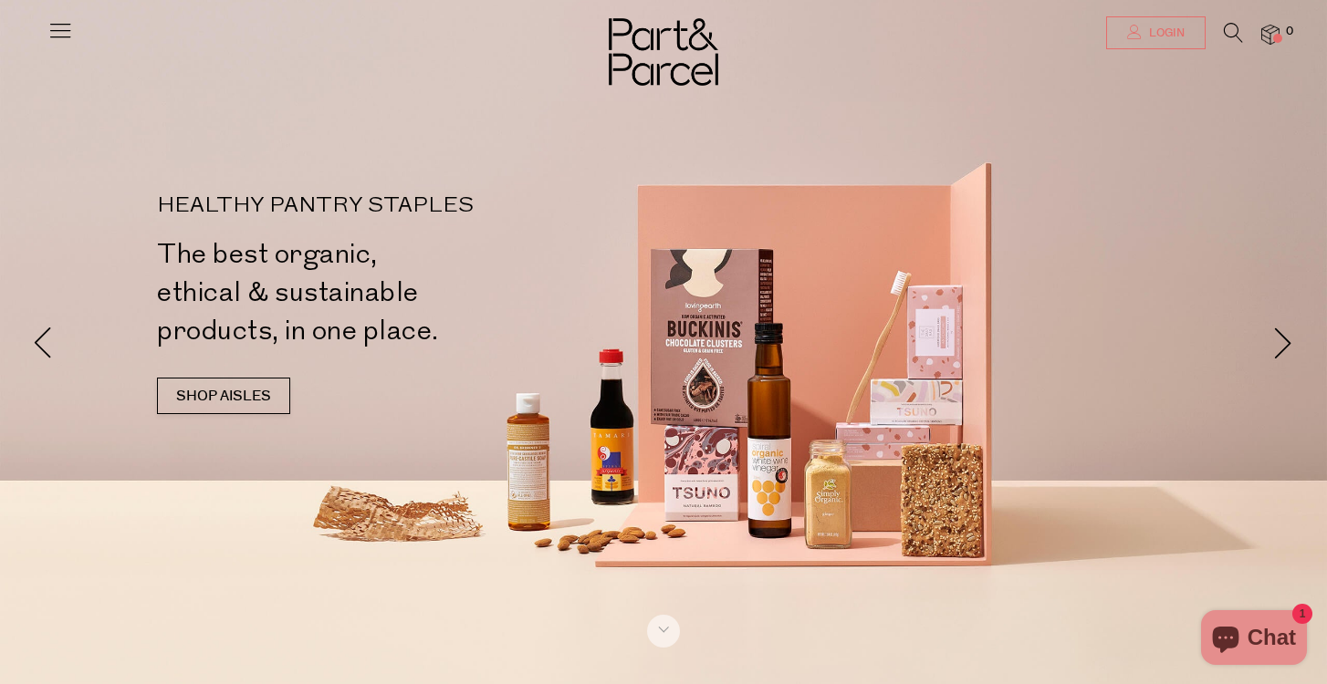
click at [1170, 32] on span "Login" at bounding box center [1164, 34] width 40 height 16
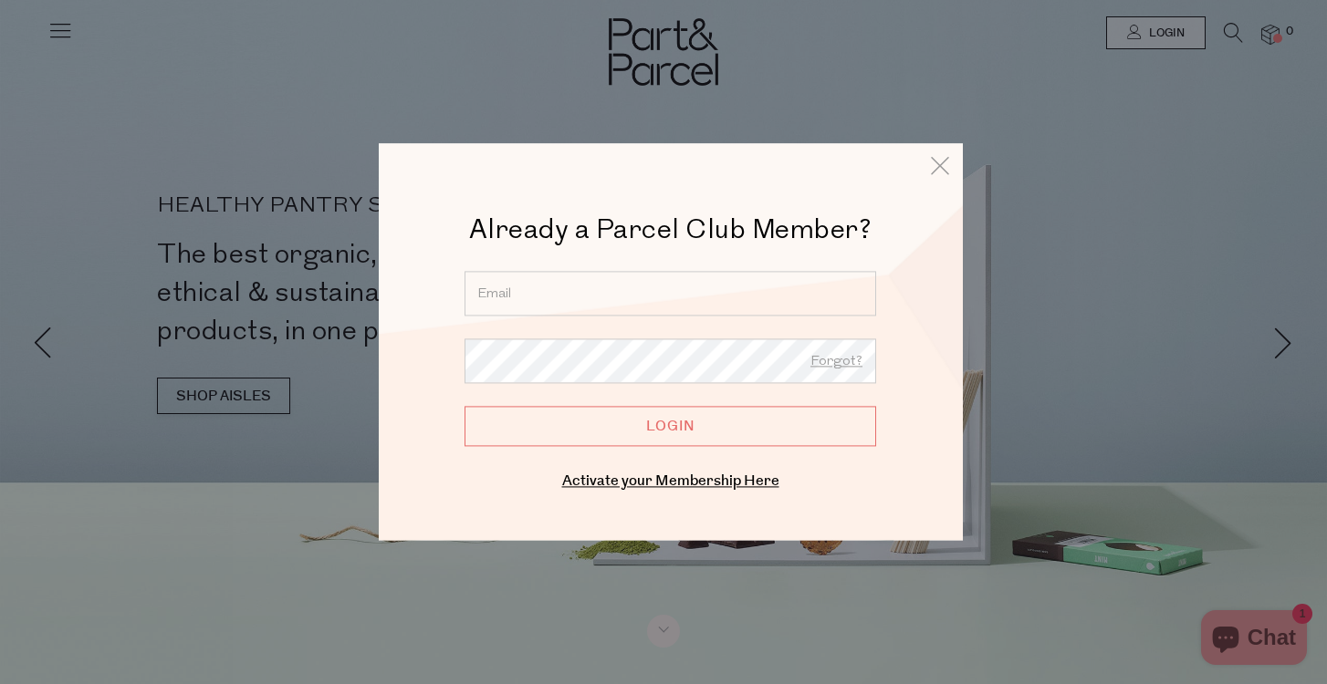
type input "lucymccreadiehead@gmail.com"
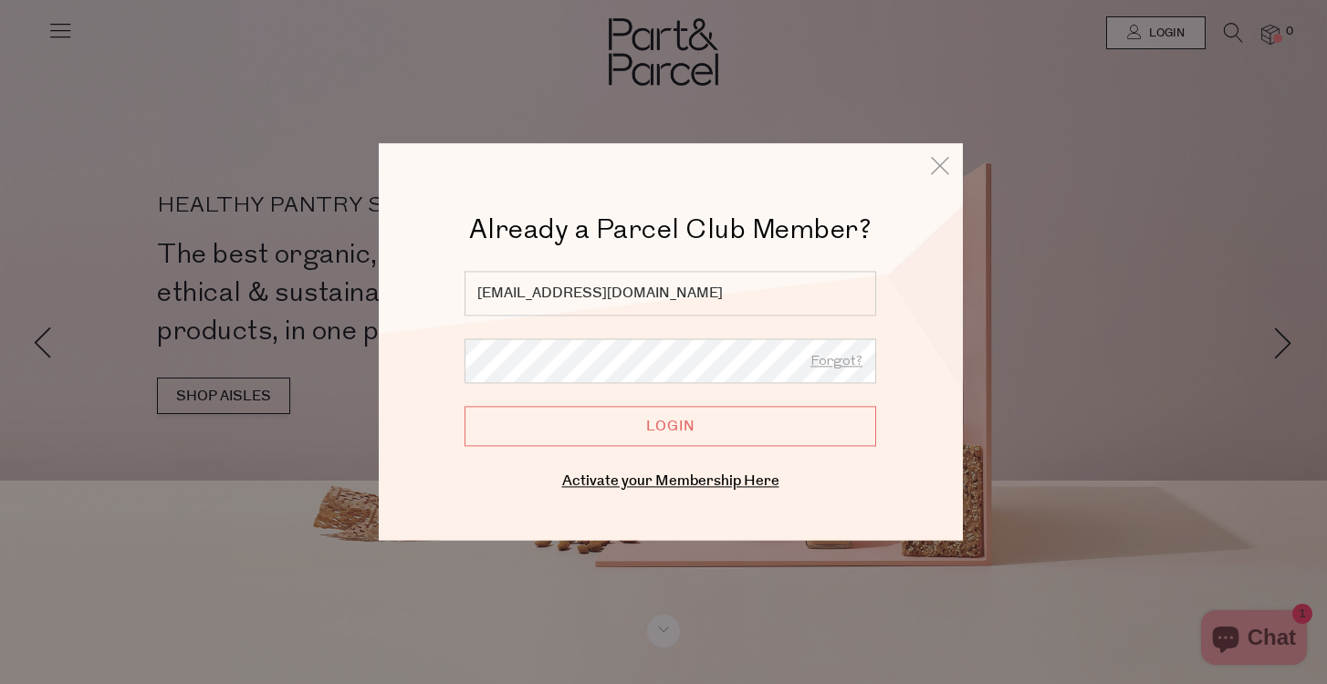
click at [654, 424] on input "Login" at bounding box center [670, 426] width 412 height 40
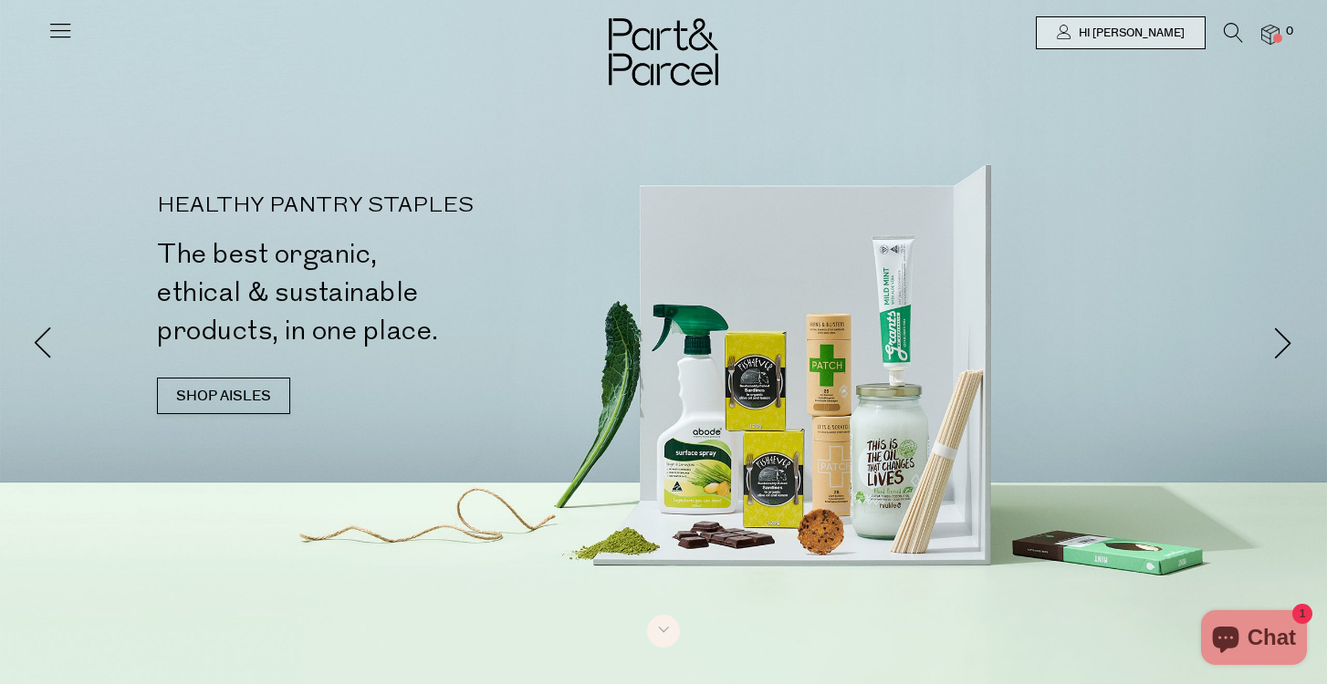
click at [1271, 41] on img at bounding box center [1270, 35] width 18 height 21
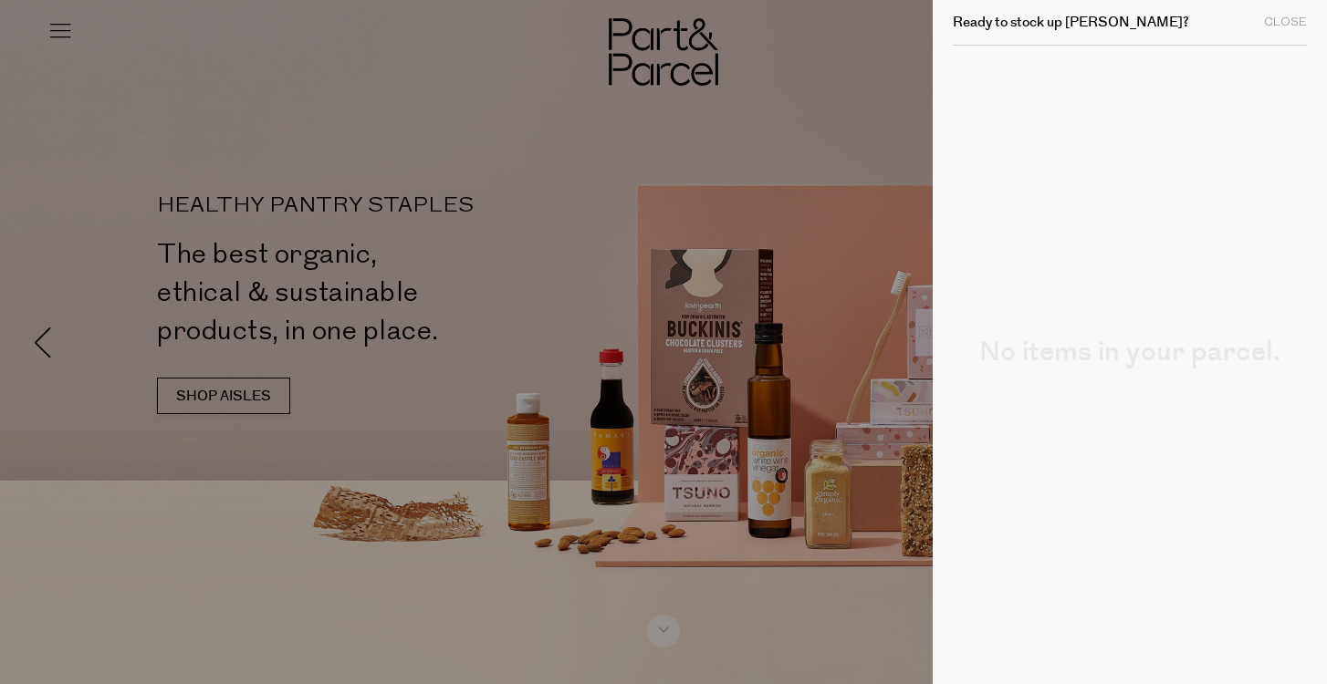
click at [62, 38] on div at bounding box center [663, 342] width 1327 height 684
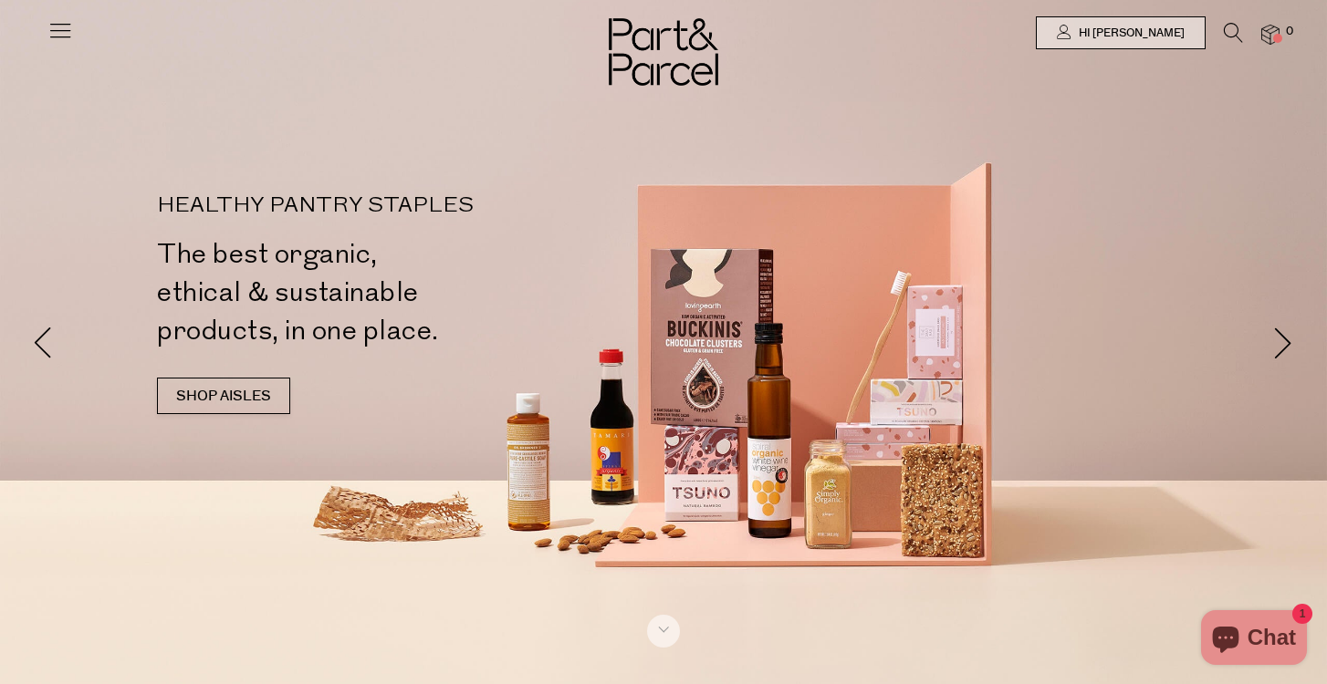
click at [64, 38] on icon at bounding box center [60, 30] width 26 height 26
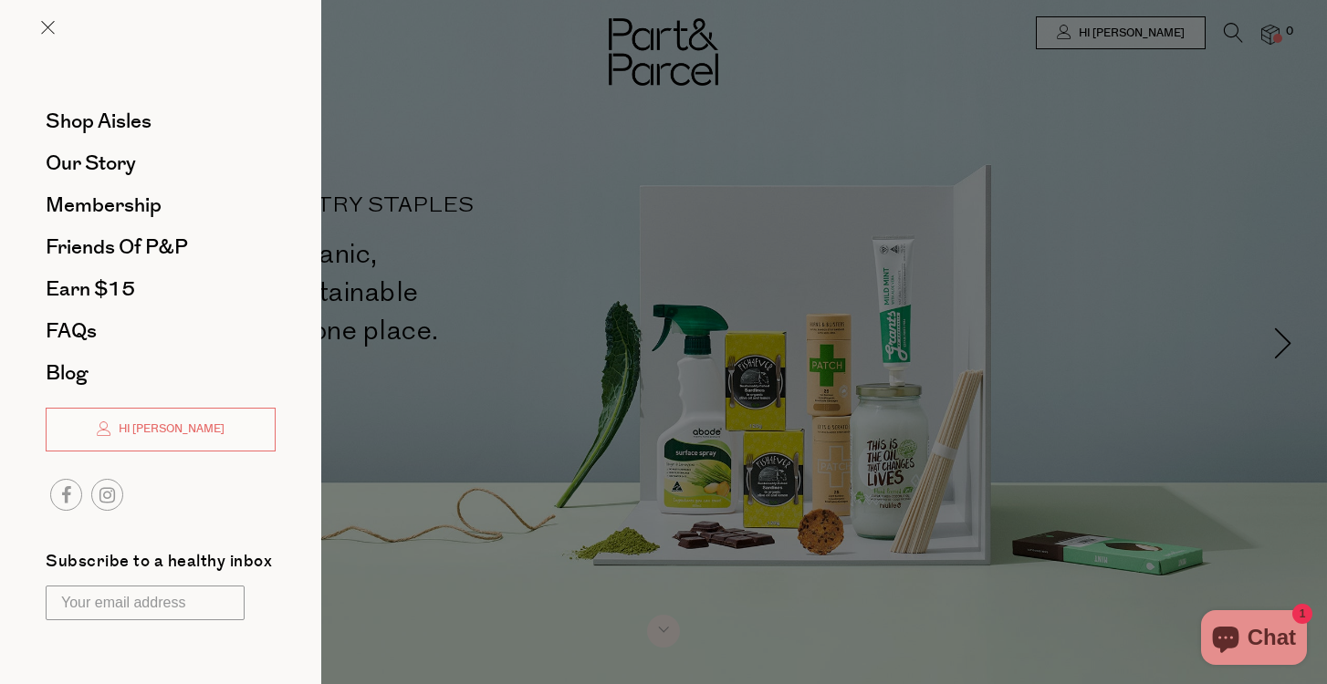
click at [1123, 36] on div at bounding box center [663, 342] width 1327 height 684
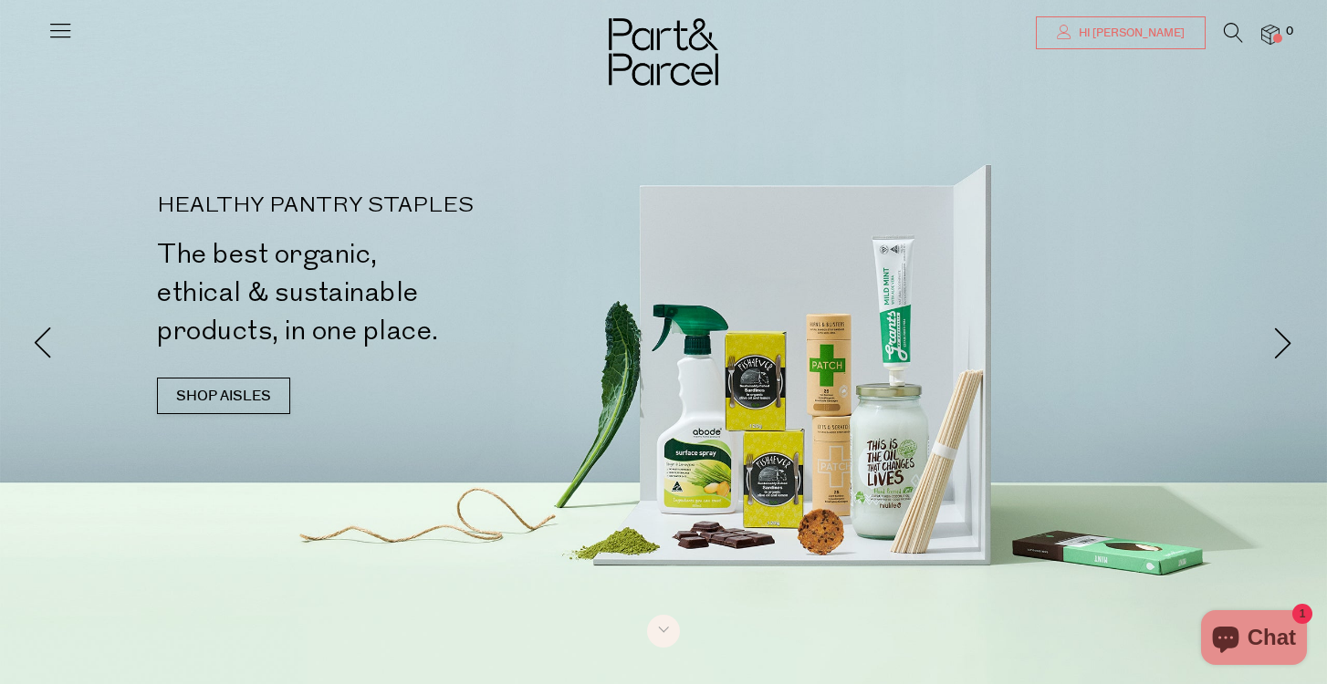
click at [1071, 36] on icon at bounding box center [1064, 32] width 15 height 15
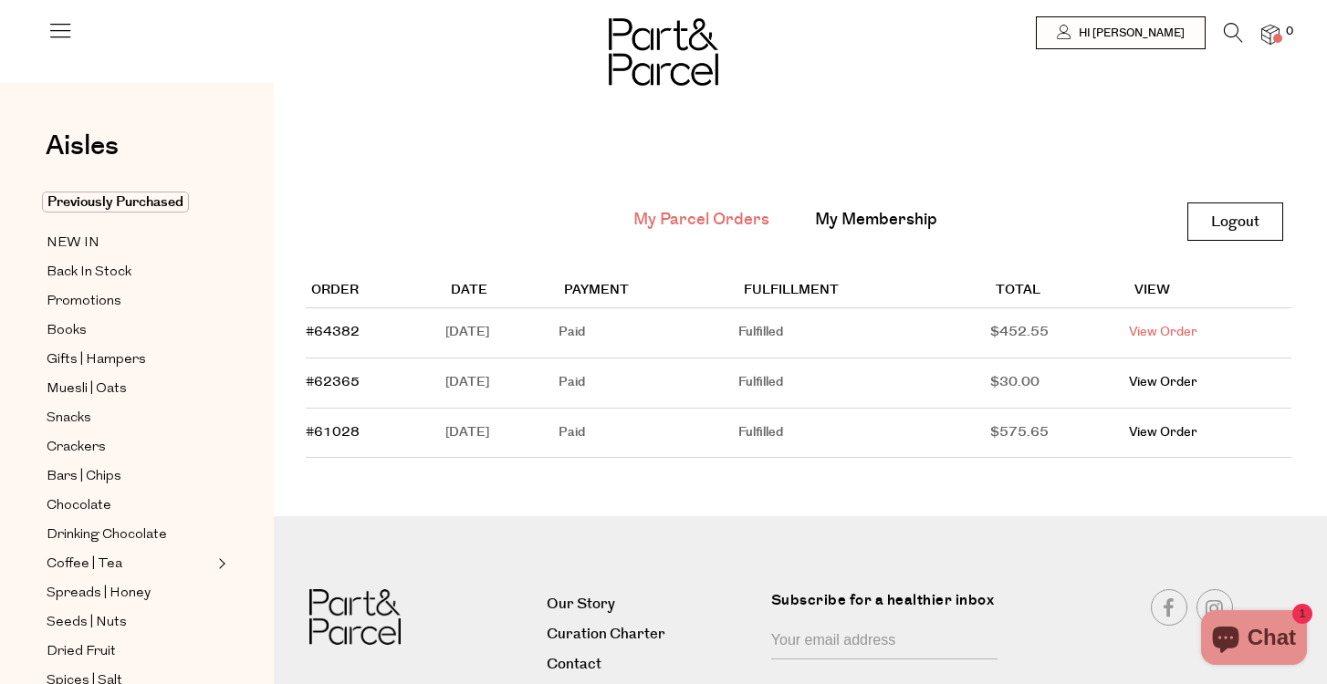
click at [1180, 331] on link "View Order" at bounding box center [1163, 332] width 68 height 18
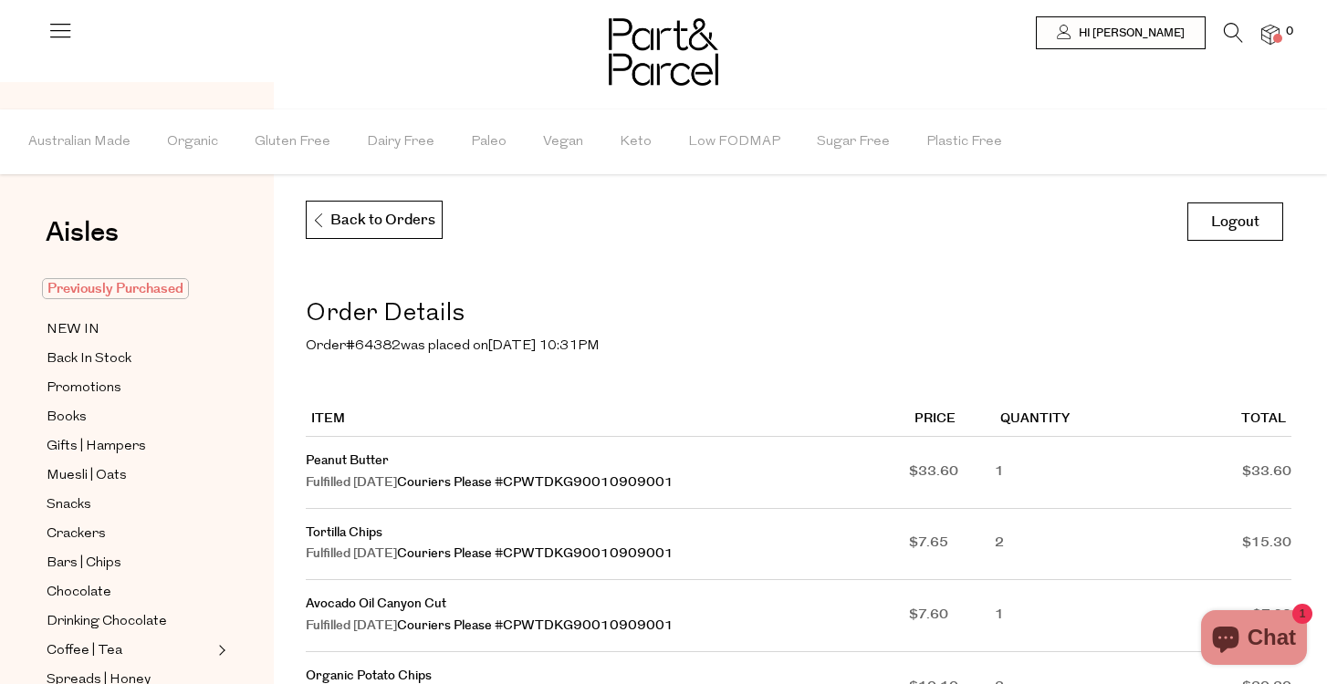
click at [126, 285] on span "Previously Purchased" at bounding box center [115, 288] width 147 height 21
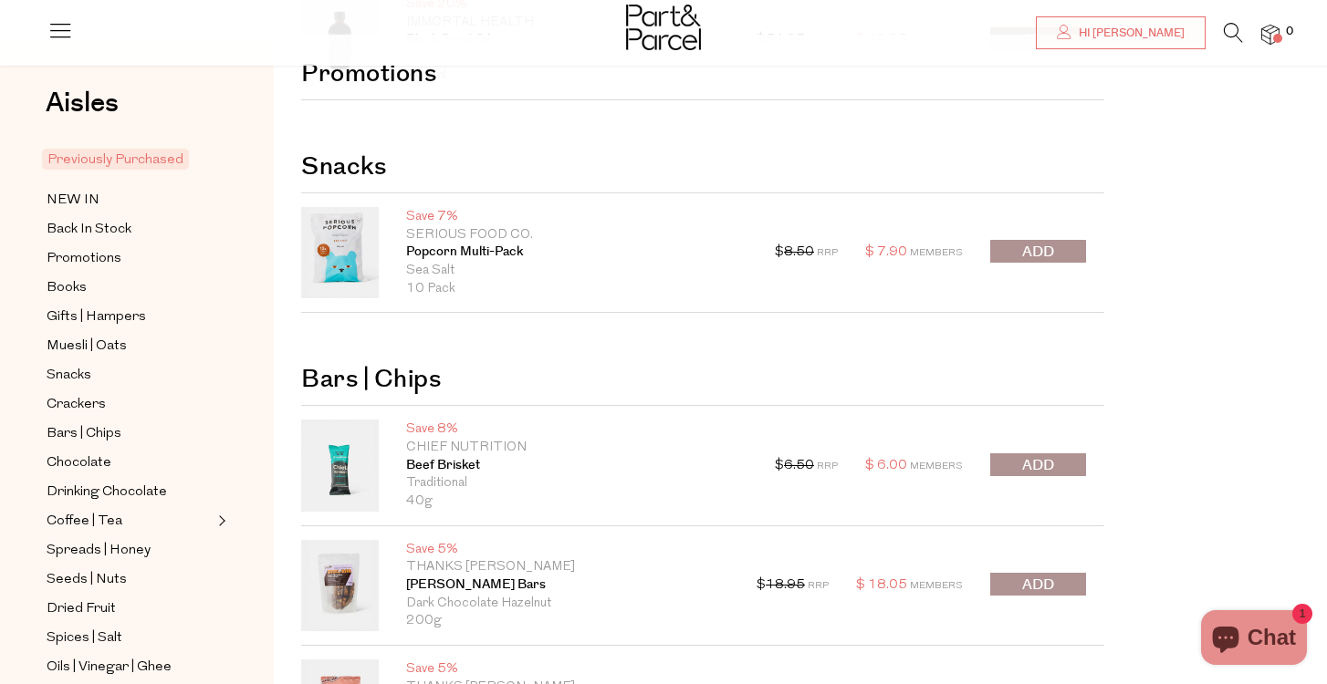
scroll to position [189, 0]
click at [1027, 252] on span "submit" at bounding box center [1038, 253] width 32 height 21
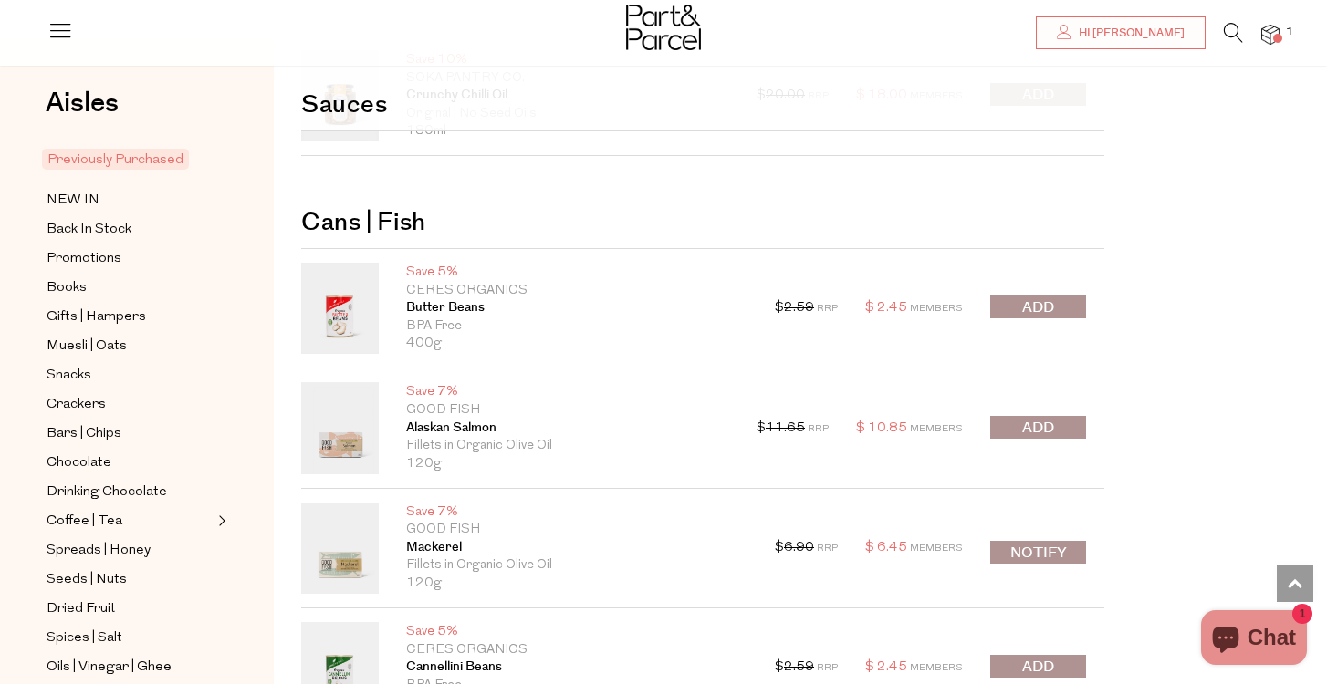
scroll to position [2802, 0]
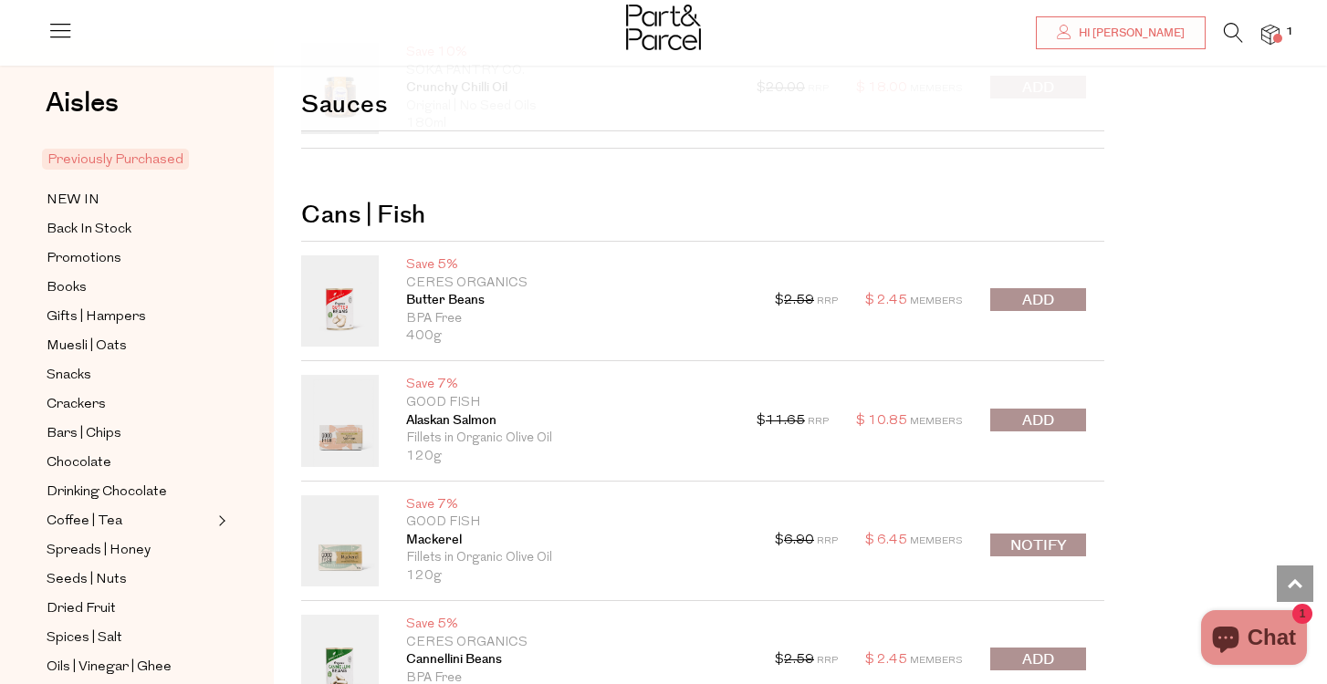
click at [1022, 412] on span "submit" at bounding box center [1038, 421] width 32 height 21
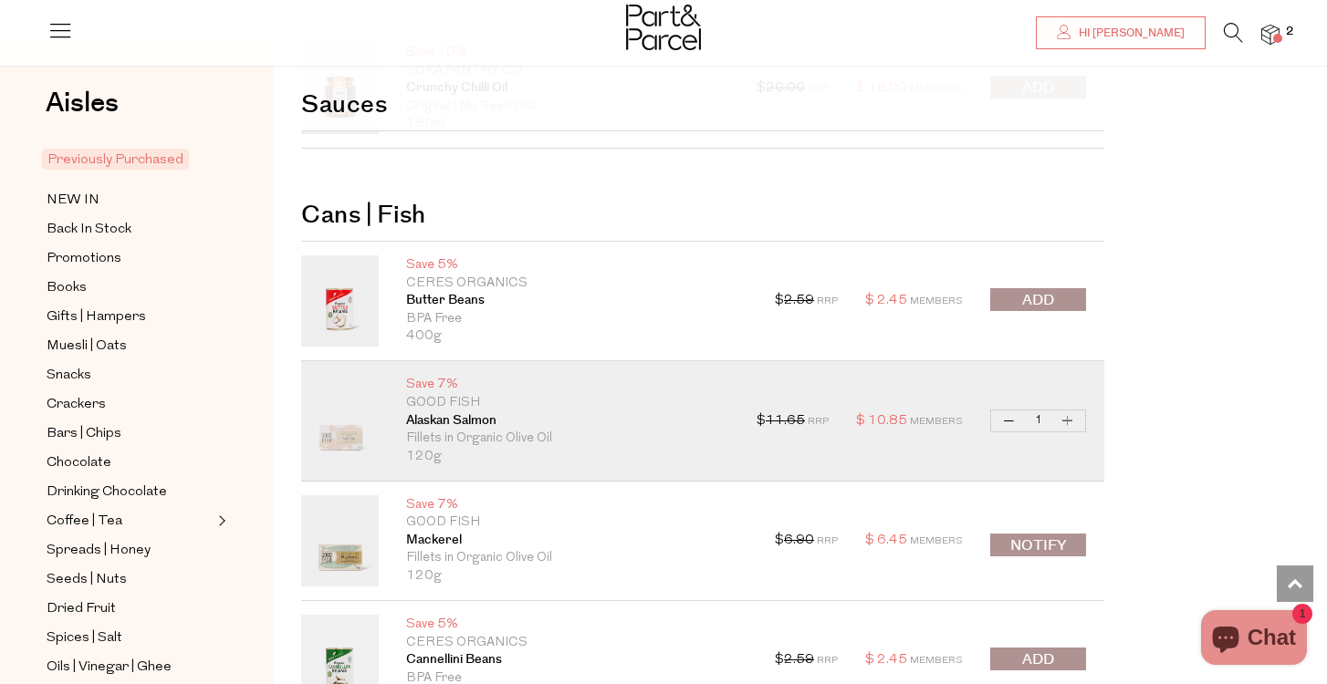
click at [1079, 416] on quantity-input "Decrease Alaskan Salmon 1 Increase Alaskan Salmon" at bounding box center [1038, 421] width 96 height 23
click at [1074, 416] on button "Increase Alaskan Salmon" at bounding box center [1068, 421] width 22 height 21
type input "2"
click at [1066, 415] on button "Increase Alaskan Salmon" at bounding box center [1068, 421] width 22 height 21
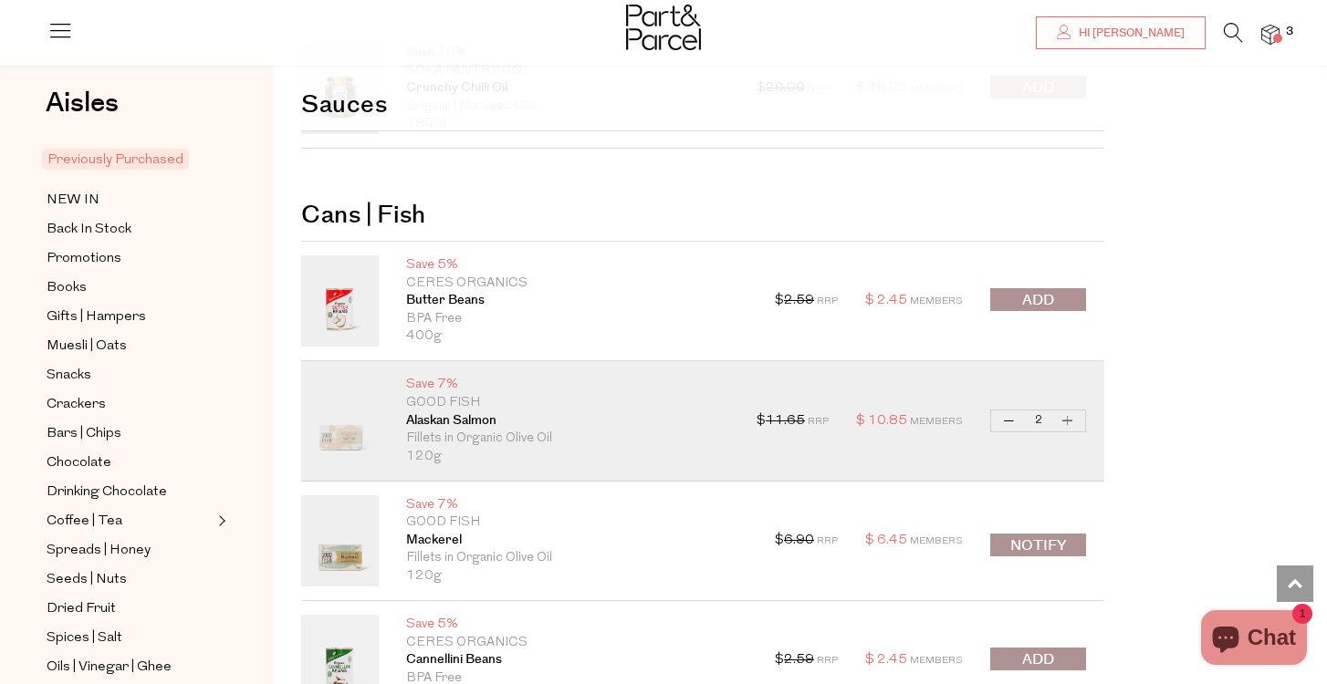
type input "3"
click at [1066, 415] on button "Increase Alaskan Salmon" at bounding box center [1068, 421] width 22 height 21
type input "4"
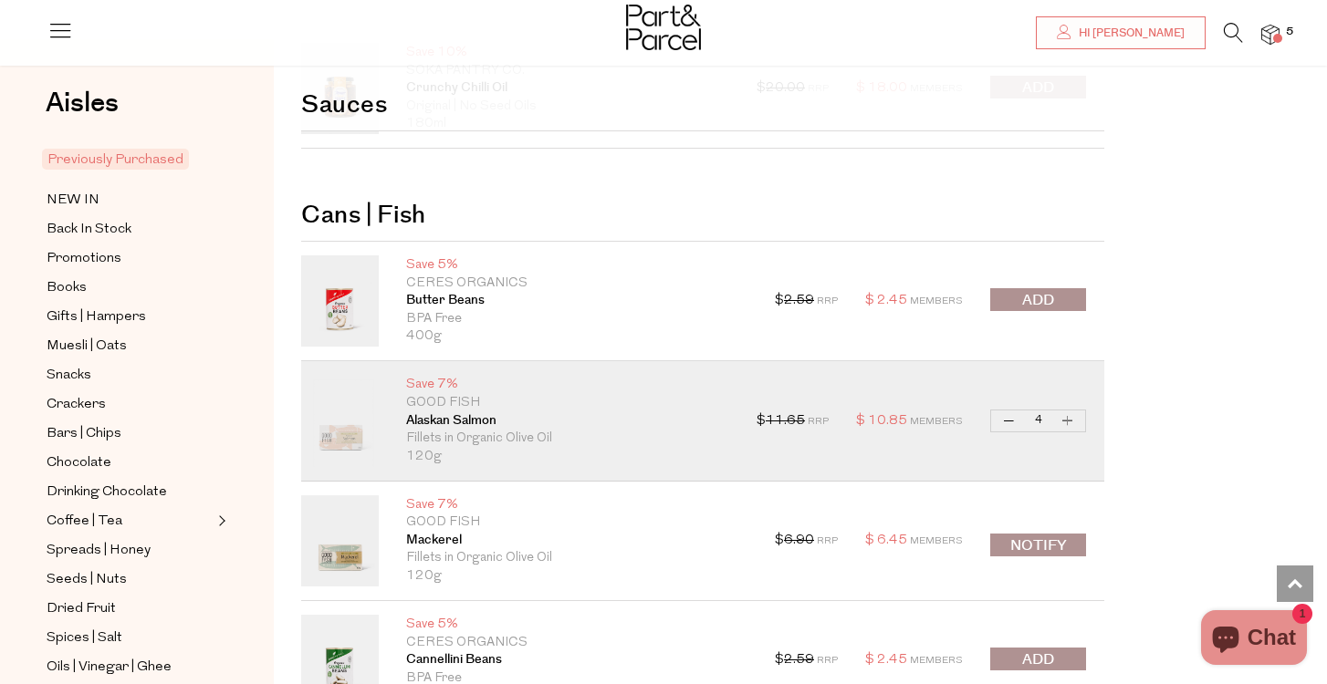
click at [1066, 415] on button "Increase Alaskan Salmon" at bounding box center [1068, 421] width 22 height 21
type input "5"
click at [1066, 415] on button "Increase Alaskan Salmon" at bounding box center [1068, 421] width 22 height 21
type input "6"
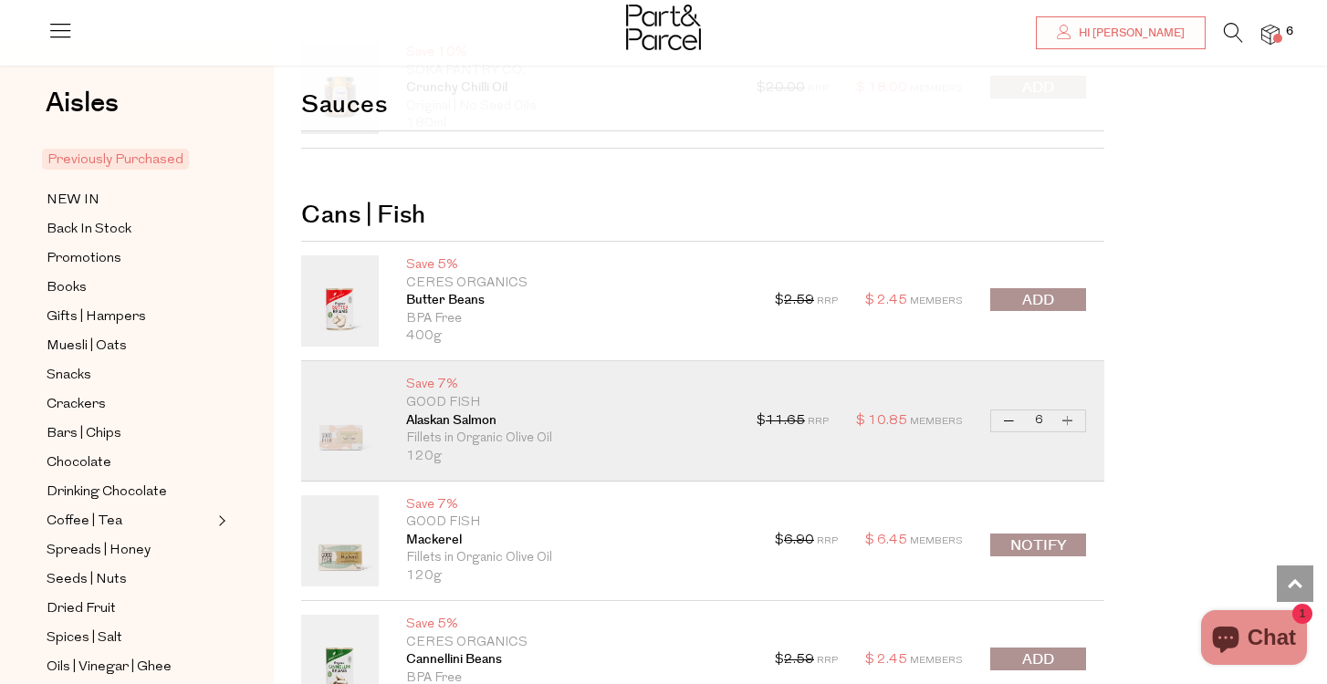
type input "6"
click at [1066, 415] on button "Increase Alaskan Salmon" at bounding box center [1068, 421] width 22 height 21
type input "9"
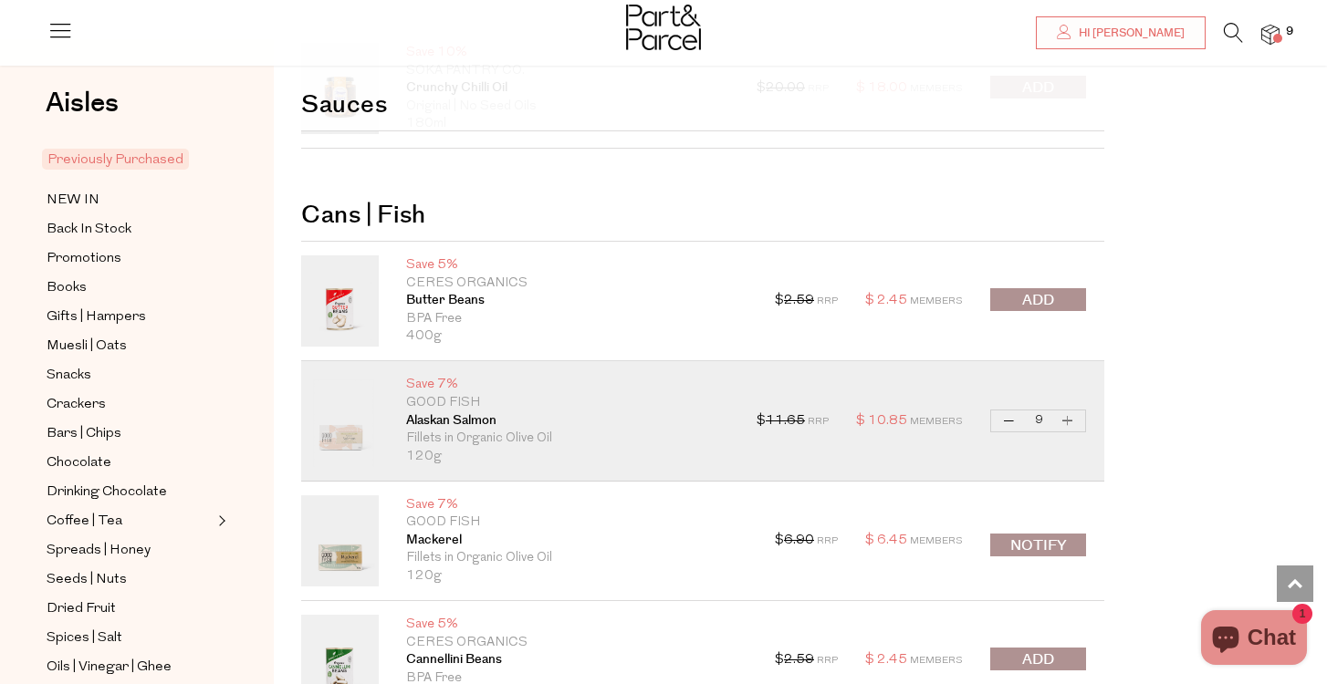
type input "9"
click at [1066, 415] on button "Increase Alaskan Salmon" at bounding box center [1068, 421] width 22 height 21
type input "10"
click at [1066, 416] on button "Increase Alaskan Salmon" at bounding box center [1068, 421] width 22 height 21
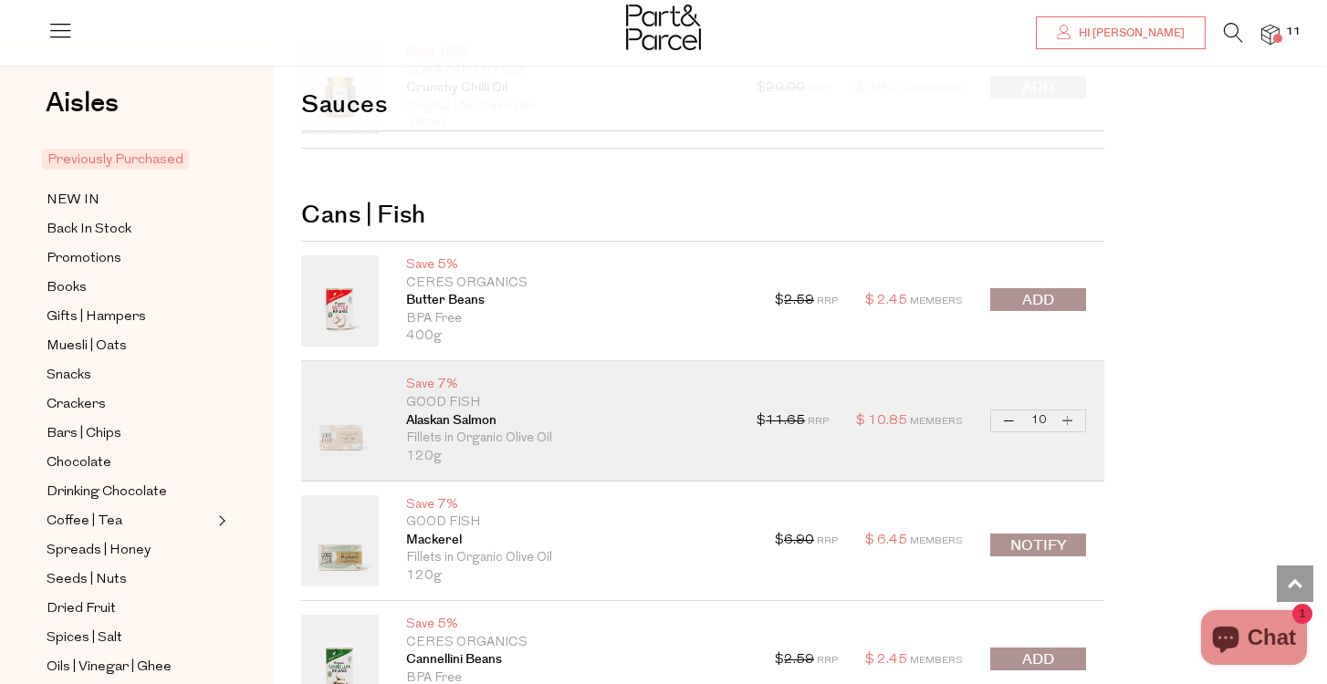
type input "11"
click at [1066, 416] on button "Increase Alaskan Salmon" at bounding box center [1068, 421] width 22 height 21
type input "12"
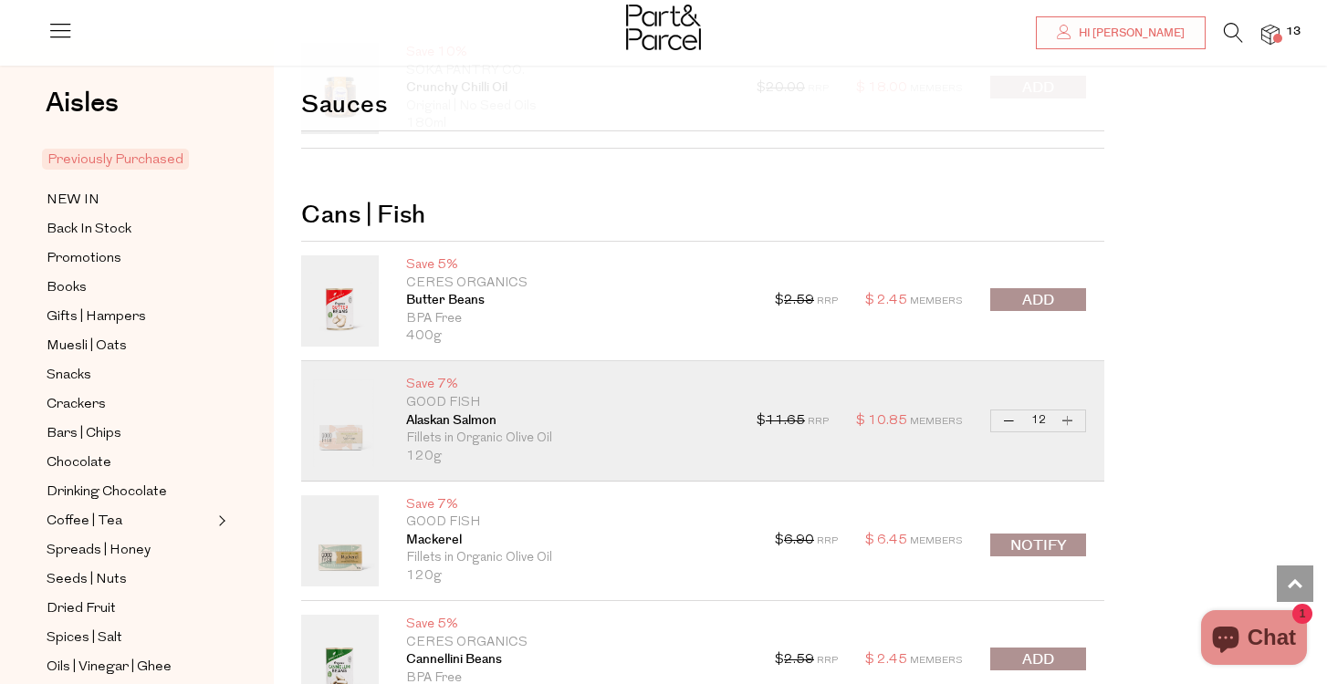
click at [1066, 416] on button "Increase Alaskan Salmon" at bounding box center [1068, 421] width 22 height 21
type input "13"
click at [1066, 416] on button "Increase Alaskan Salmon" at bounding box center [1068, 421] width 22 height 21
type input "14"
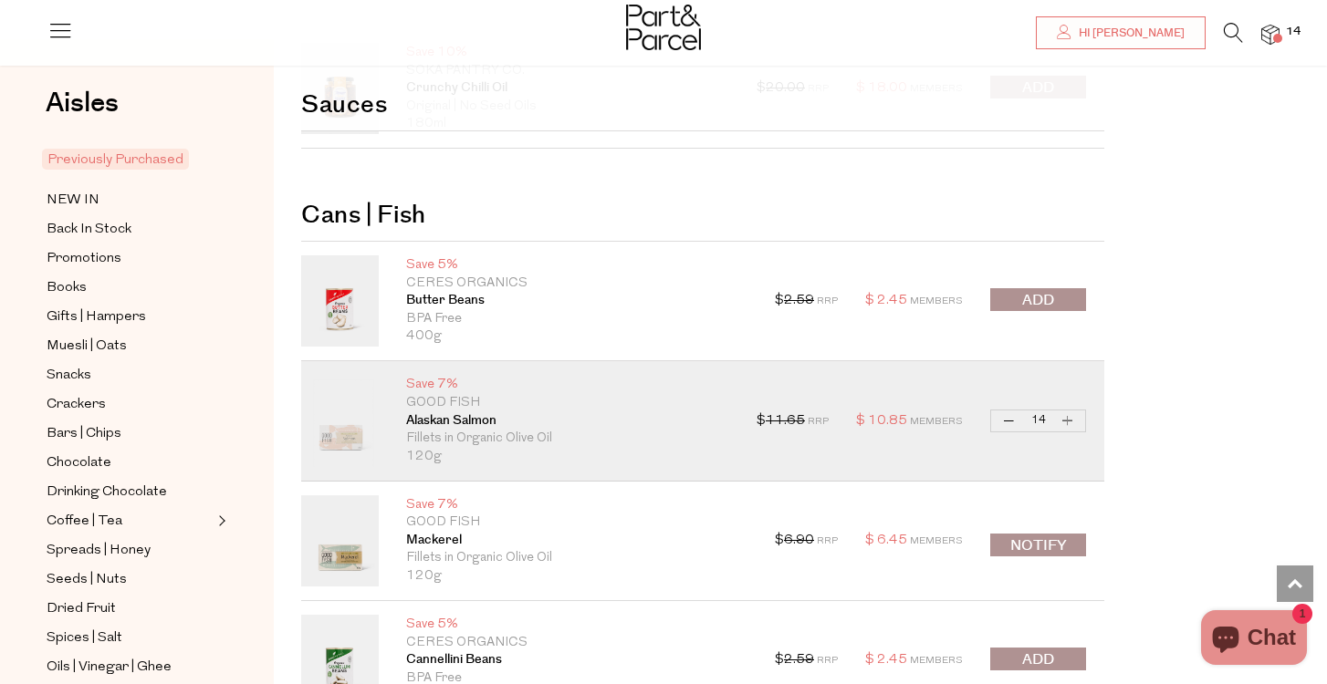
type input "14"
click at [1066, 416] on button "Increase Alaskan Salmon" at bounding box center [1068, 421] width 22 height 21
type input "15"
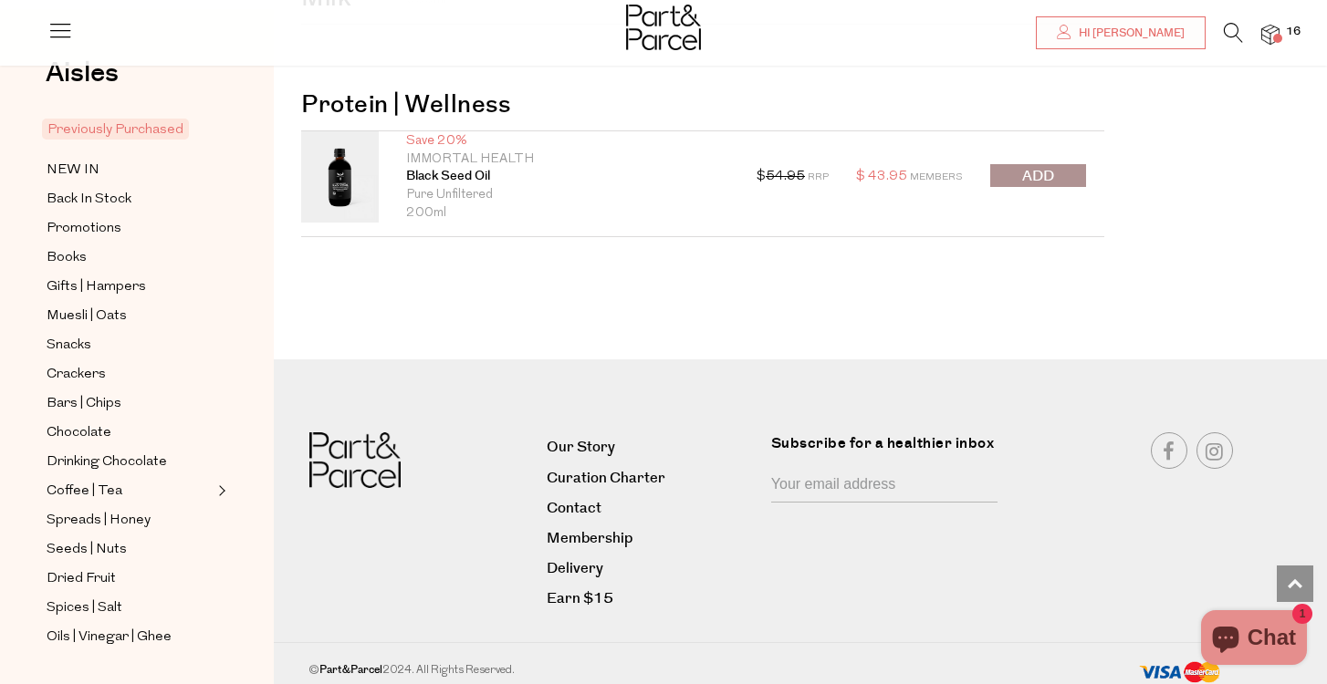
scroll to position [4163, 0]
click at [96, 540] on span "Seeds | Nuts" at bounding box center [87, 551] width 80 height 22
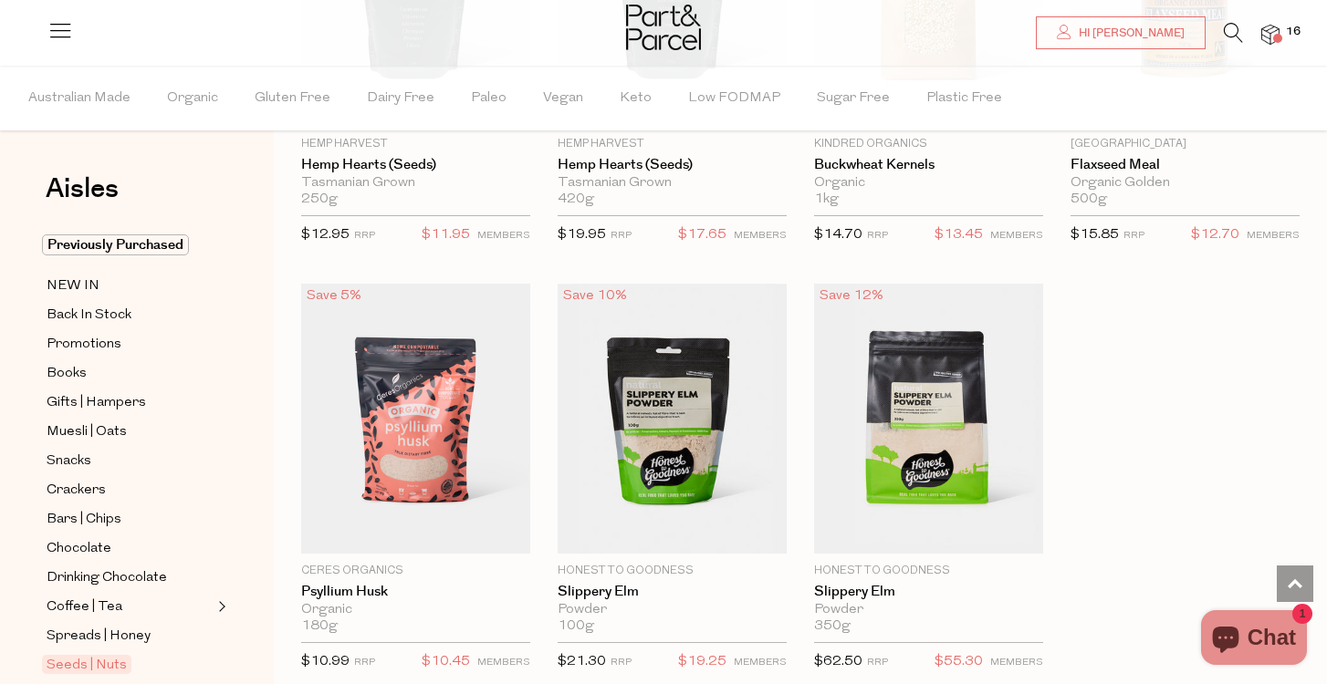
scroll to position [4669, 0]
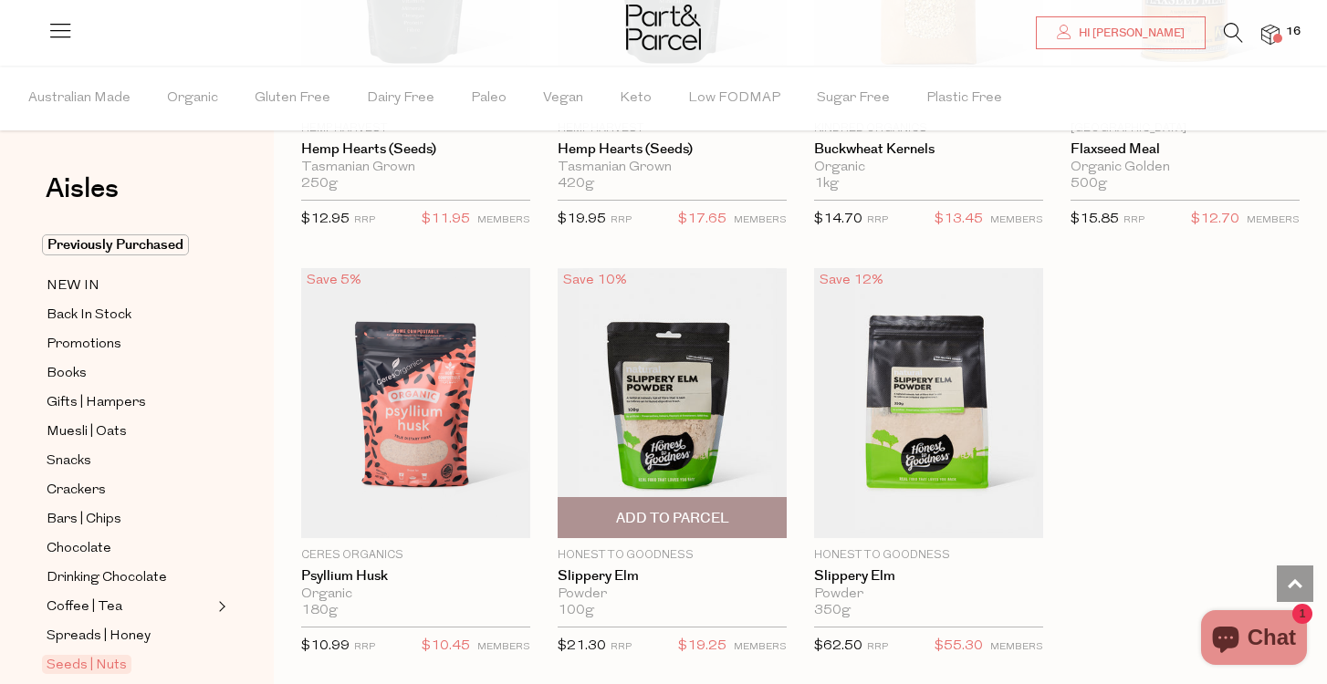
click at [695, 368] on img at bounding box center [672, 403] width 229 height 270
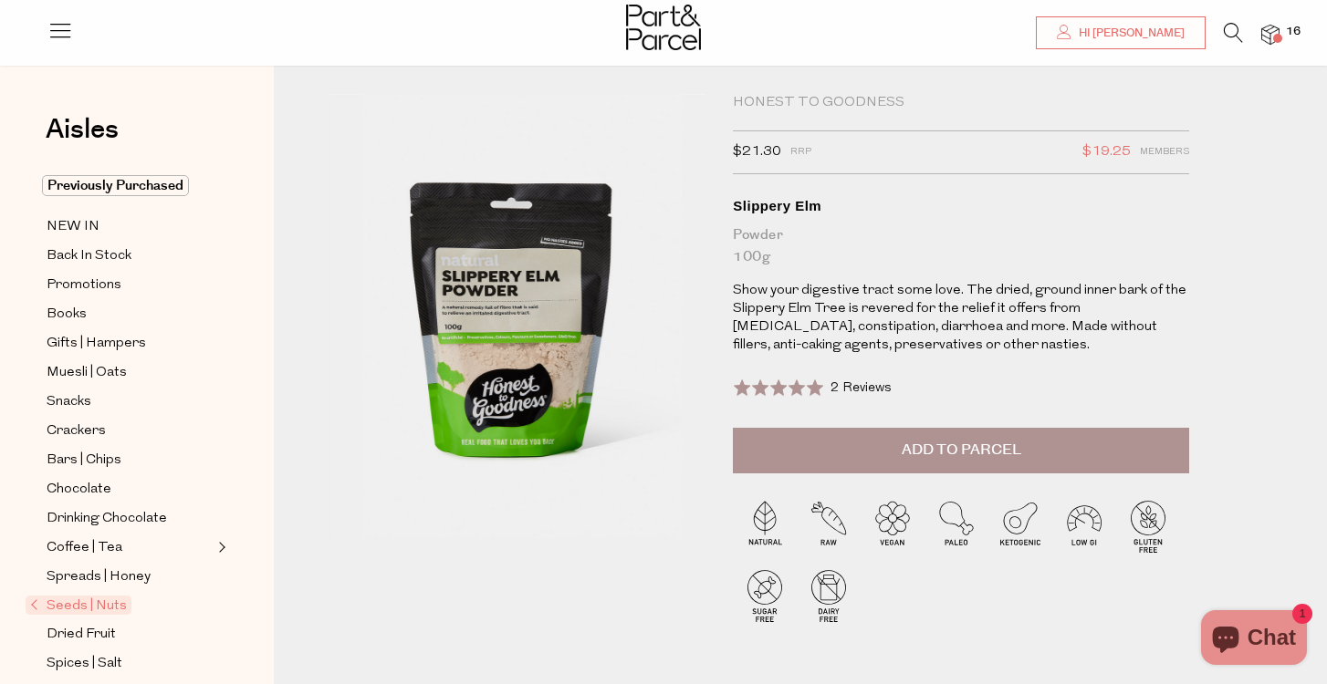
scroll to position [19, 0]
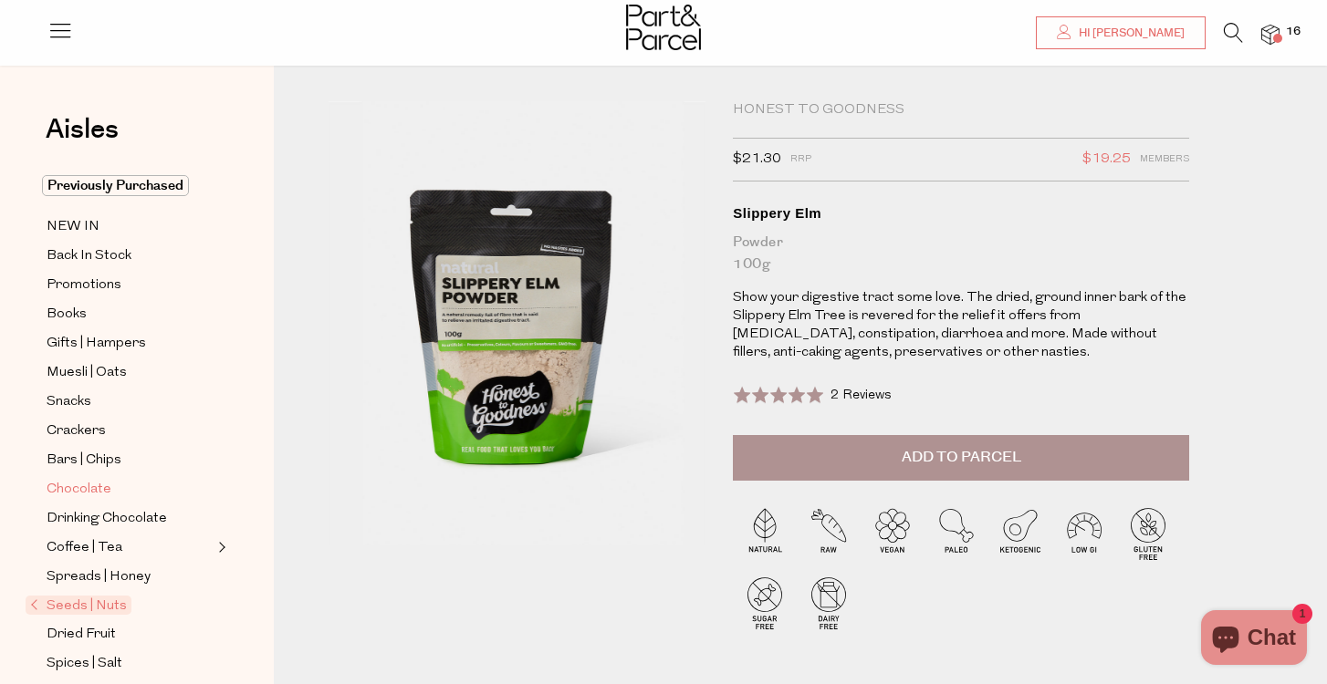
click at [89, 493] on span "Chocolate" at bounding box center [79, 490] width 65 height 22
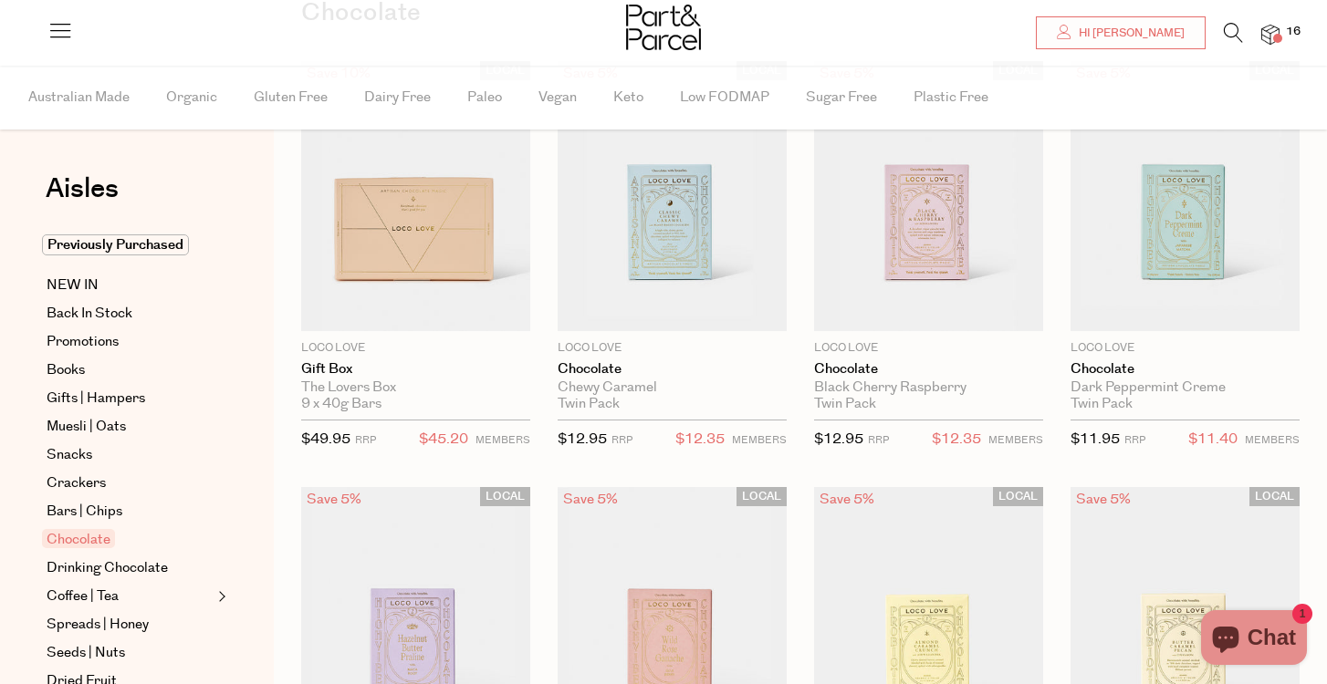
scroll to position [183, 0]
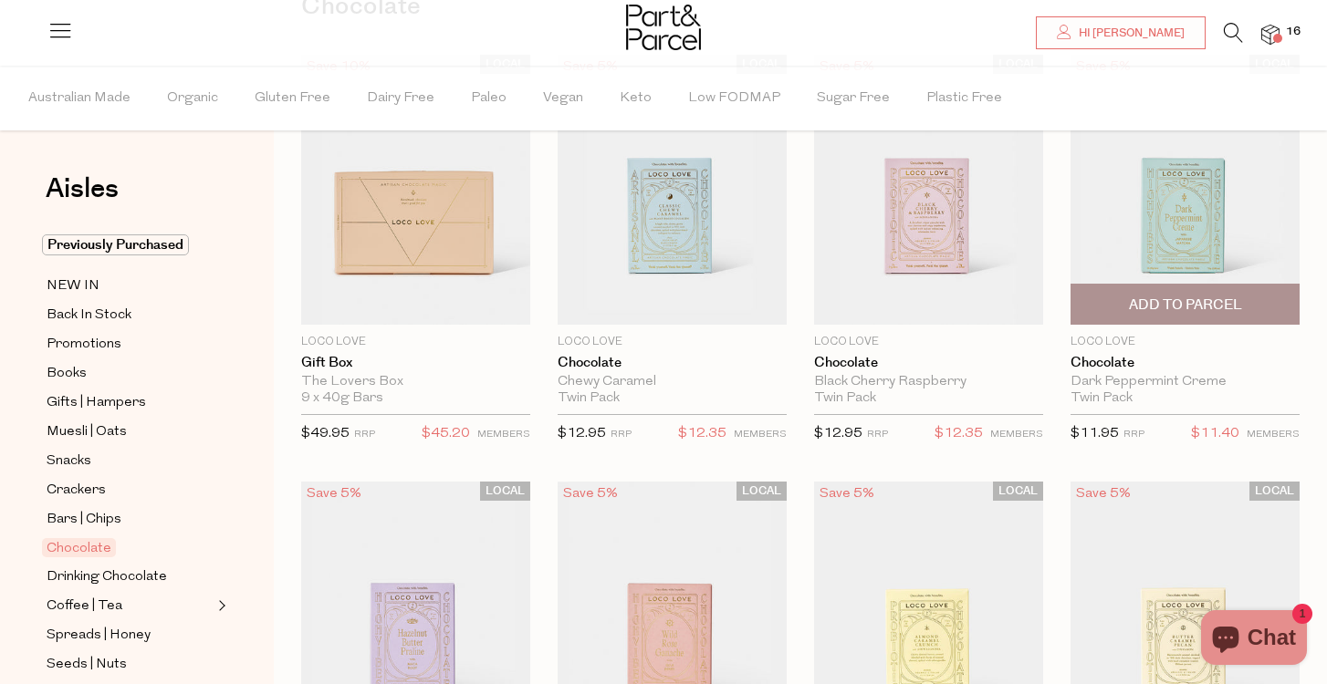
click at [1226, 304] on span "Add To Parcel" at bounding box center [1185, 305] width 113 height 19
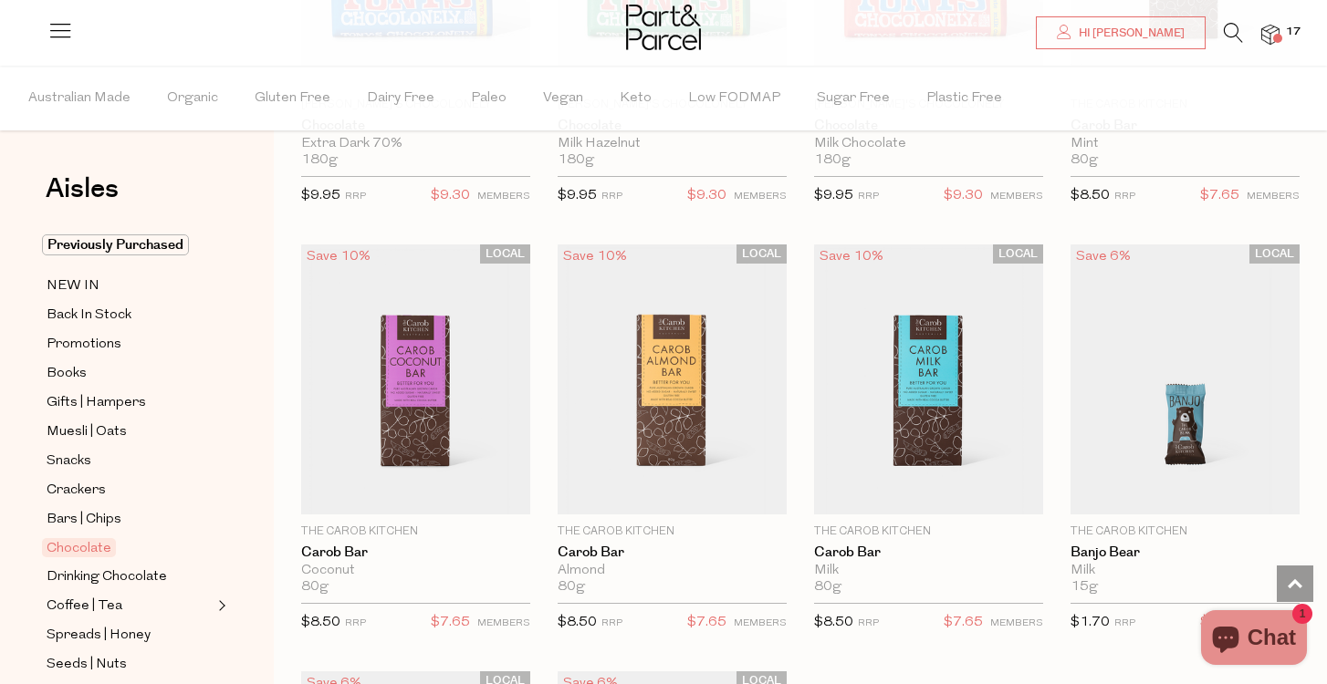
scroll to position [4730, 0]
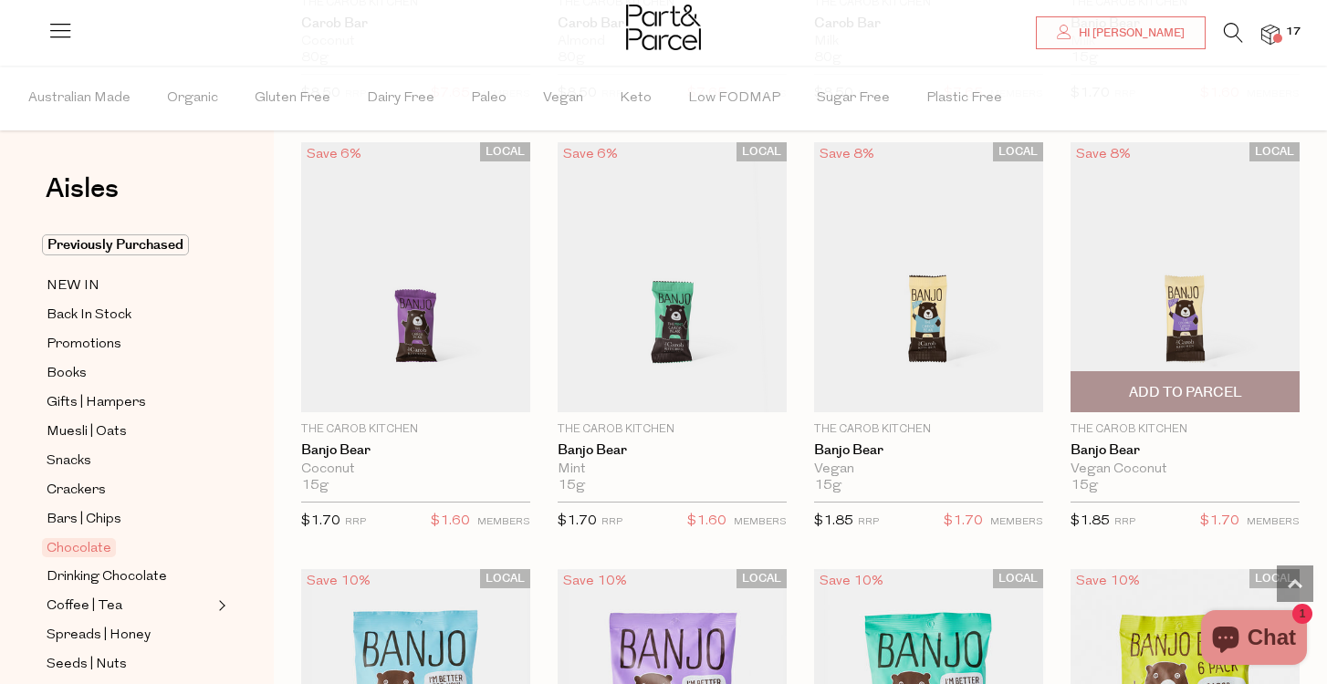
scroll to position [5220, 0]
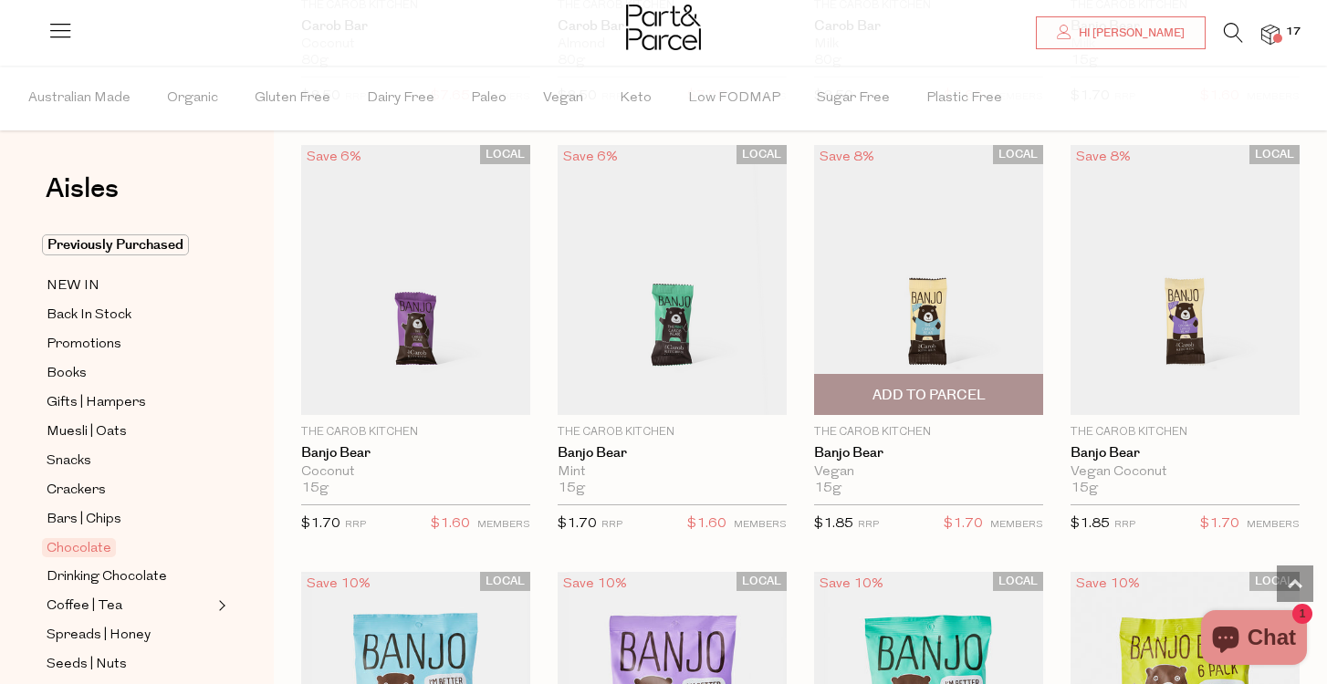
click at [989, 376] on span "Add To Parcel" at bounding box center [928, 394] width 218 height 39
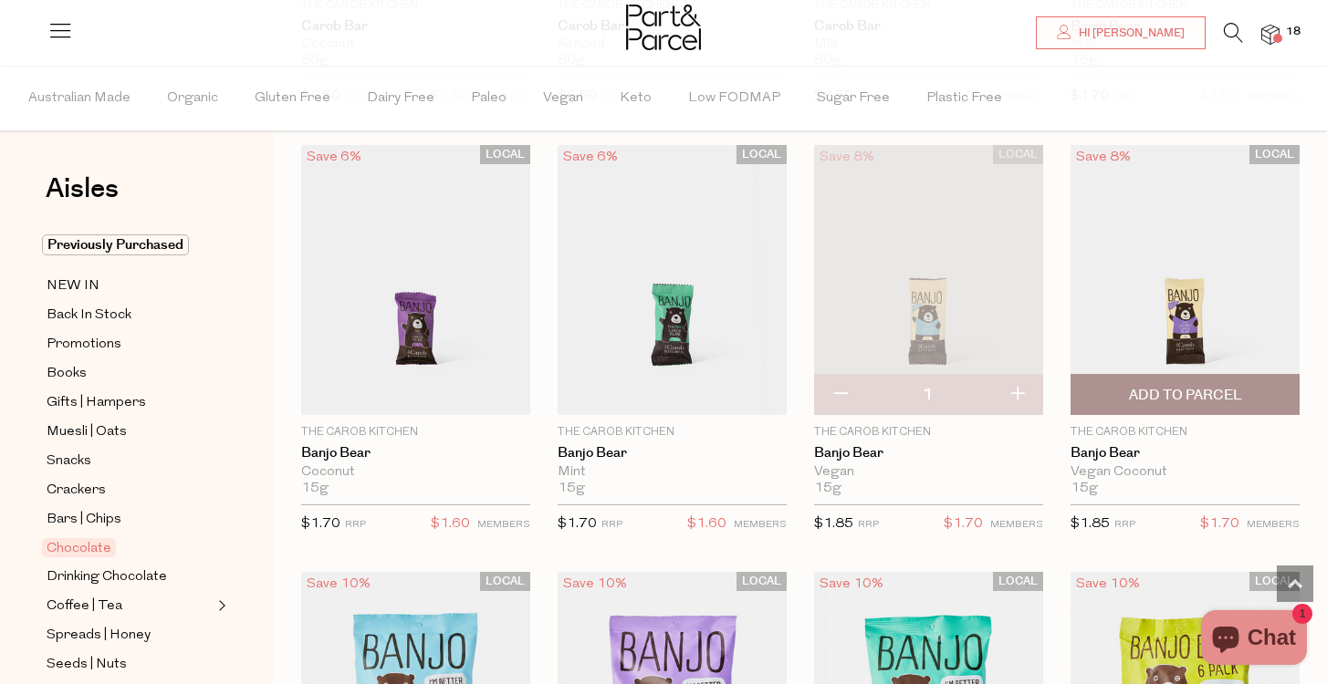
click at [1133, 386] on span "Add To Parcel" at bounding box center [1185, 395] width 113 height 19
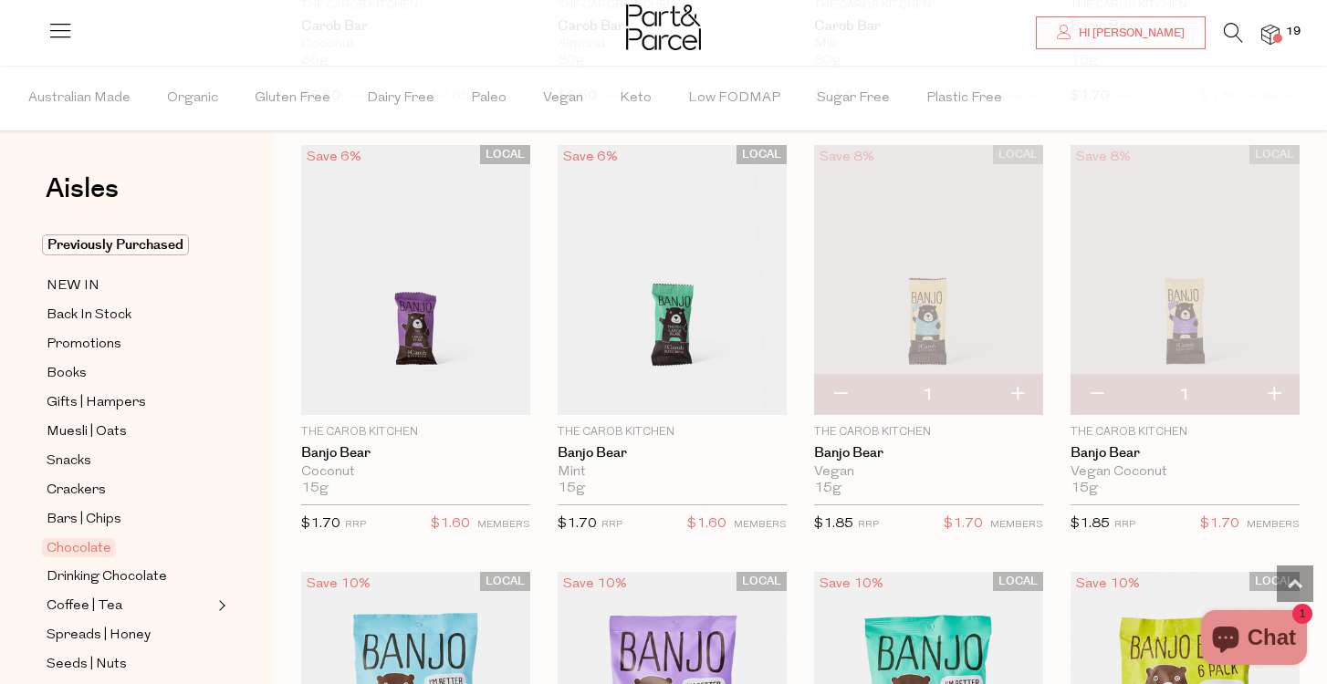
click at [1023, 382] on button "button" at bounding box center [1017, 395] width 52 height 40
type input "2"
click at [1277, 380] on button "button" at bounding box center [1273, 395] width 52 height 40
type input "2"
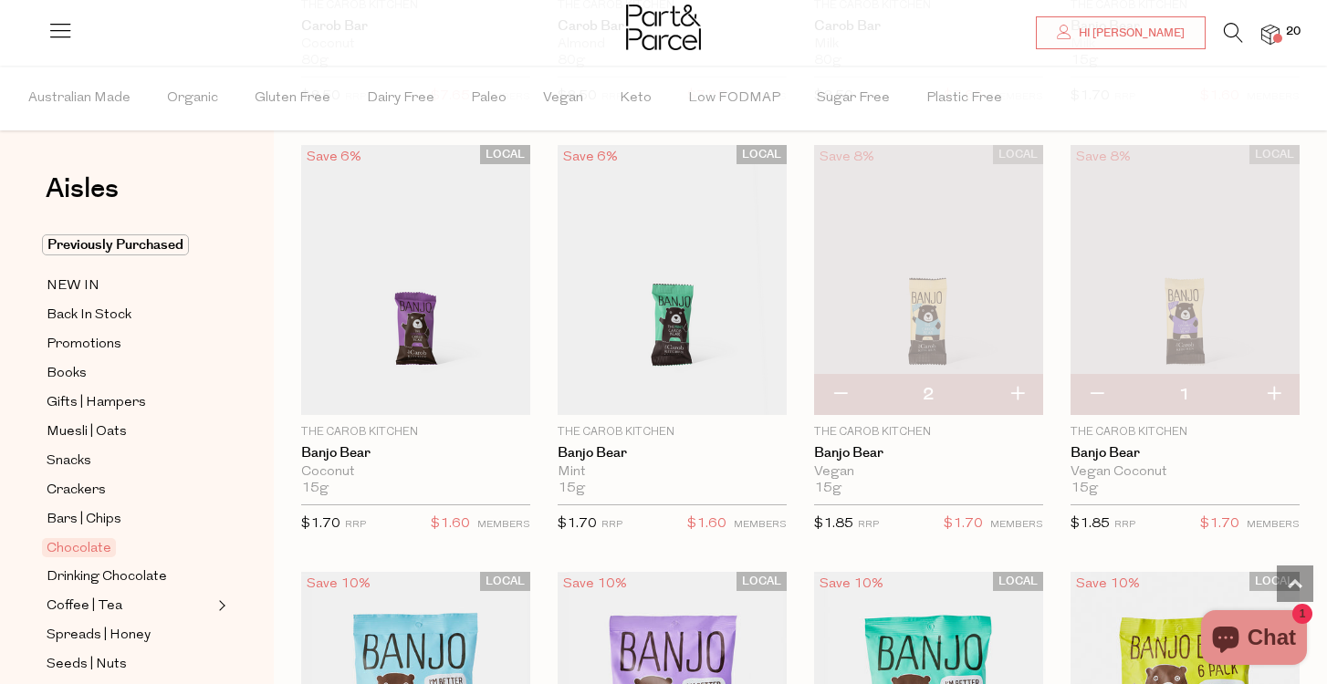
type input "2"
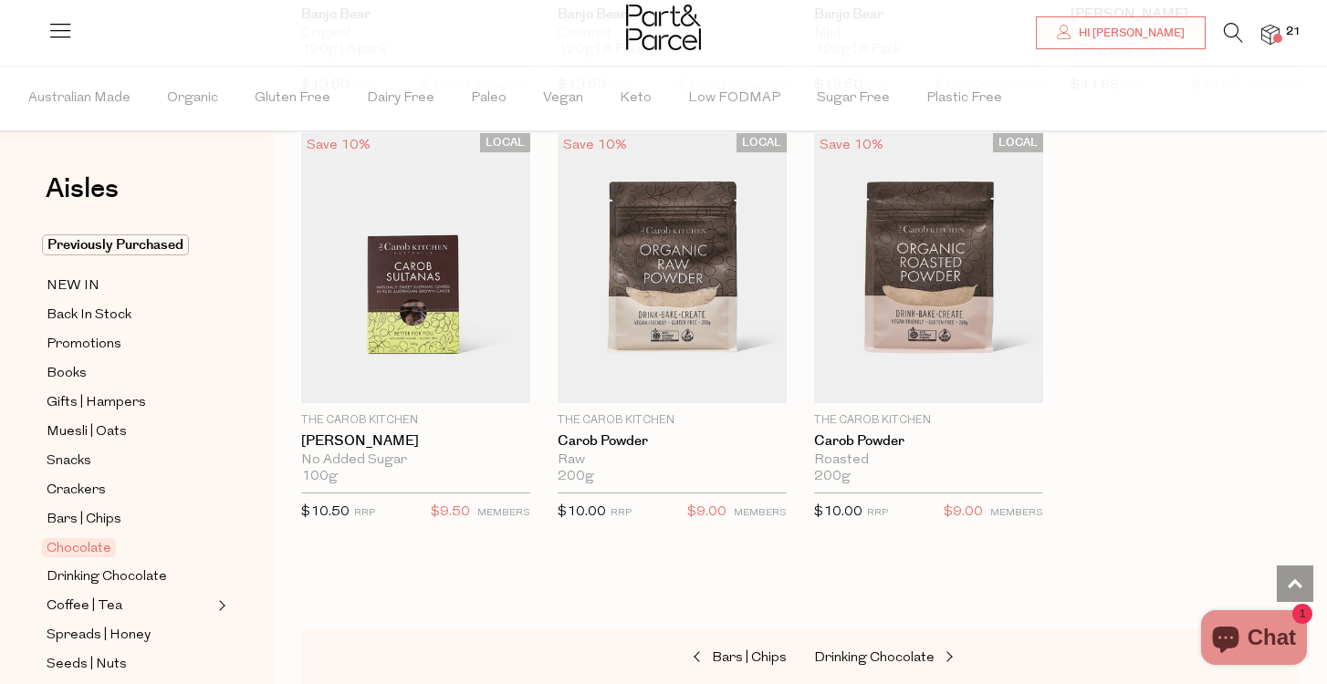
scroll to position [6093, 0]
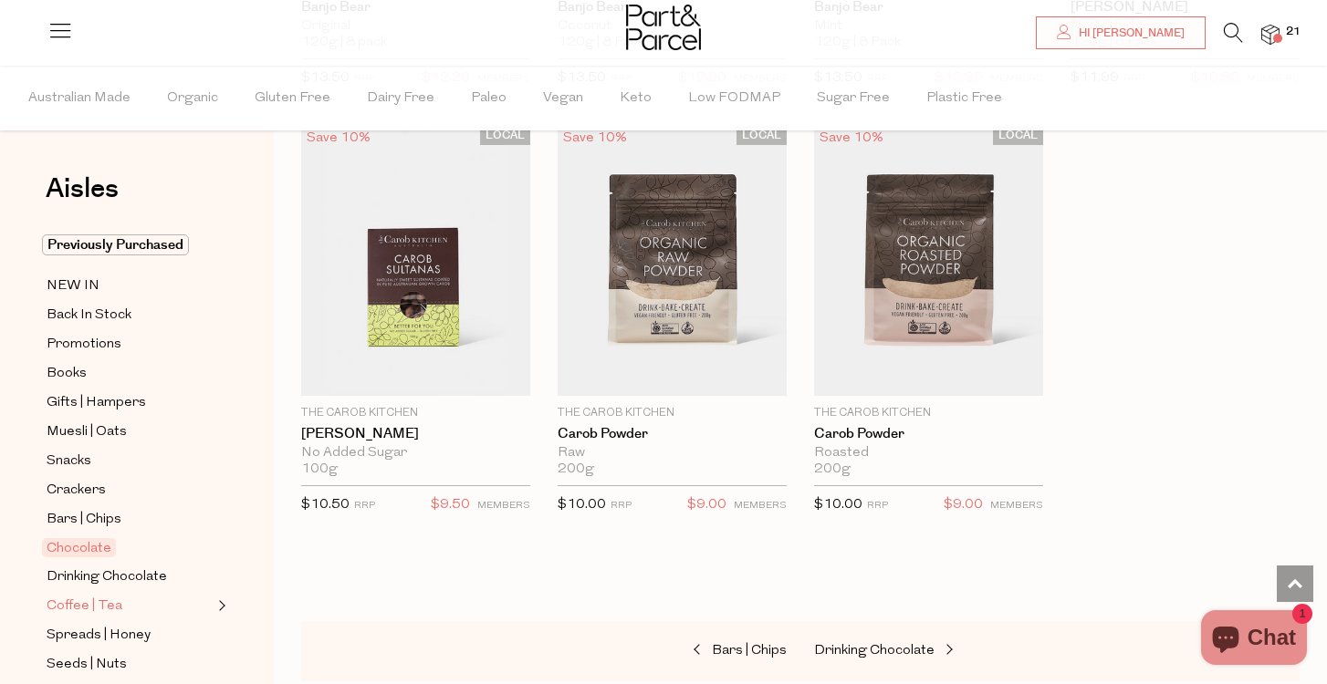
click at [89, 601] on span "Coffee | Tea" at bounding box center [85, 607] width 76 height 22
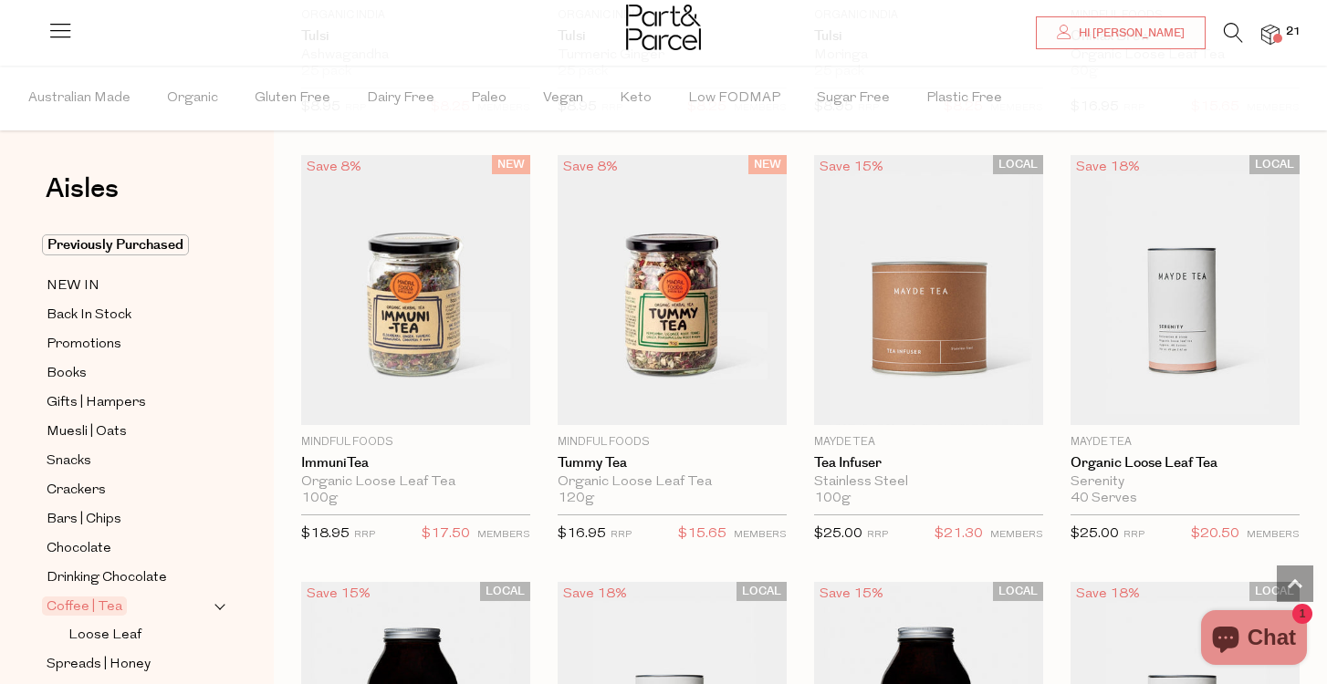
scroll to position [3505, 0]
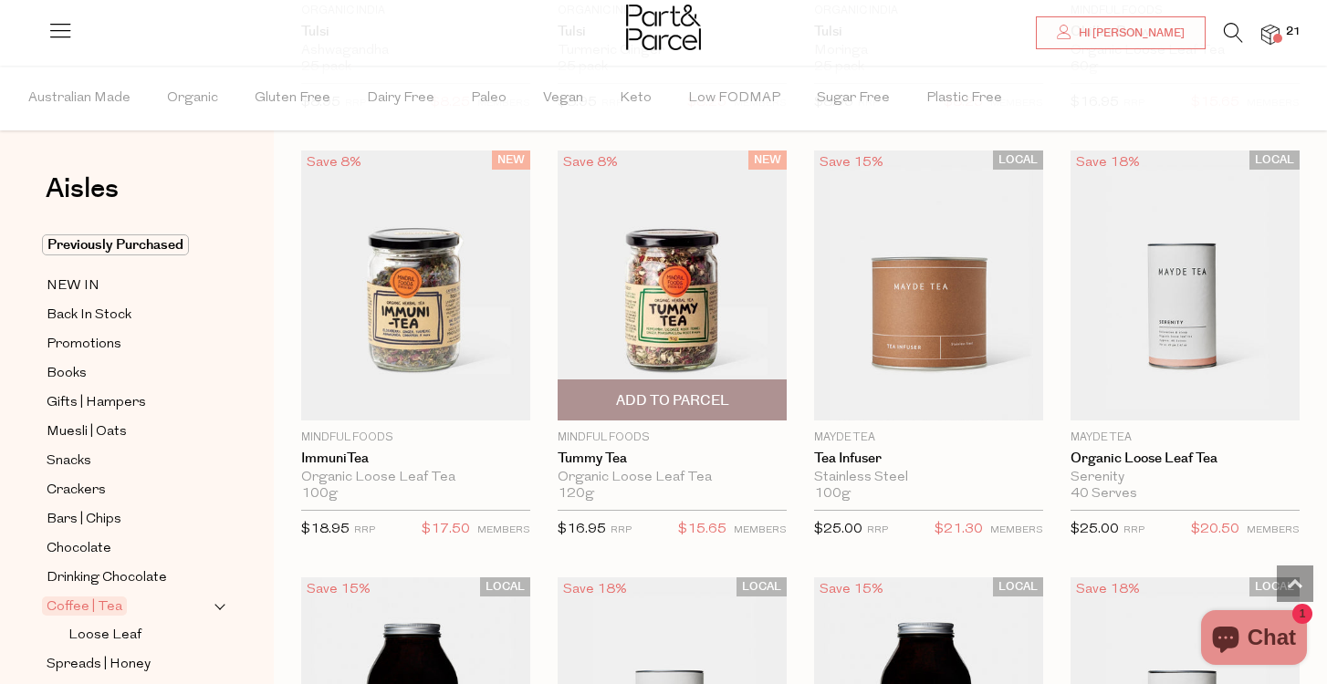
click at [696, 315] on img at bounding box center [672, 286] width 229 height 270
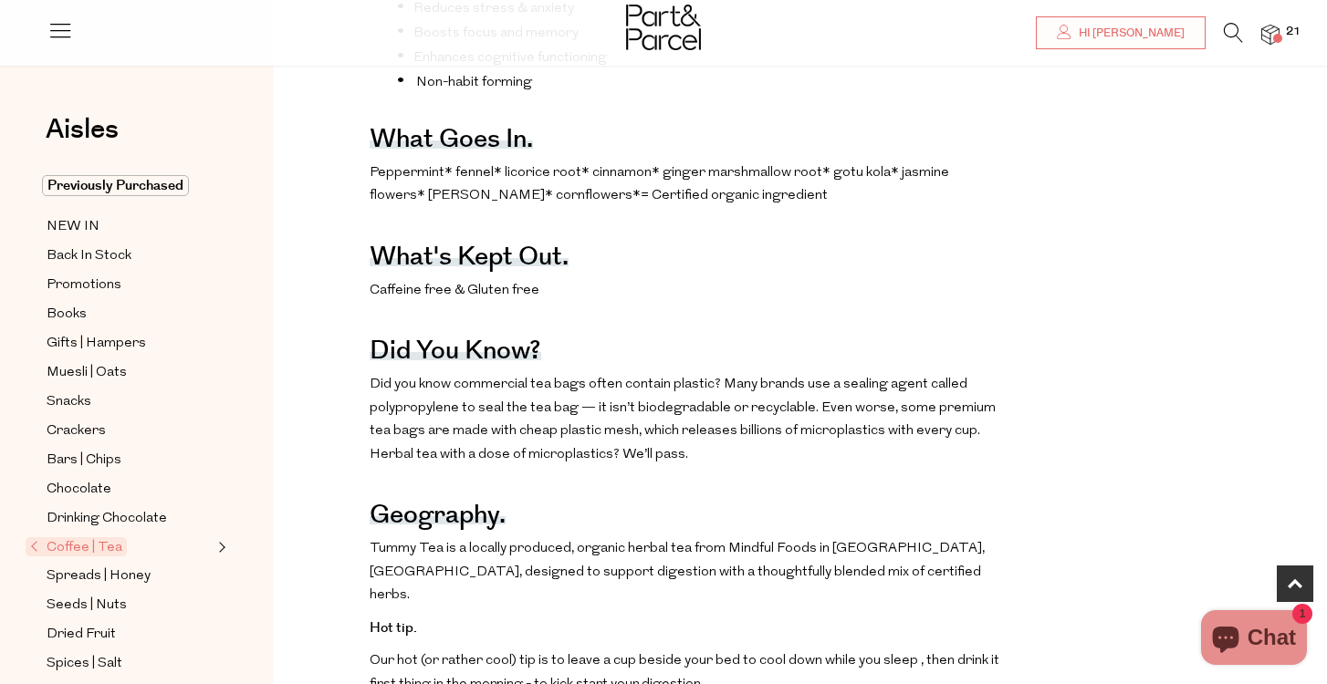
scroll to position [840, 0]
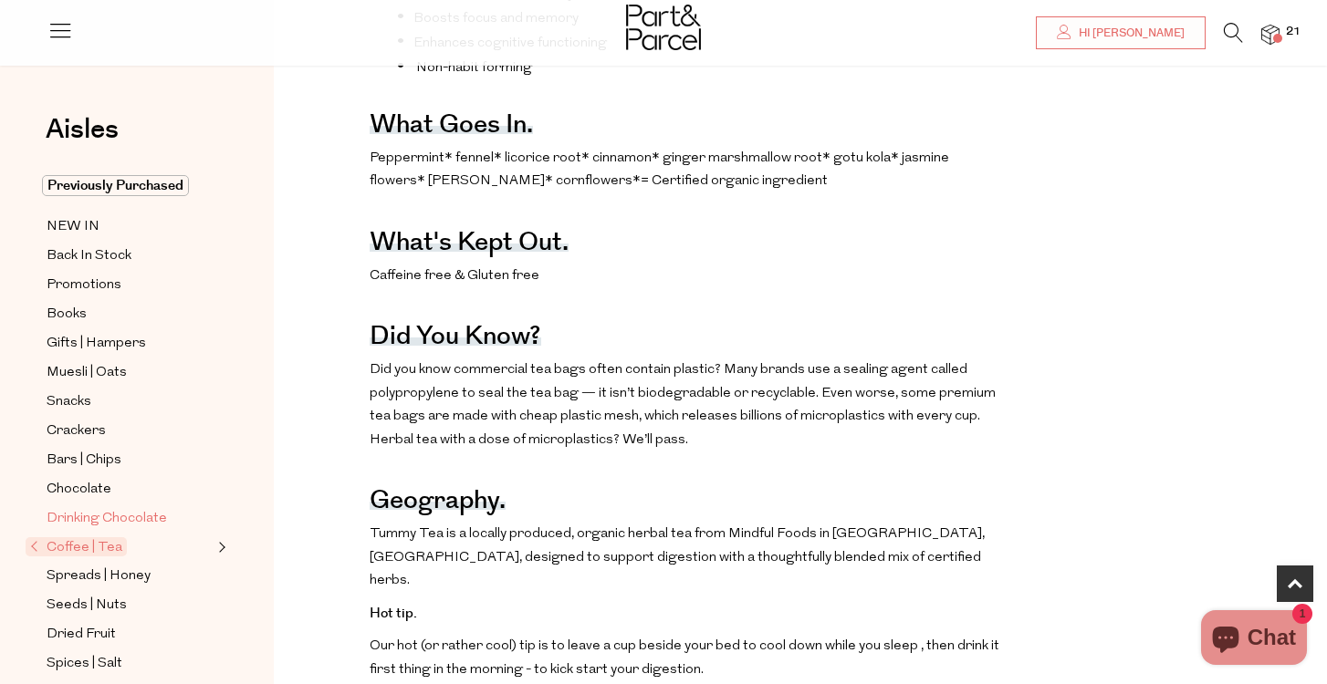
click at [105, 516] on span "Drinking Chocolate" at bounding box center [107, 519] width 120 height 22
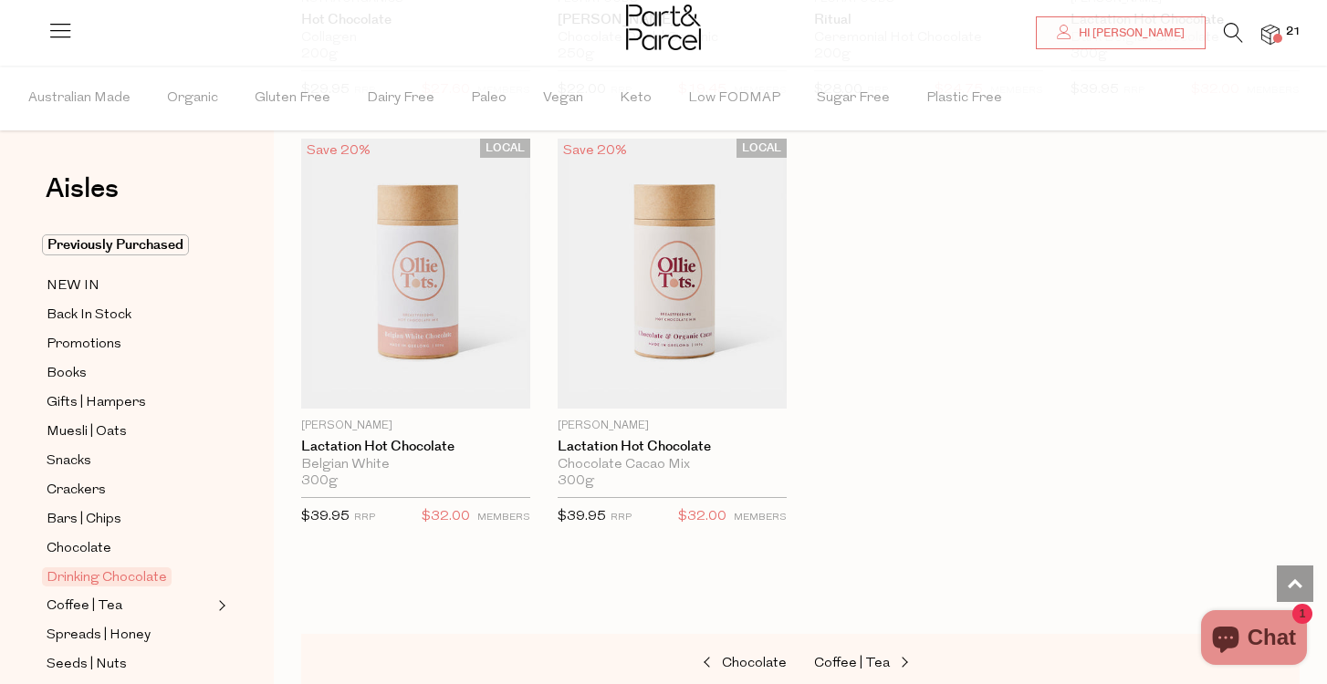
scroll to position [1824, 0]
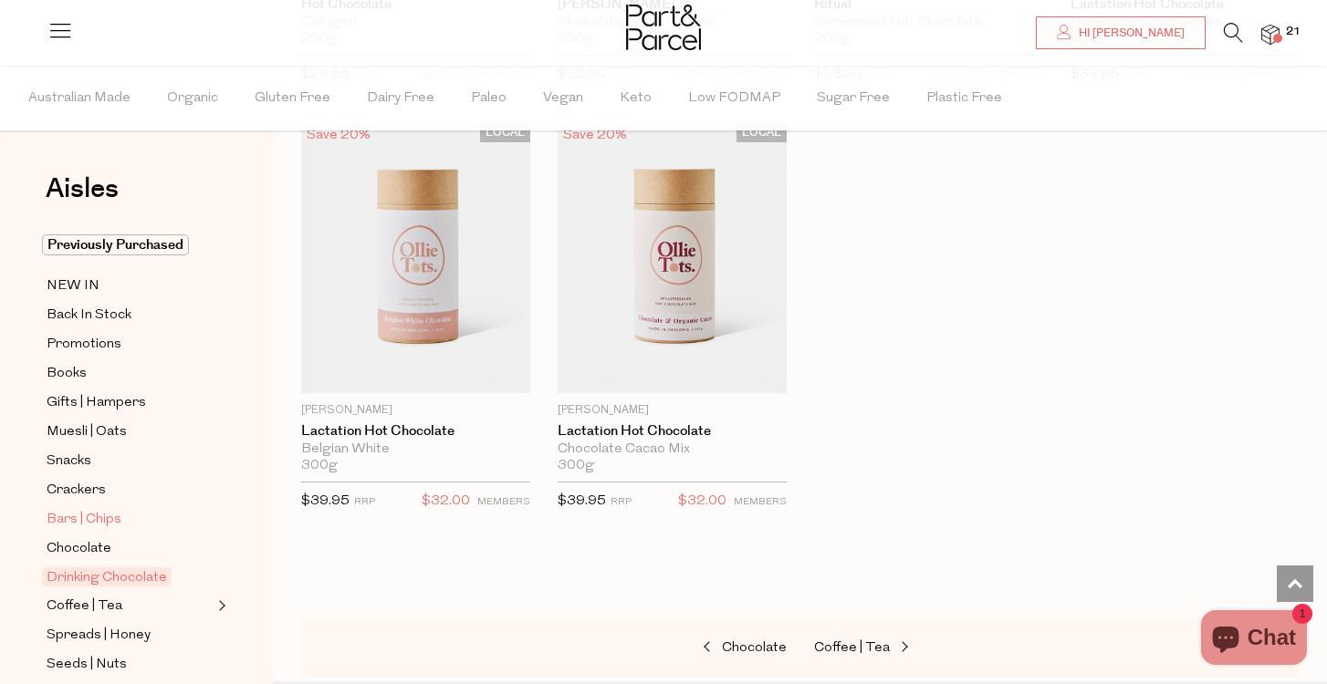
click at [89, 520] on span "Bars | Chips" at bounding box center [84, 520] width 75 height 22
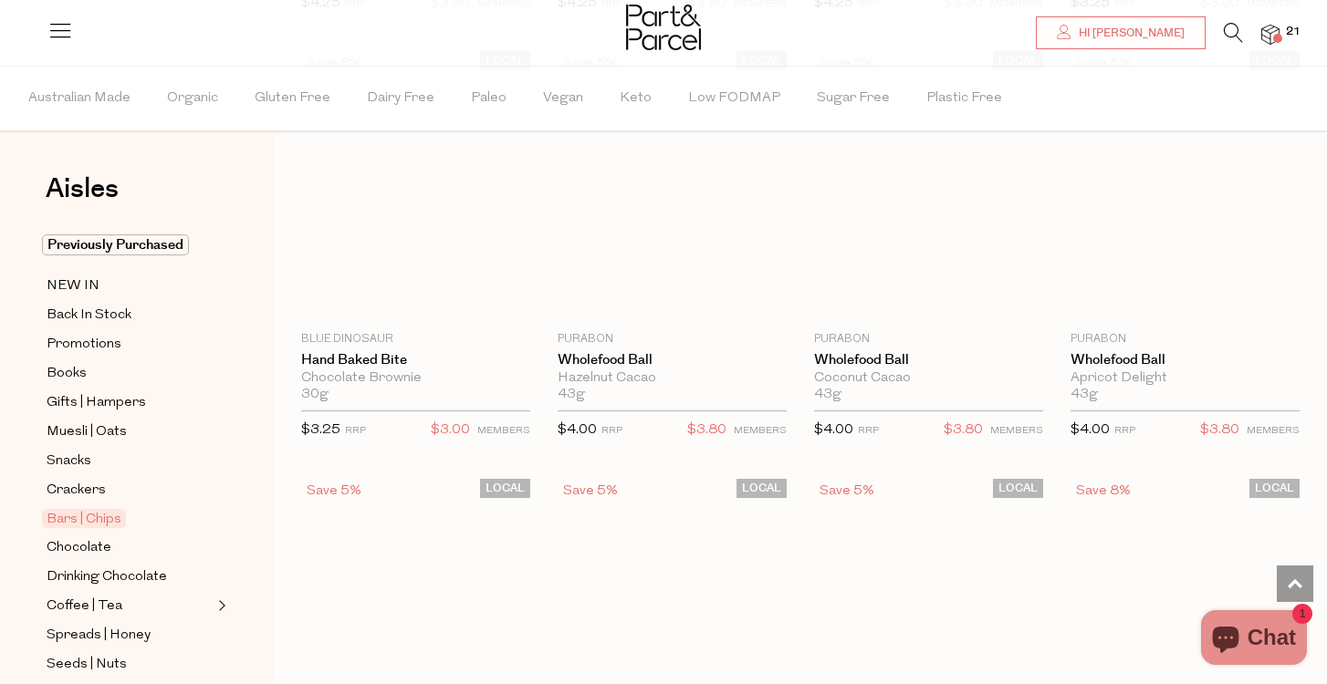
scroll to position [4003, 0]
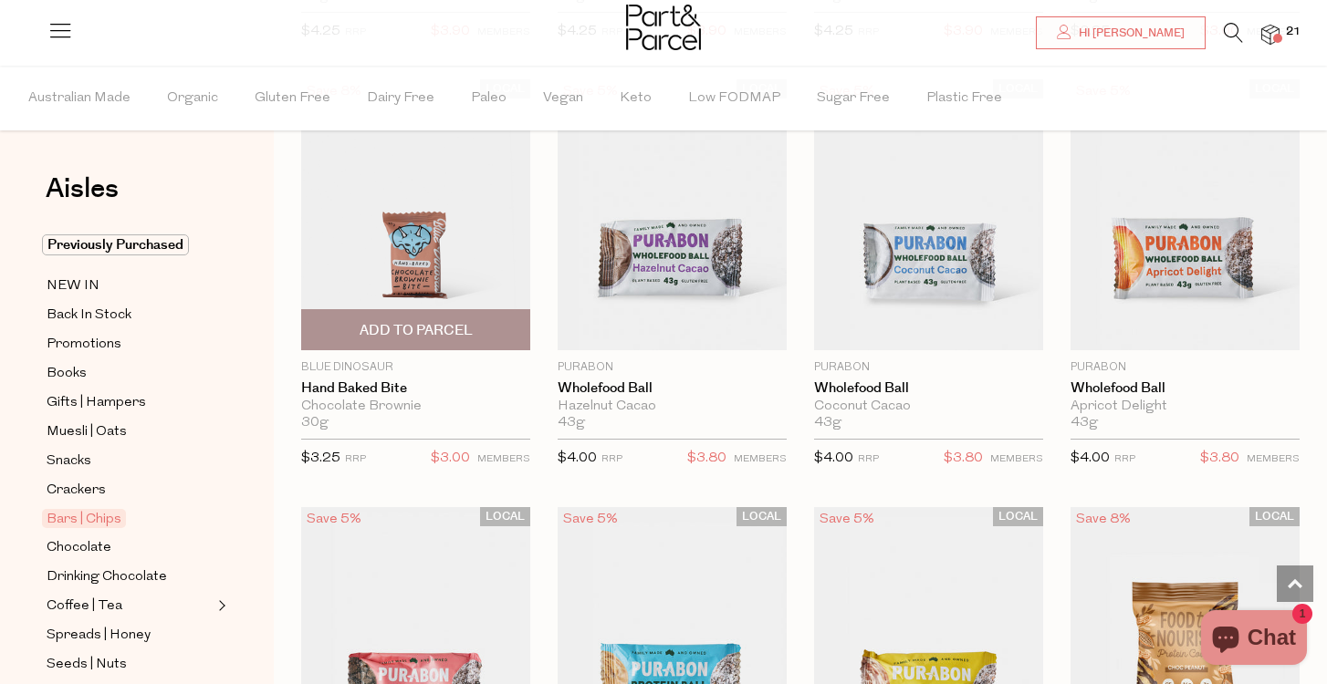
click at [453, 245] on img at bounding box center [415, 214] width 229 height 270
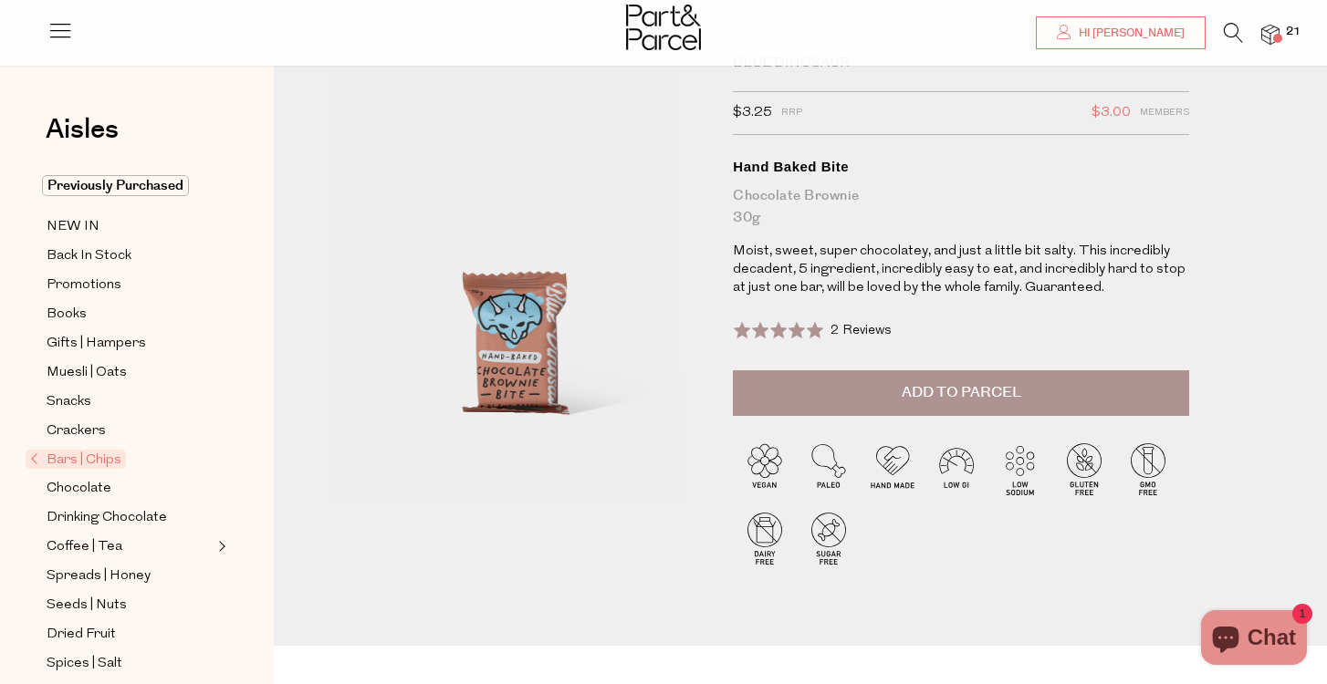
scroll to position [56, 0]
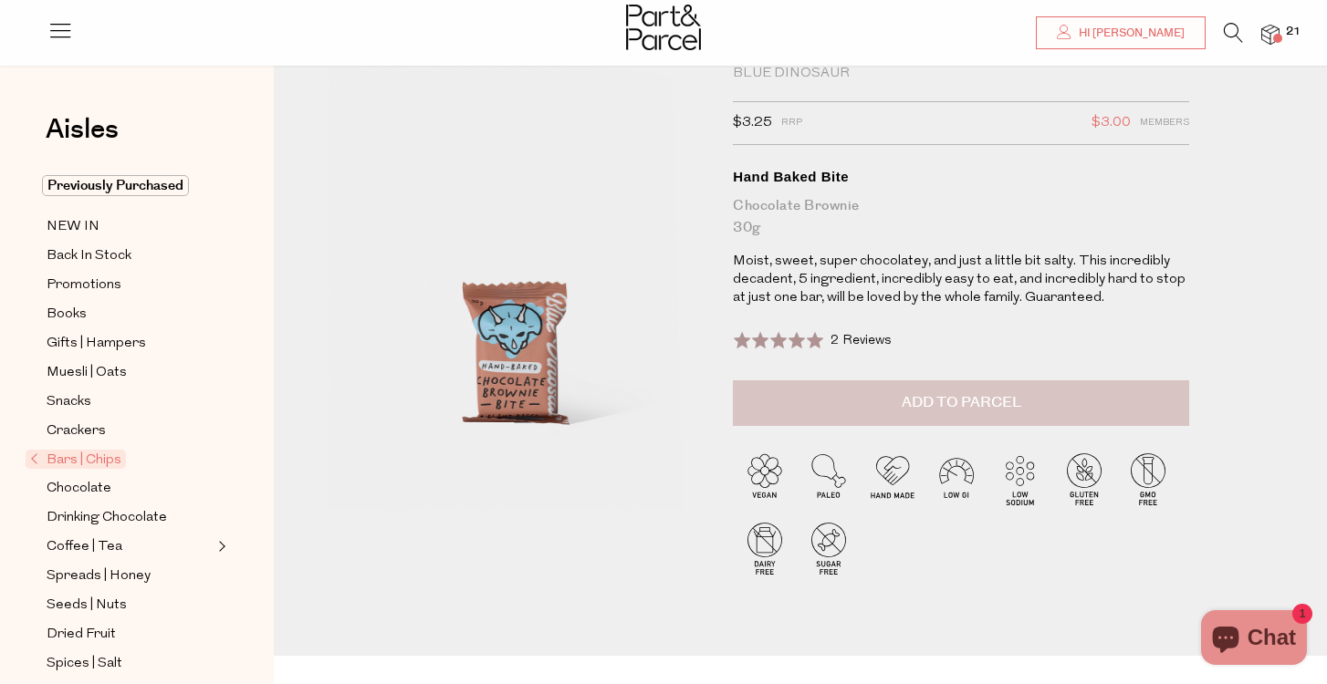
click at [893, 390] on button "Add to Parcel" at bounding box center [961, 404] width 456 height 46
click at [1158, 401] on button "button" at bounding box center [1163, 401] width 52 height 40
type input "2"
click at [1163, 402] on button "button" at bounding box center [1163, 401] width 52 height 40
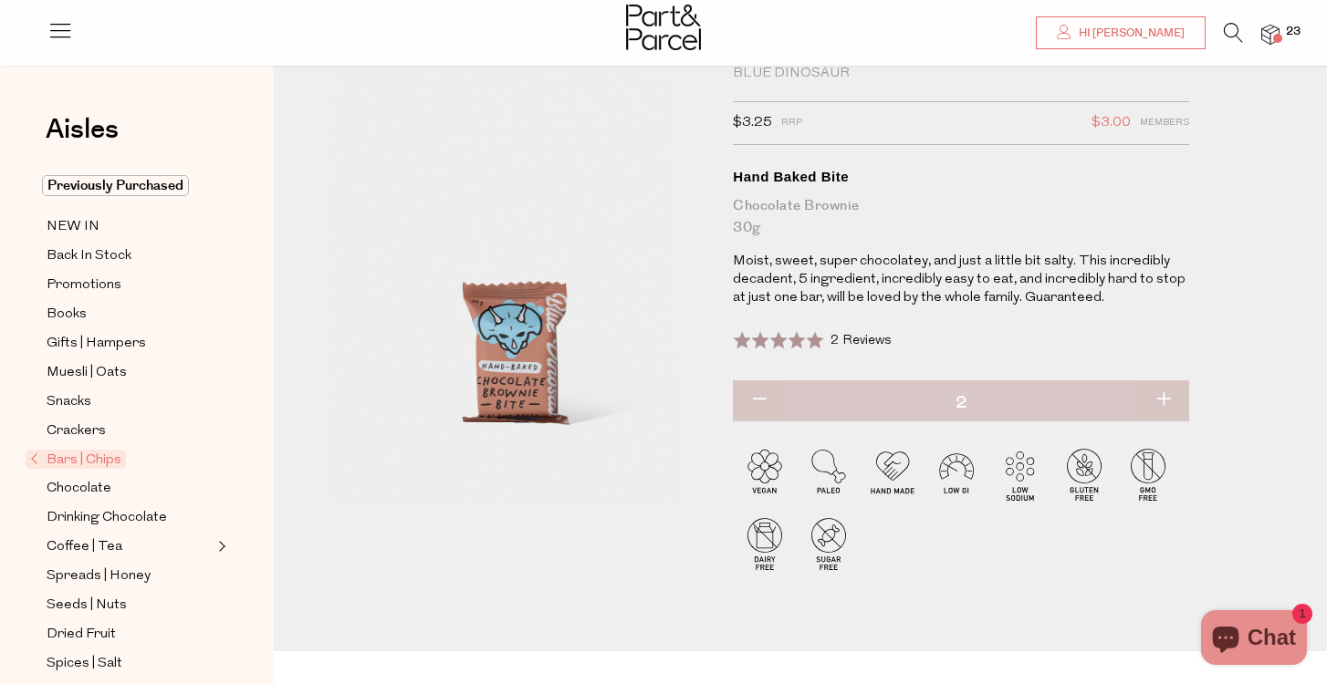
type input "3"
click at [63, 430] on span "Crackers" at bounding box center [76, 432] width 59 height 22
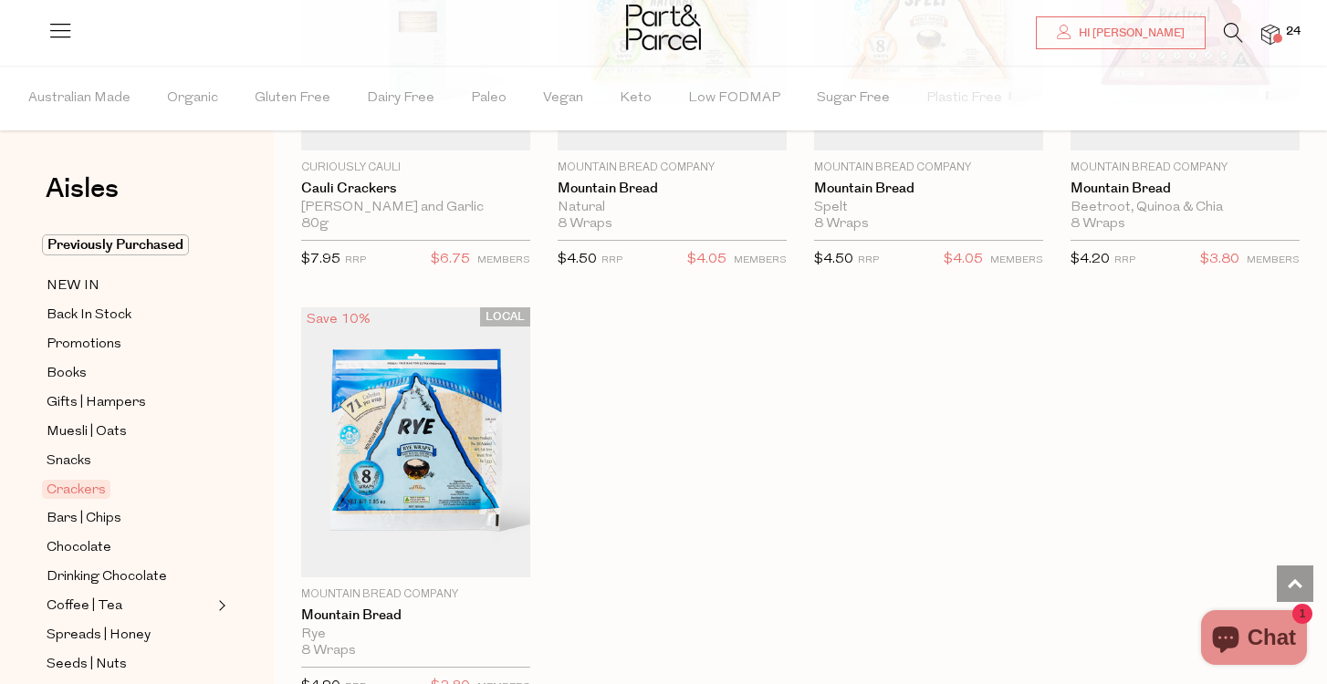
scroll to position [3791, 0]
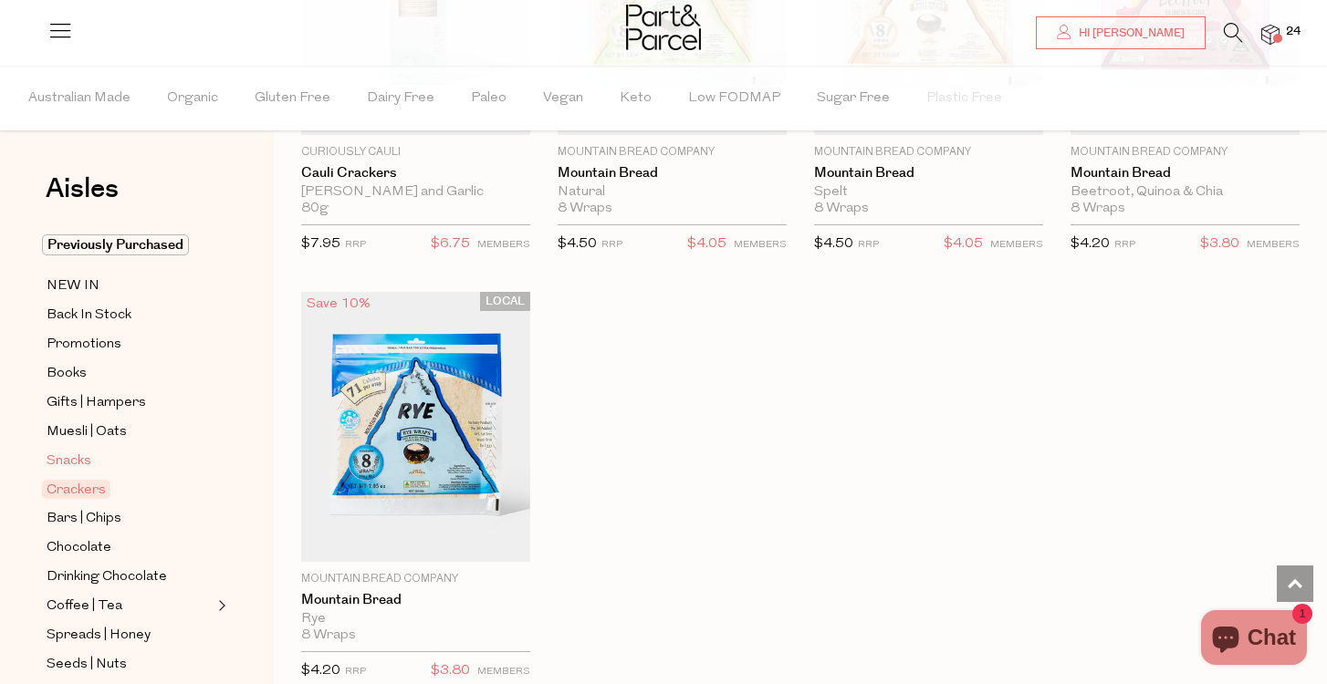
click at [80, 461] on span "Snacks" at bounding box center [69, 462] width 45 height 22
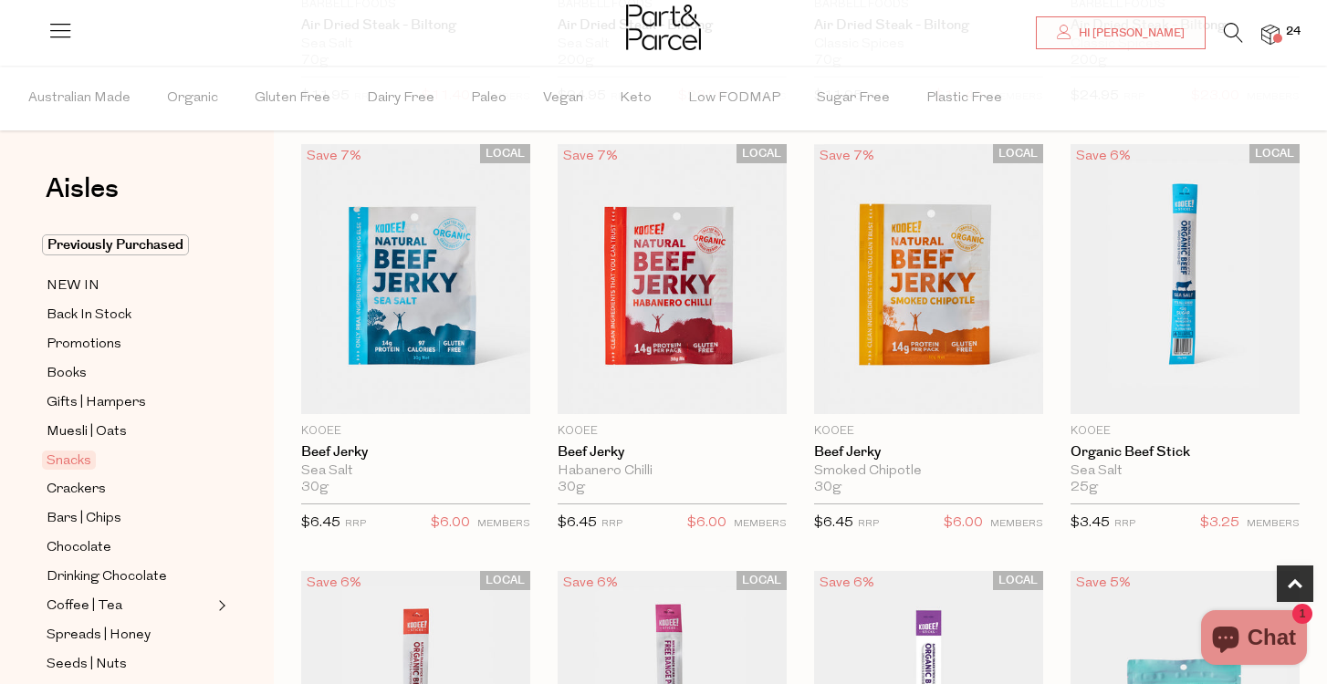
scroll to position [532, 0]
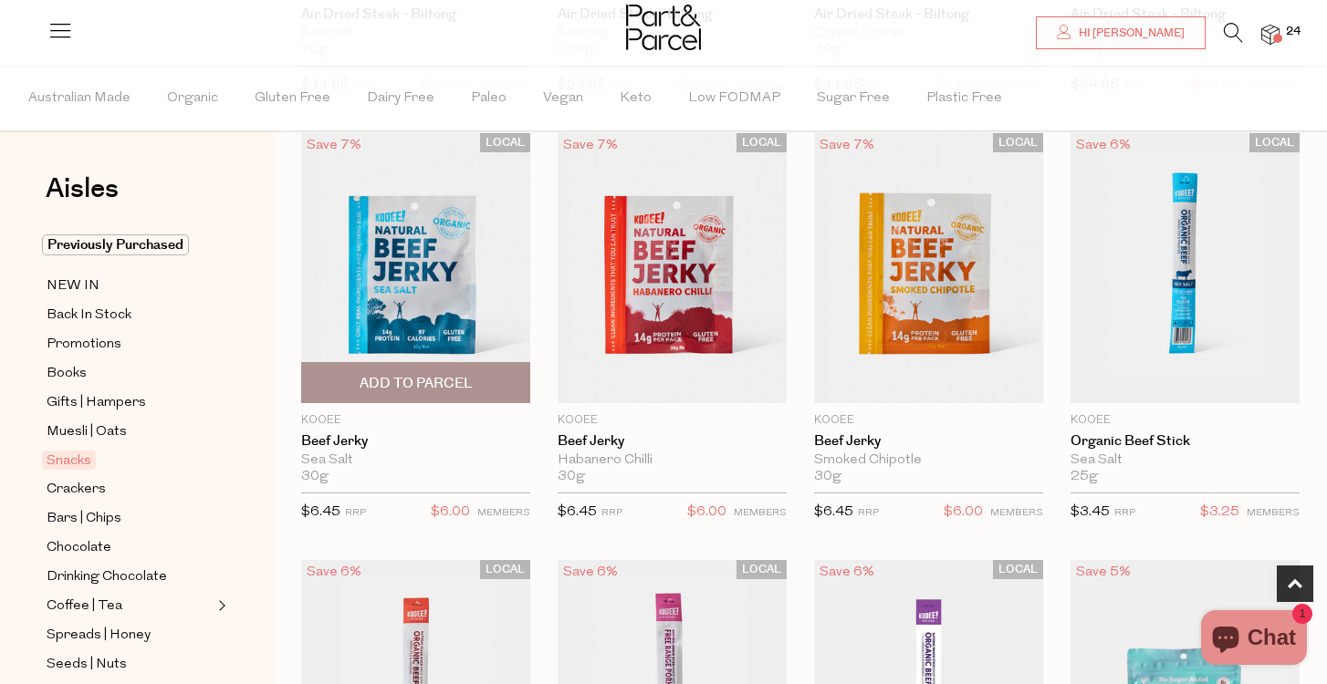
click at [444, 381] on span "Add To Parcel" at bounding box center [416, 383] width 113 height 19
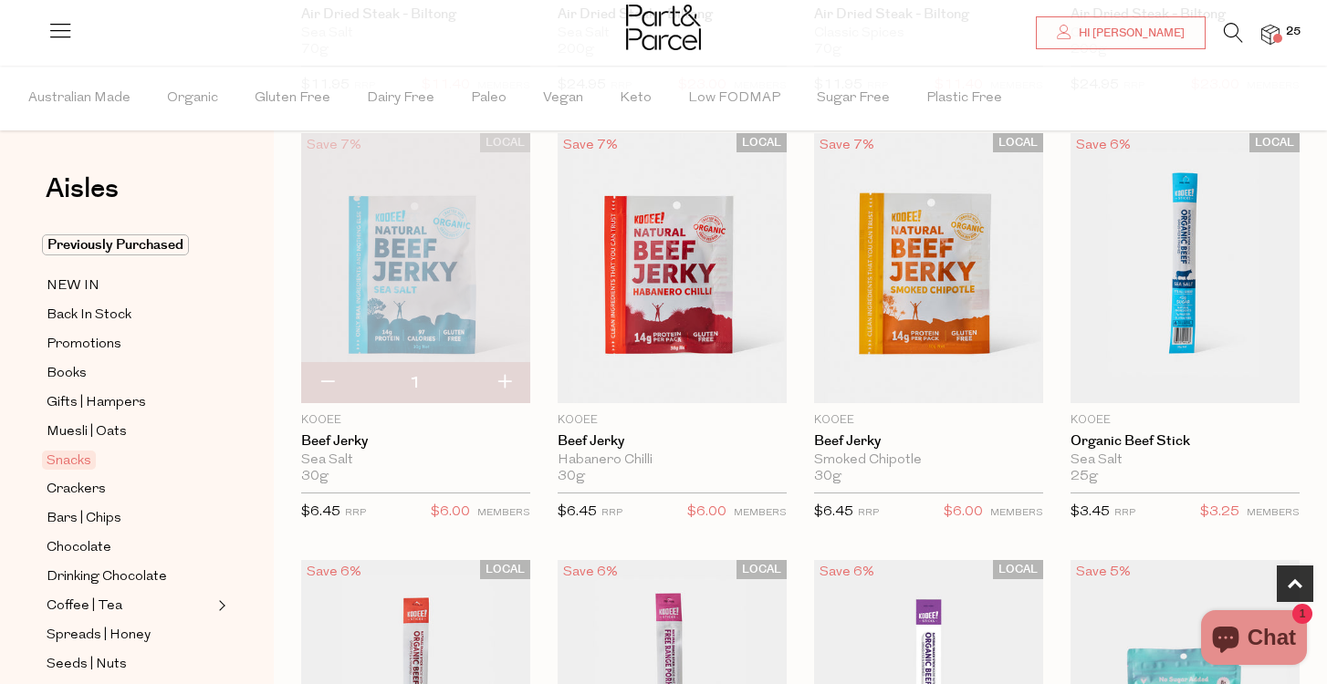
click at [506, 381] on button "button" at bounding box center [504, 383] width 52 height 40
type input "2"
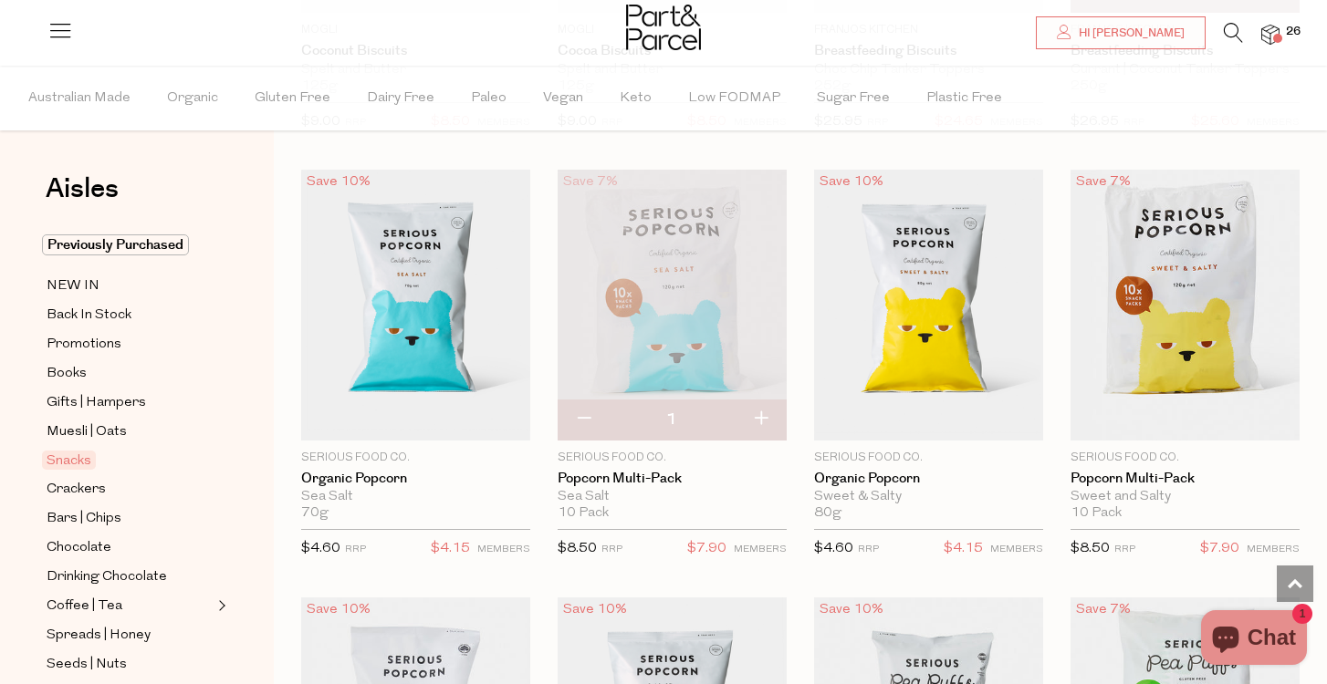
scroll to position [4387, 0]
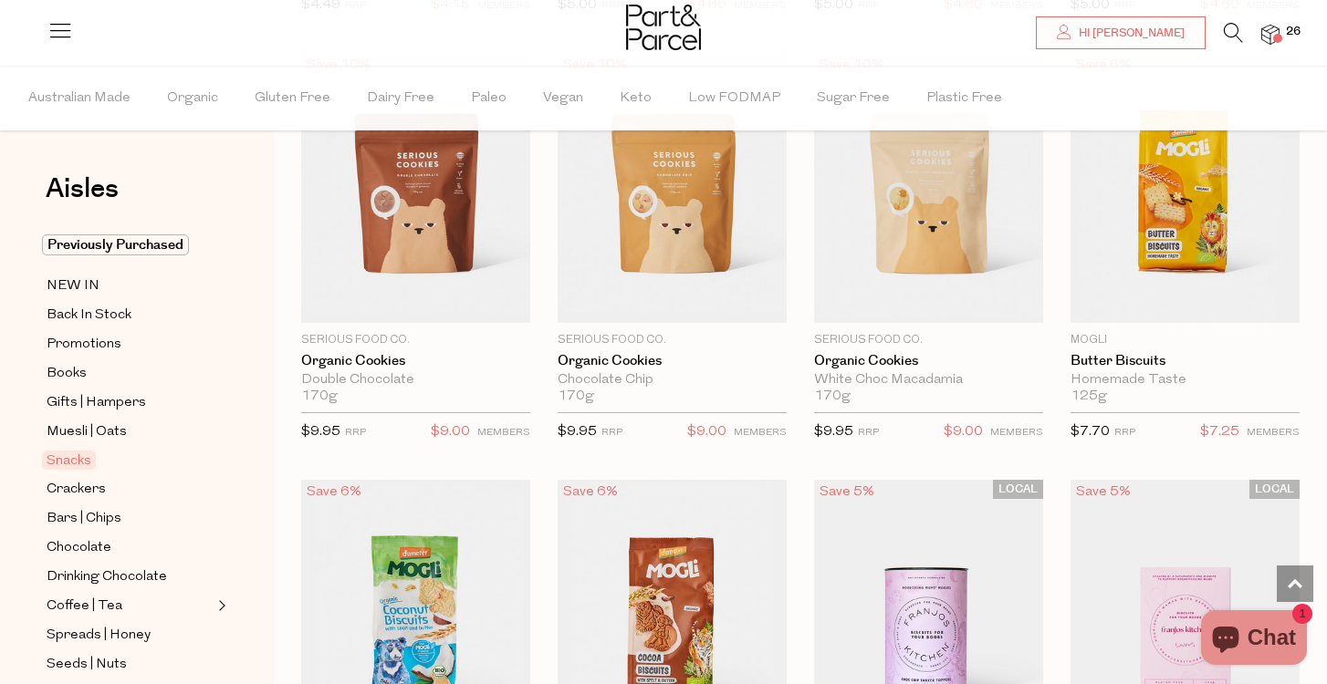
scroll to position [3595, 0]
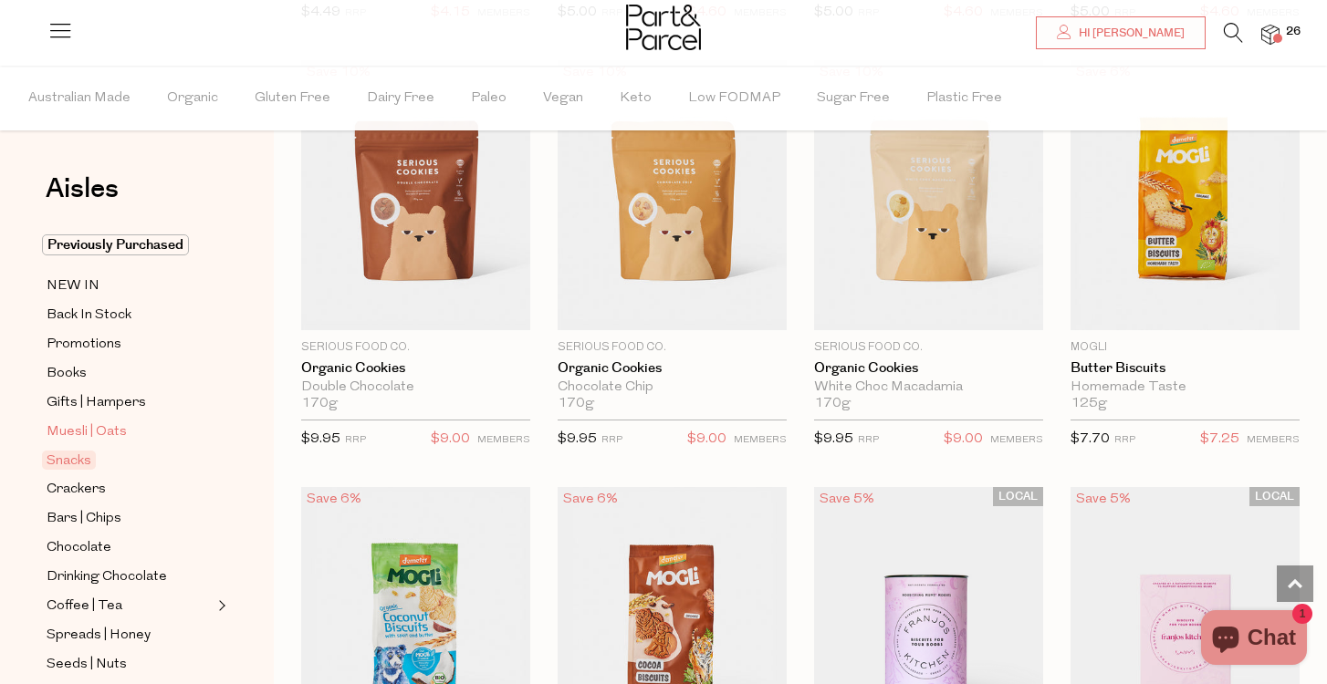
click at [79, 432] on span "Muesli | Oats" at bounding box center [87, 433] width 80 height 22
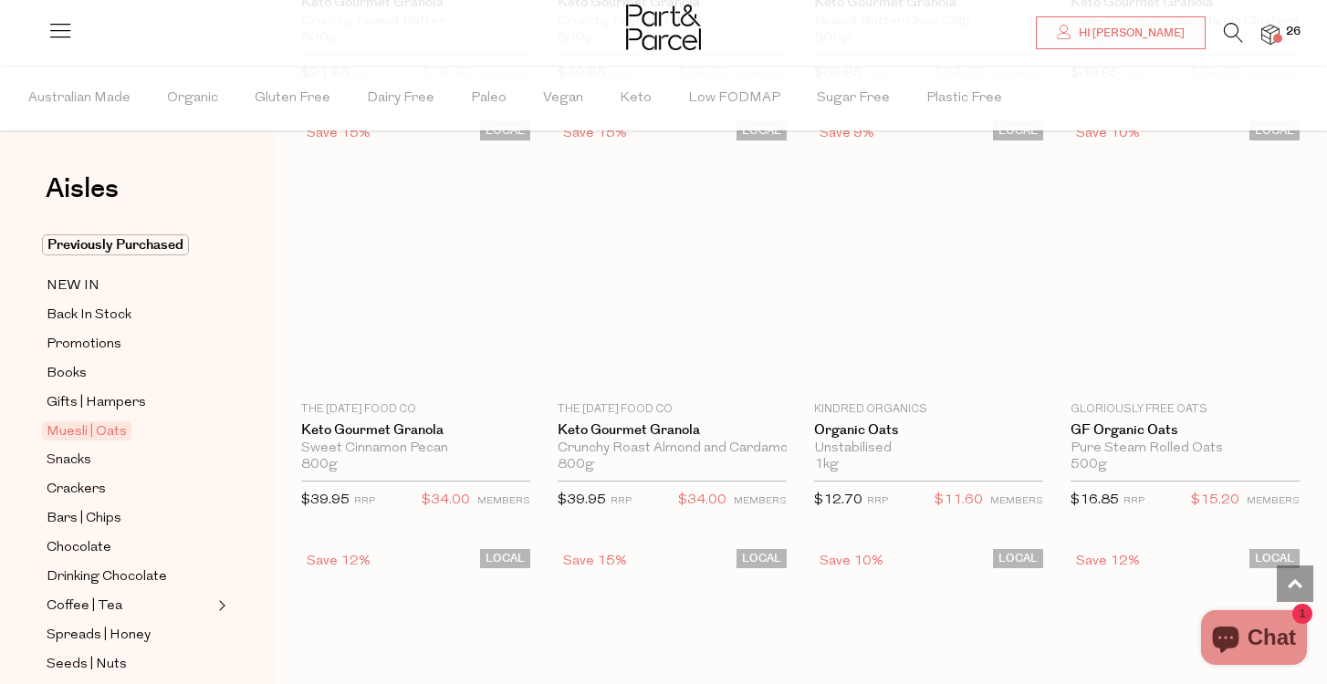
scroll to position [3969, 0]
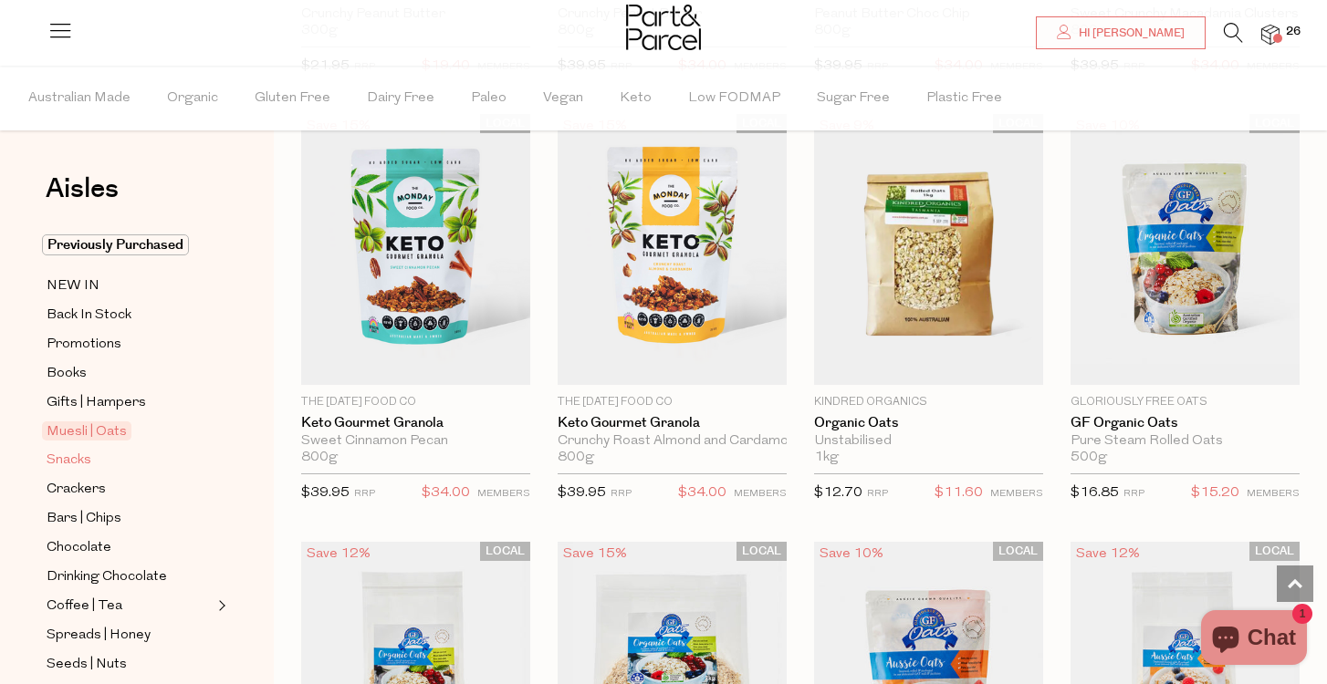
click at [78, 465] on span "Snacks" at bounding box center [69, 461] width 45 height 22
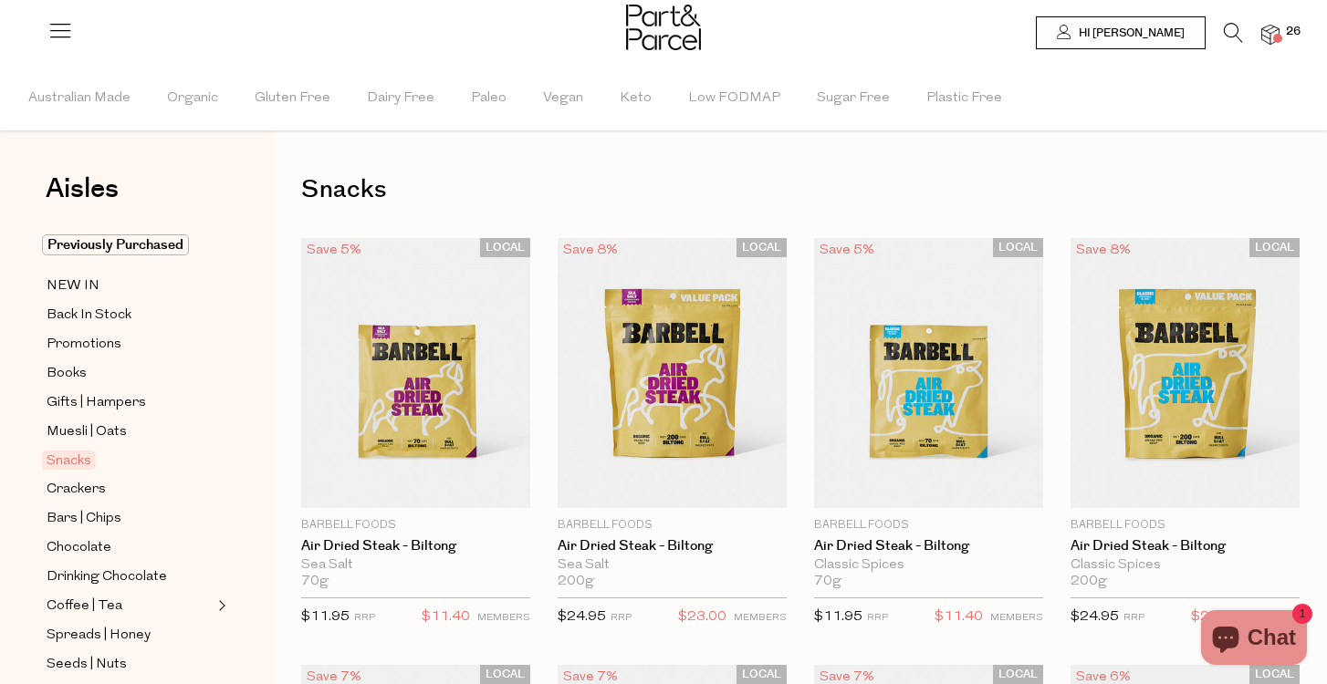
type input "2"
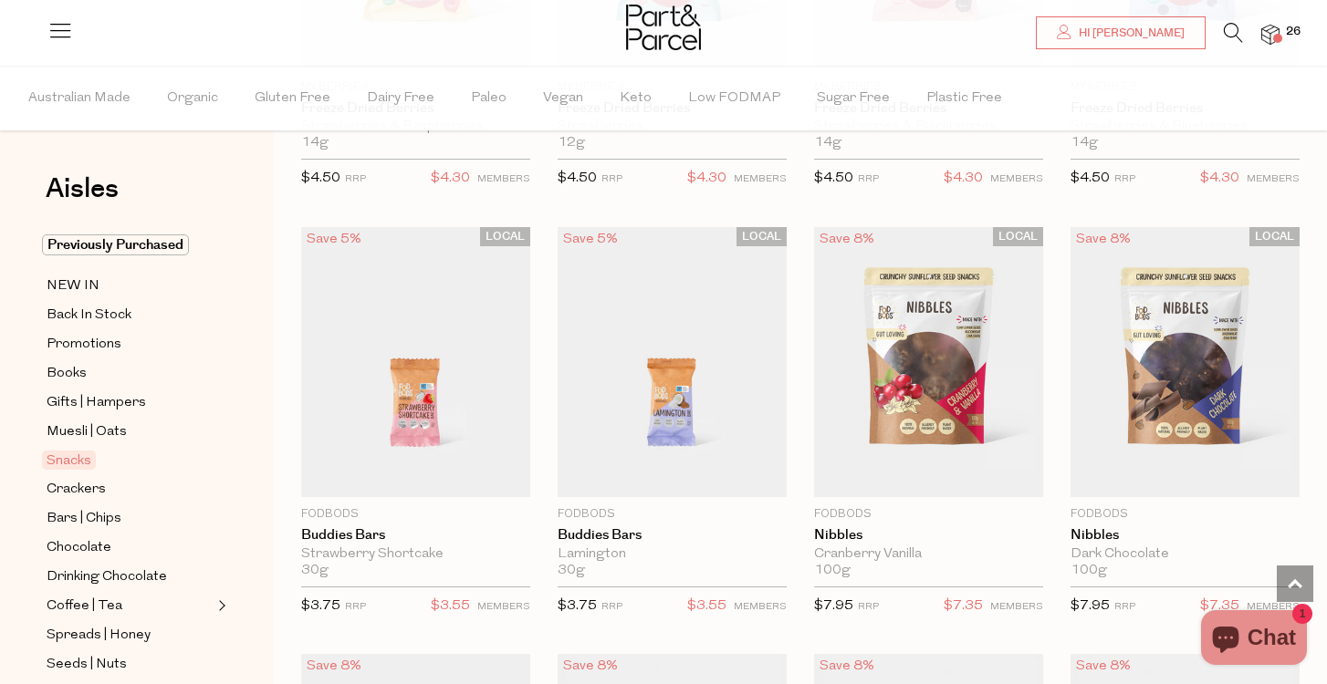
scroll to position [2575, 0]
click at [8, 618] on div "Aisles Clear Previously Purchased NEW IN Back In Stock Promotions Books Gifts |…" at bounding box center [137, 375] width 274 height 619
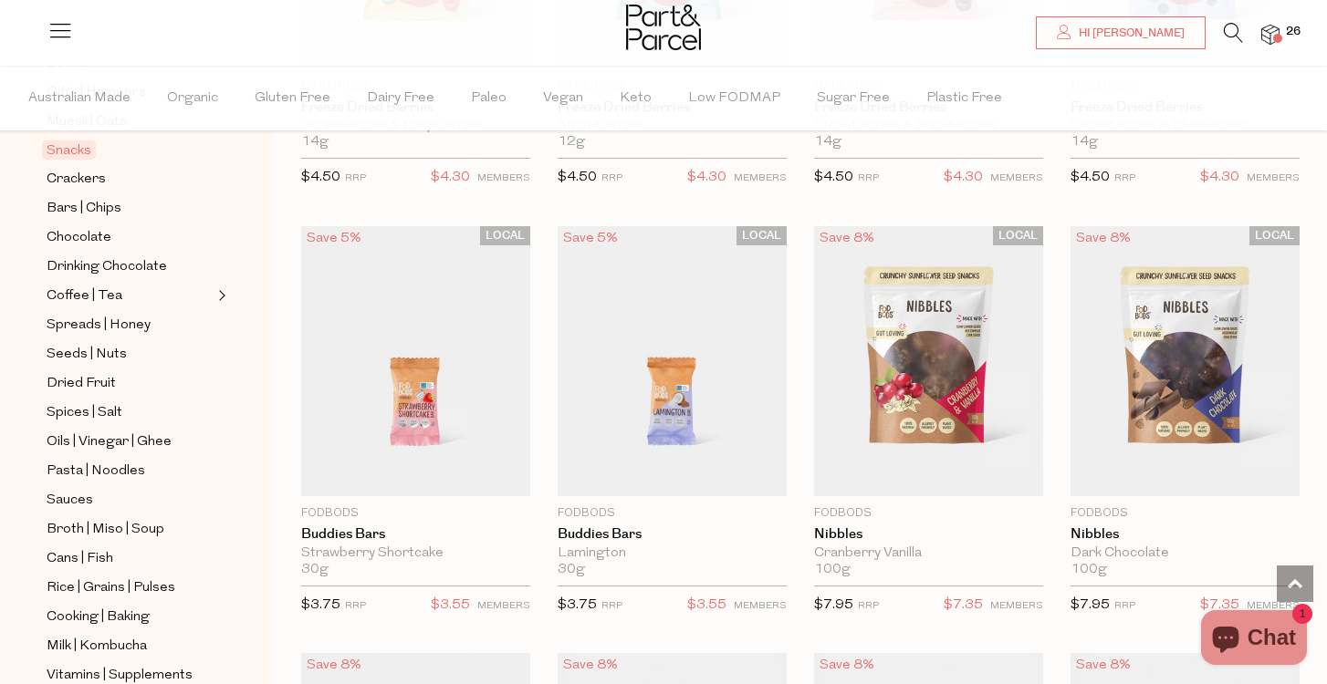
scroll to position [385, 0]
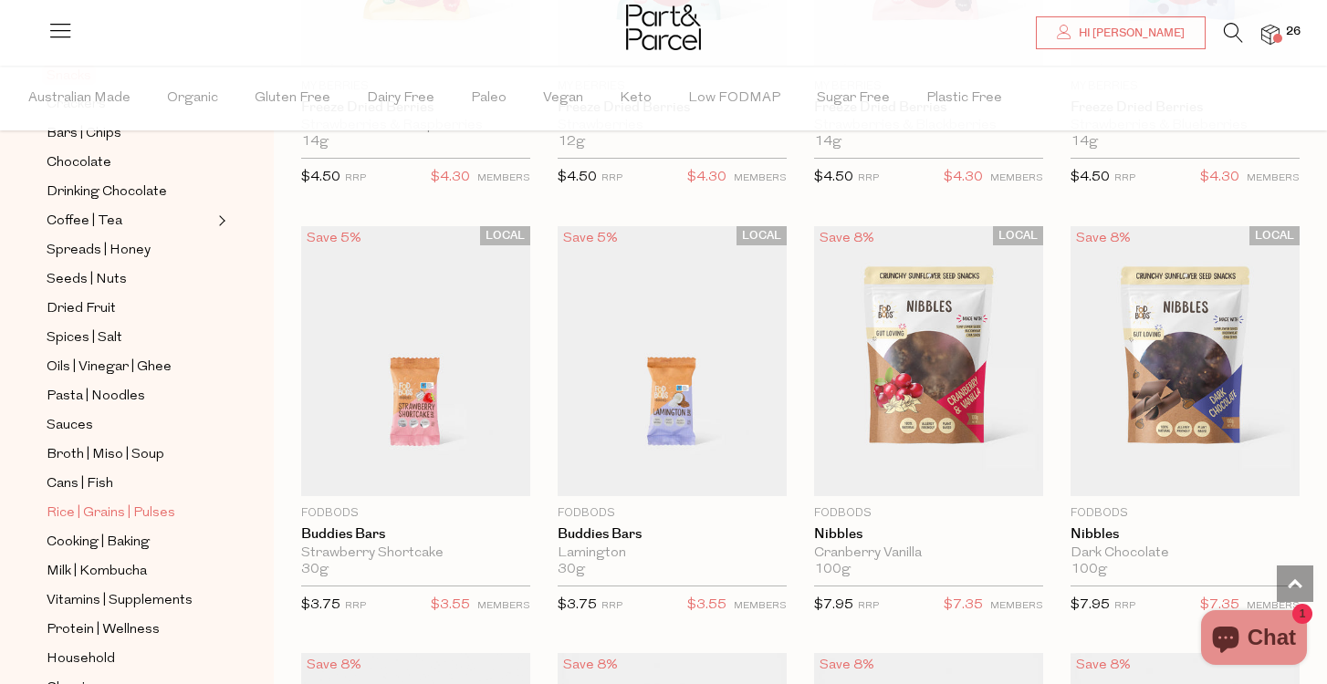
click at [106, 511] on span "Rice | Grains | Pulses" at bounding box center [111, 514] width 129 height 22
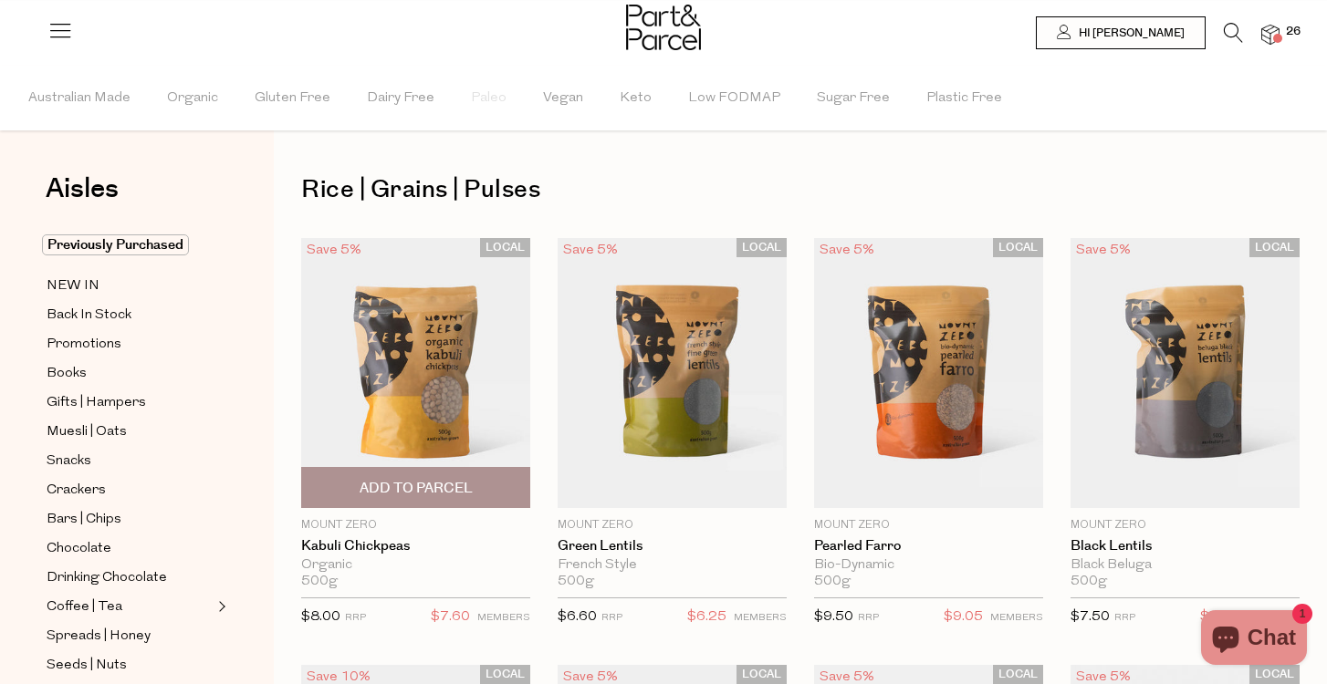
click at [281, 484] on div "LOCAL Save 5% 1 Add To Parcel Mount Zero Kabuli Chickpeas Organic 500g Only 12 …" at bounding box center [402, 438] width 256 height 400
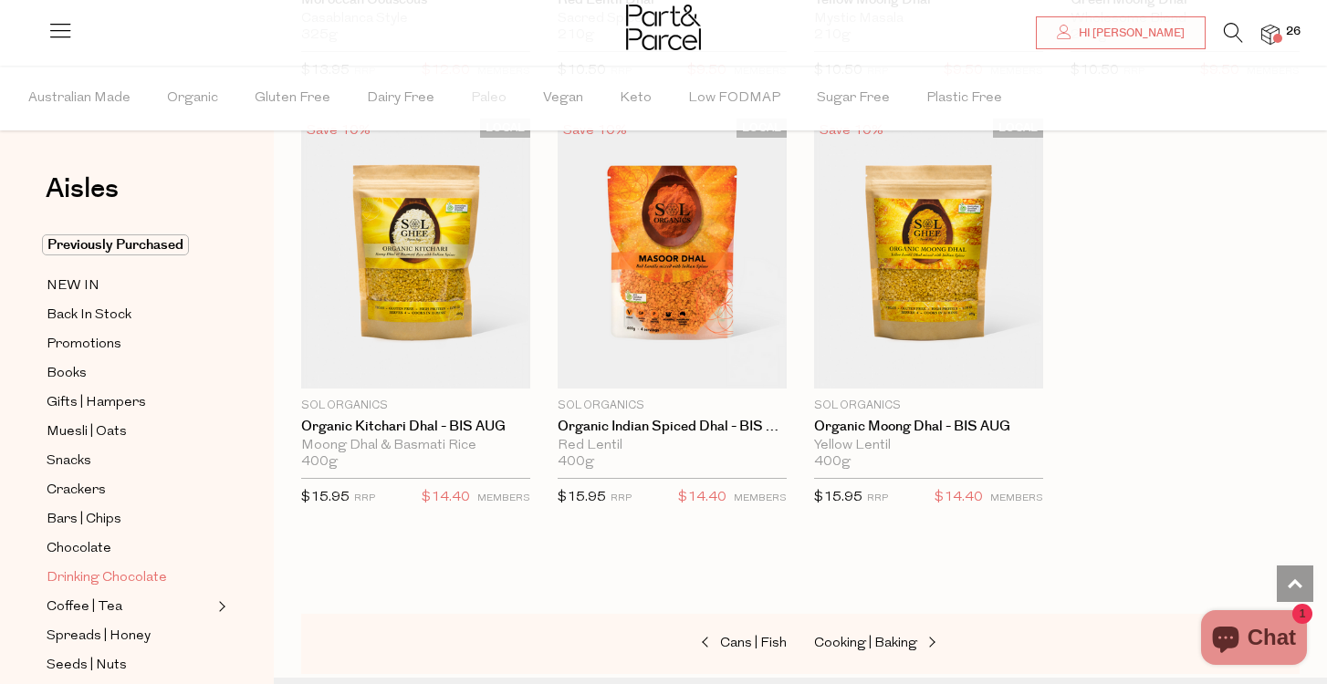
scroll to position [3970, 0]
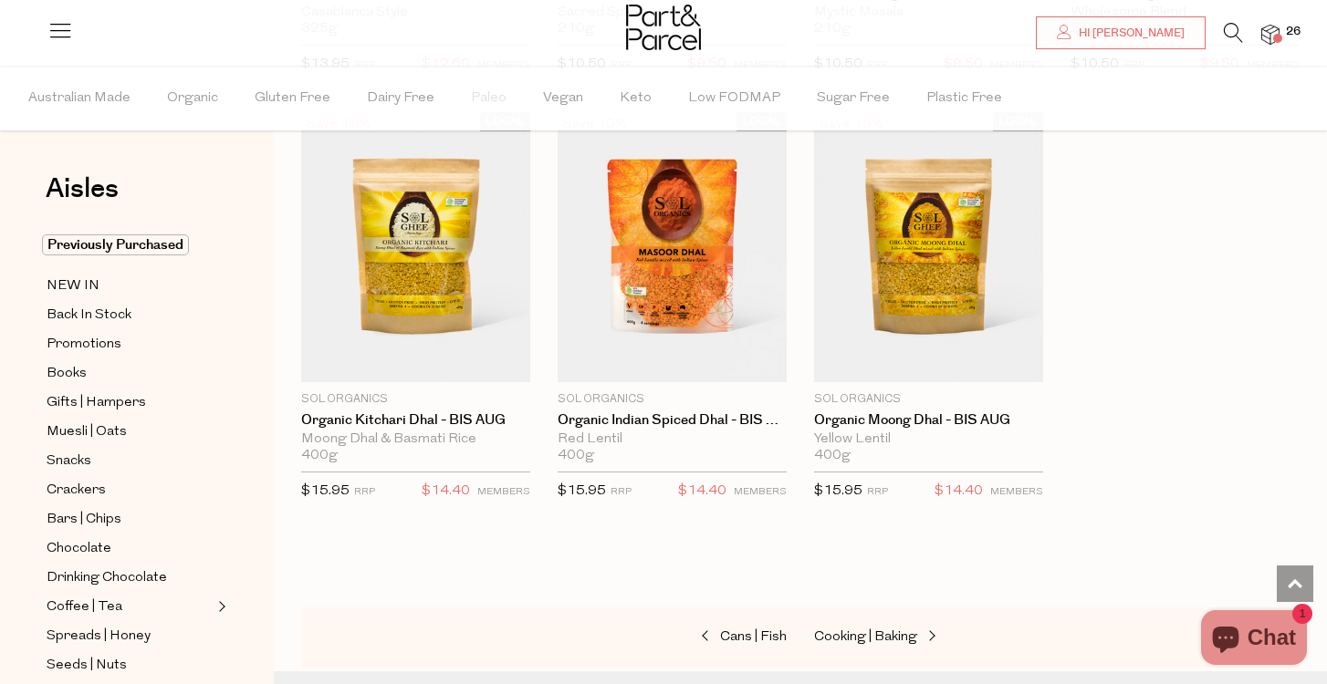
click at [19, 583] on div "Aisles Clear Previously Purchased NEW IN Back In Stock Promotions Books Gifts |…" at bounding box center [137, 375] width 274 height 619
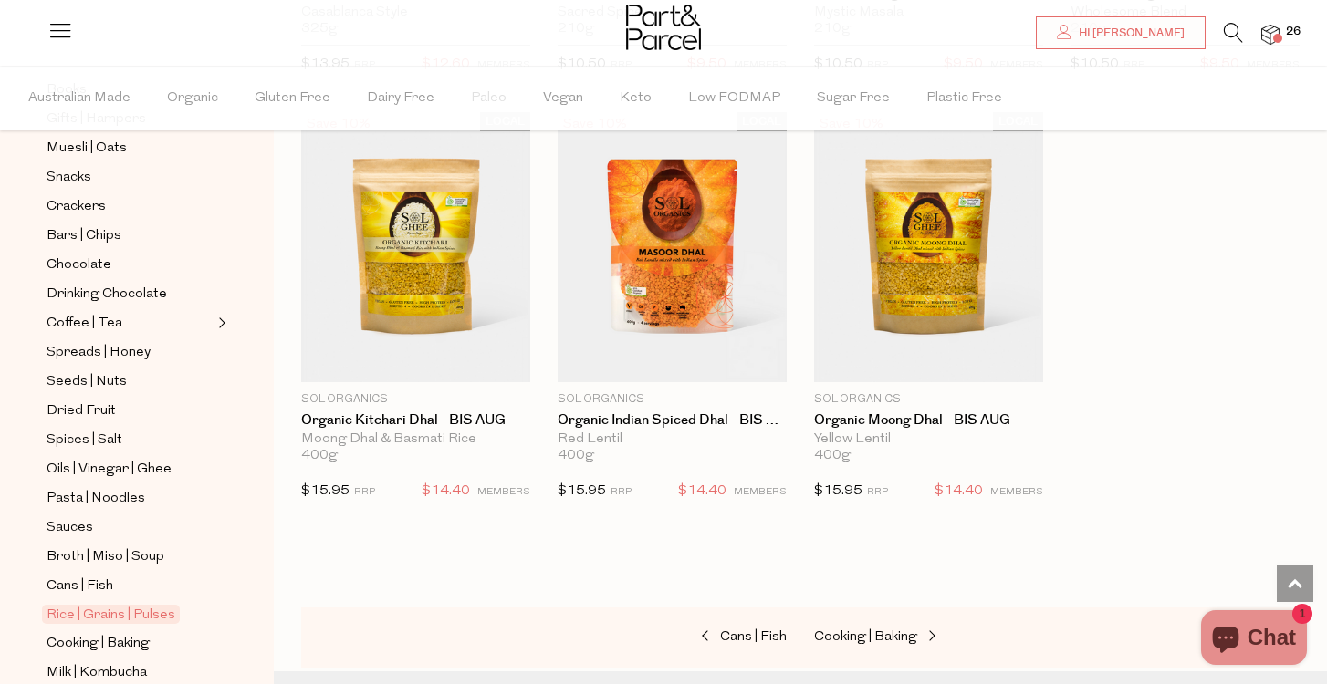
scroll to position [298, 0]
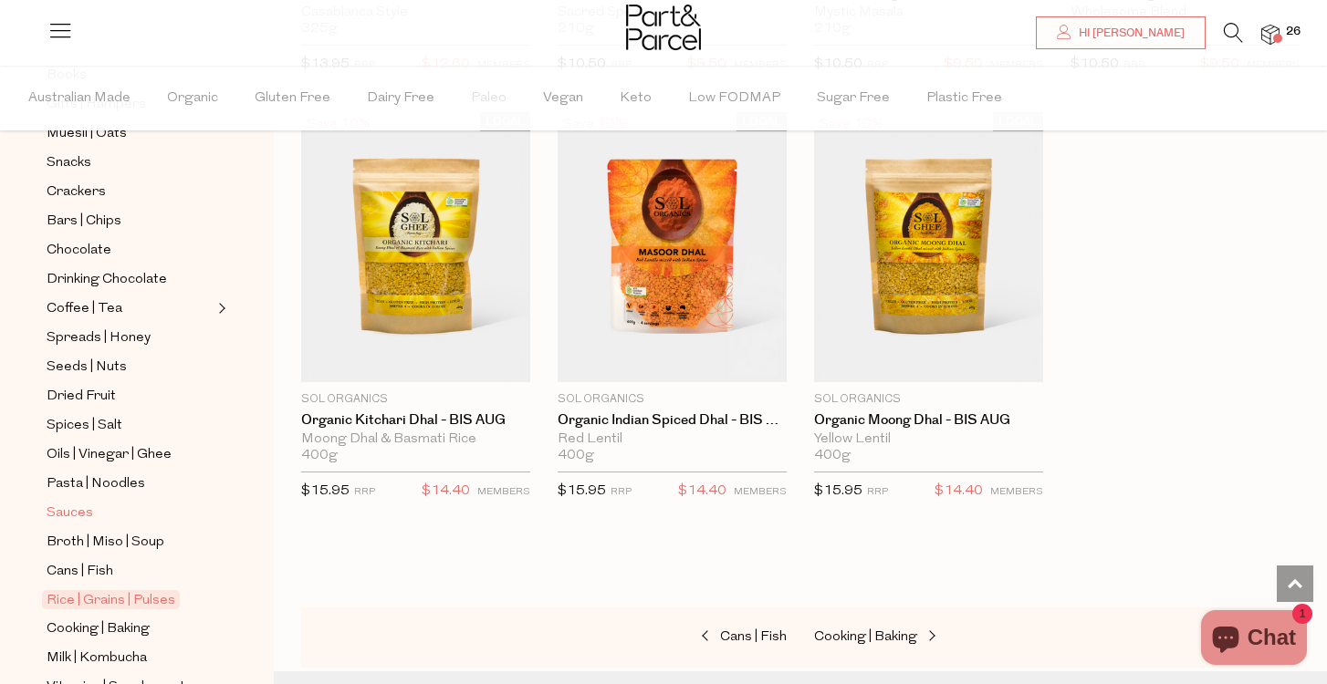
click at [78, 508] on span "Sauces" at bounding box center [70, 514] width 47 height 22
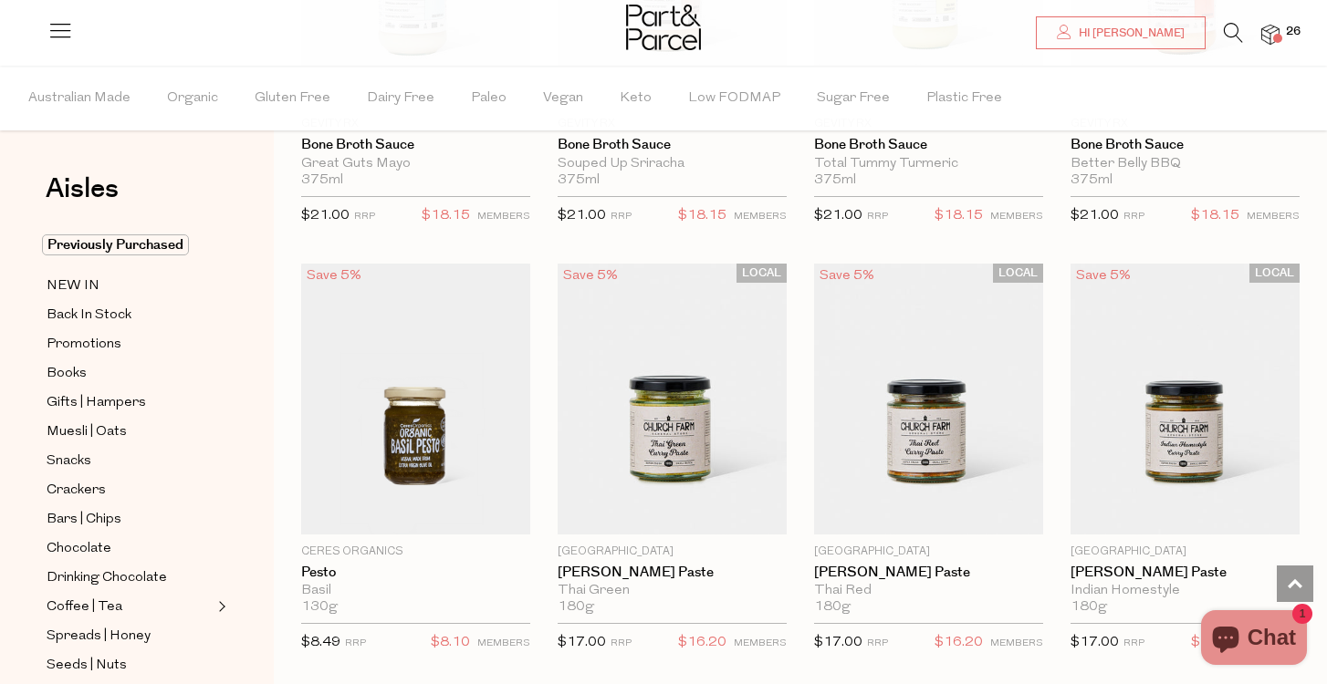
scroll to position [1263, 0]
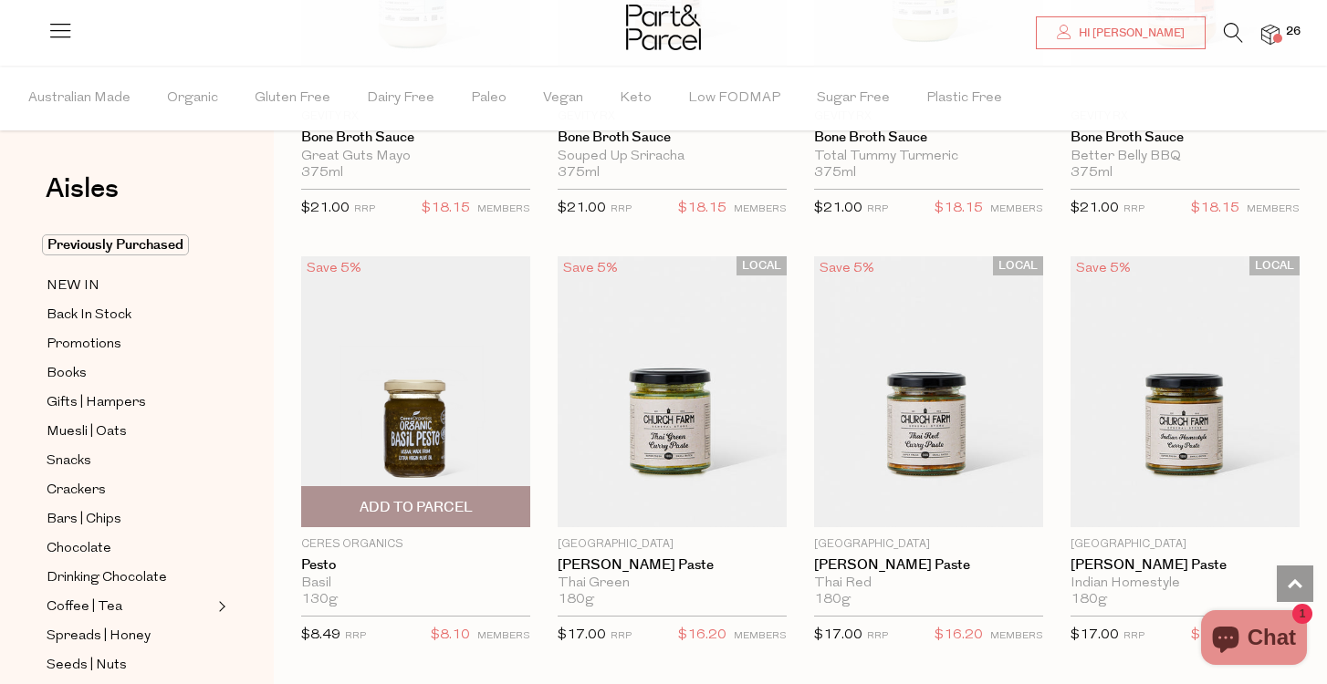
click at [391, 502] on span "Add To Parcel" at bounding box center [416, 507] width 113 height 19
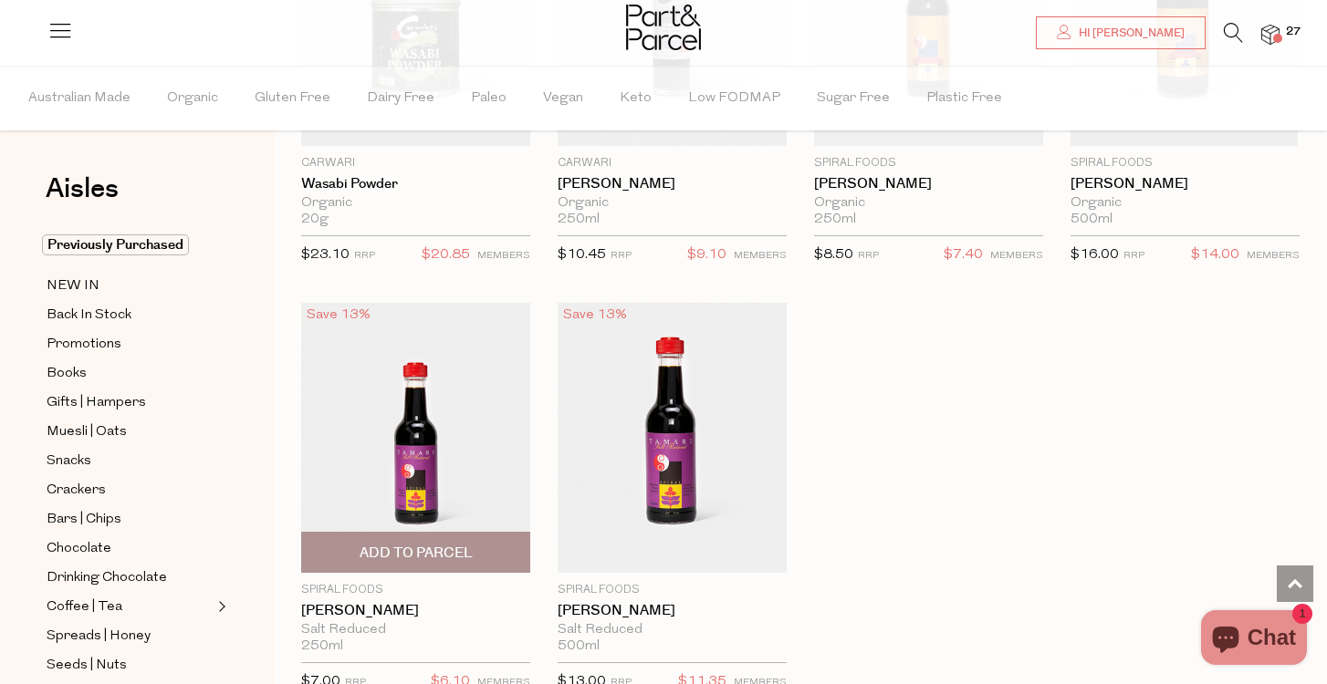
scroll to position [5063, 0]
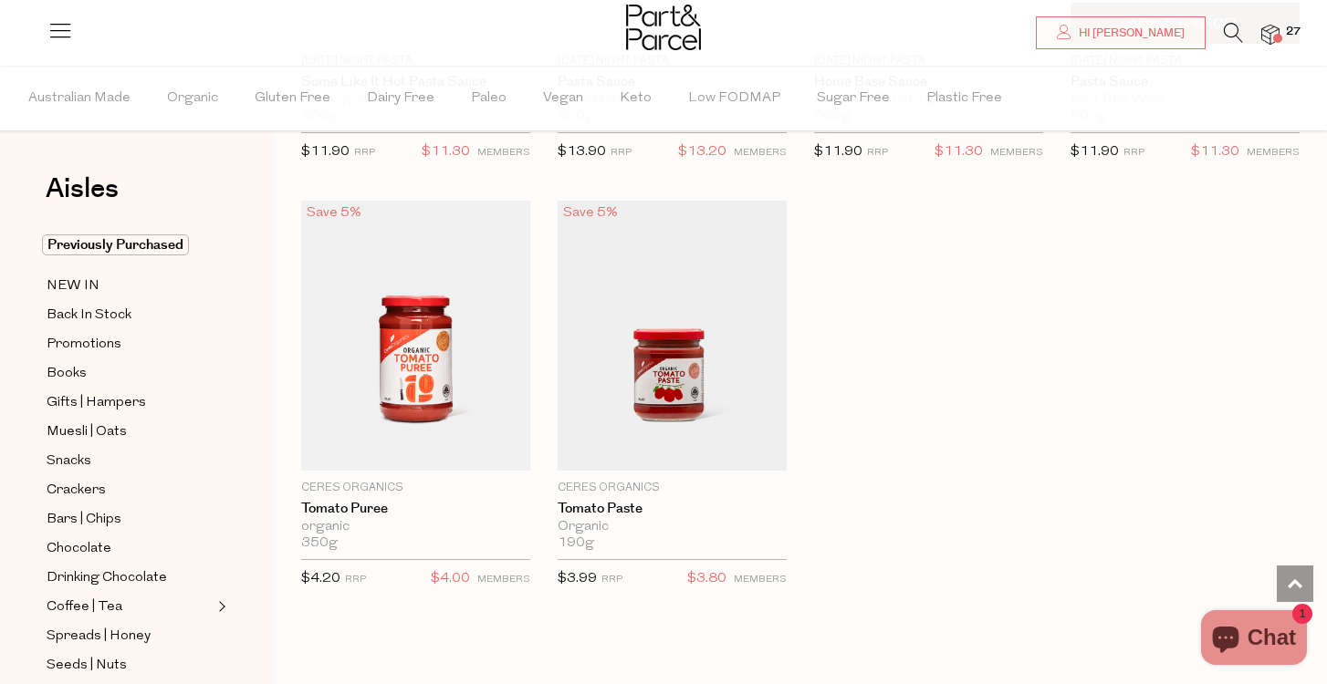
scroll to position [6888, 0]
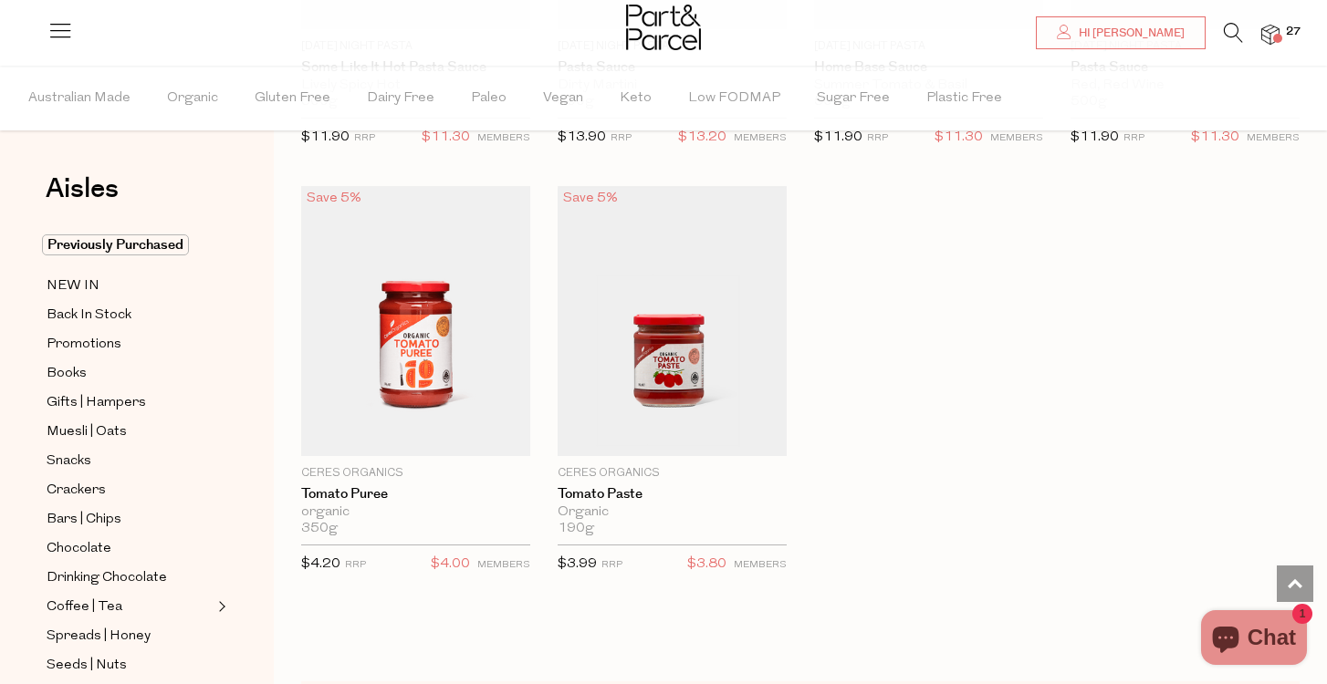
click at [269, 569] on div "Aisles Clear Previously Purchased NEW IN Back In Stock Promotions Books Gifts |…" at bounding box center [137, 375] width 274 height 619
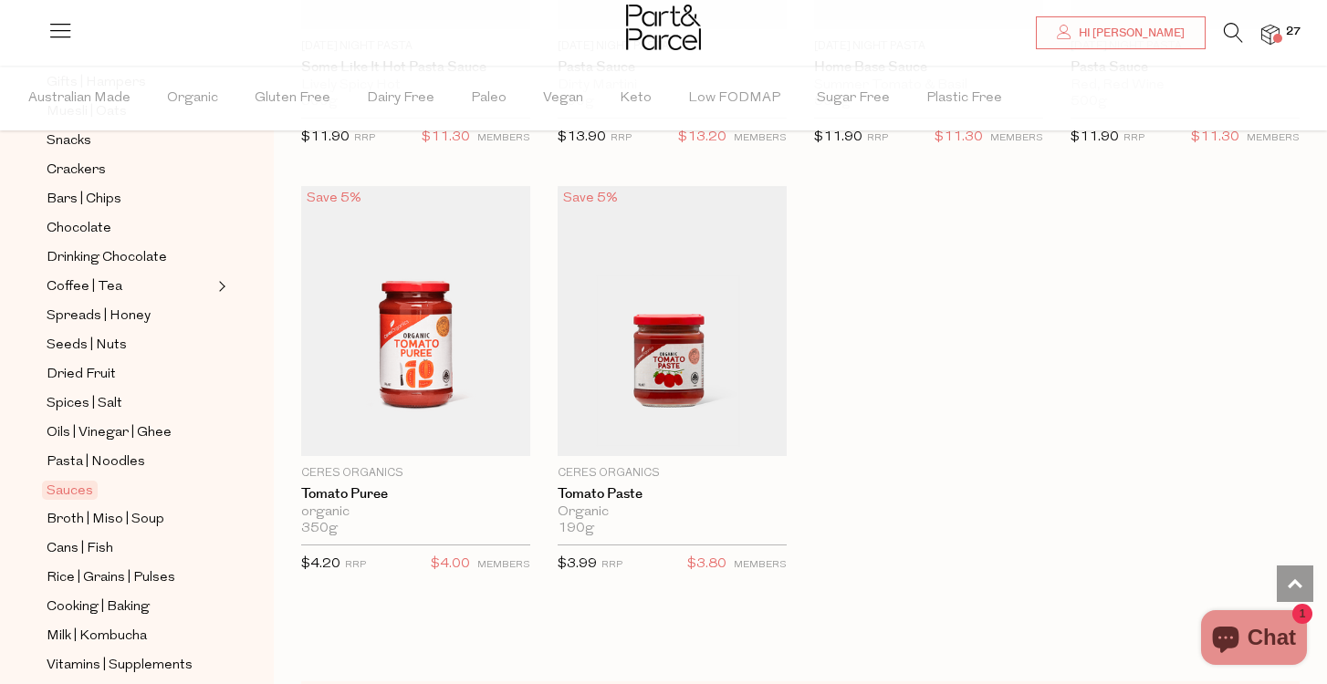
scroll to position [321, 0]
click at [96, 459] on span "Pasta | Noodles" at bounding box center [96, 462] width 99 height 22
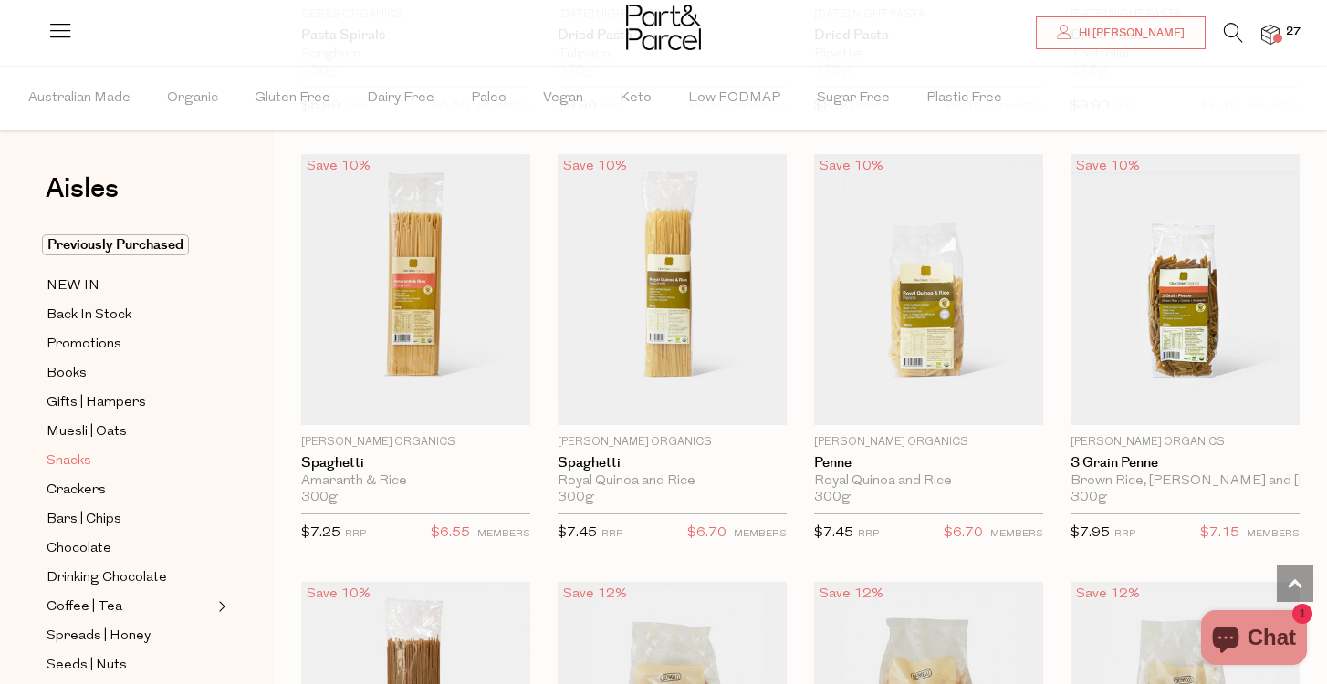
scroll to position [1410, 0]
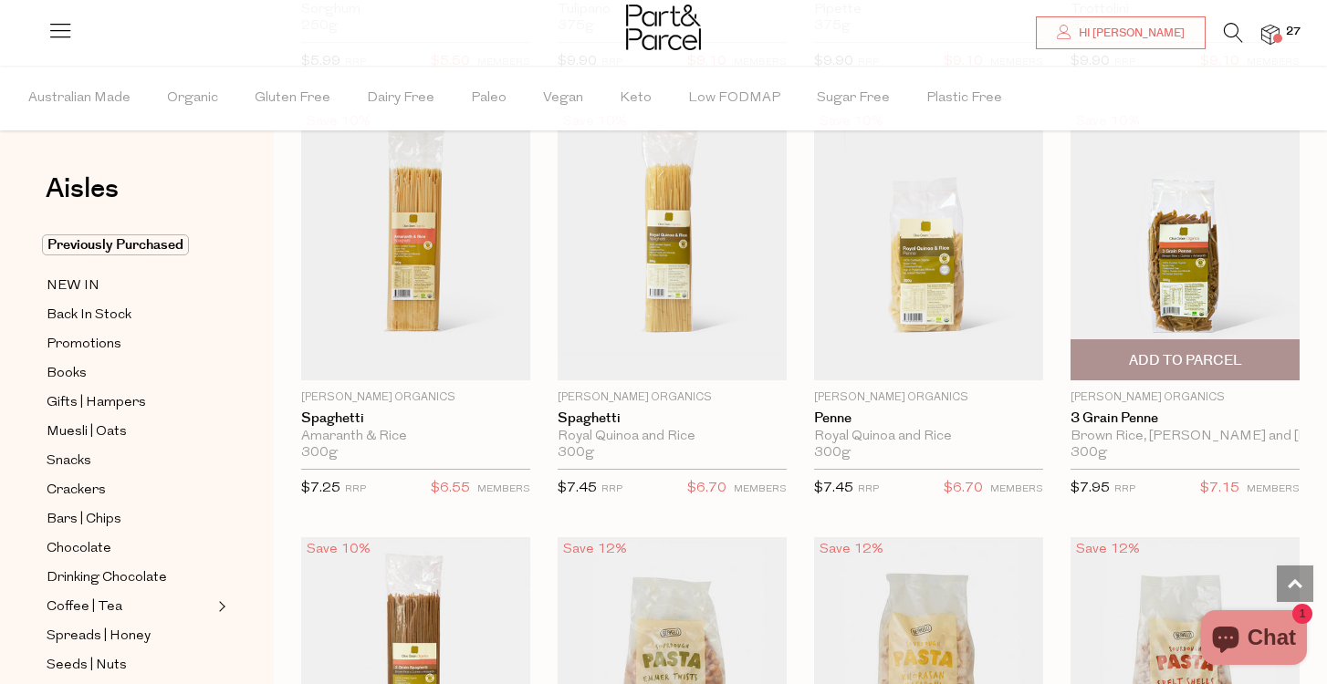
click at [1167, 348] on span "Add To Parcel" at bounding box center [1185, 359] width 218 height 39
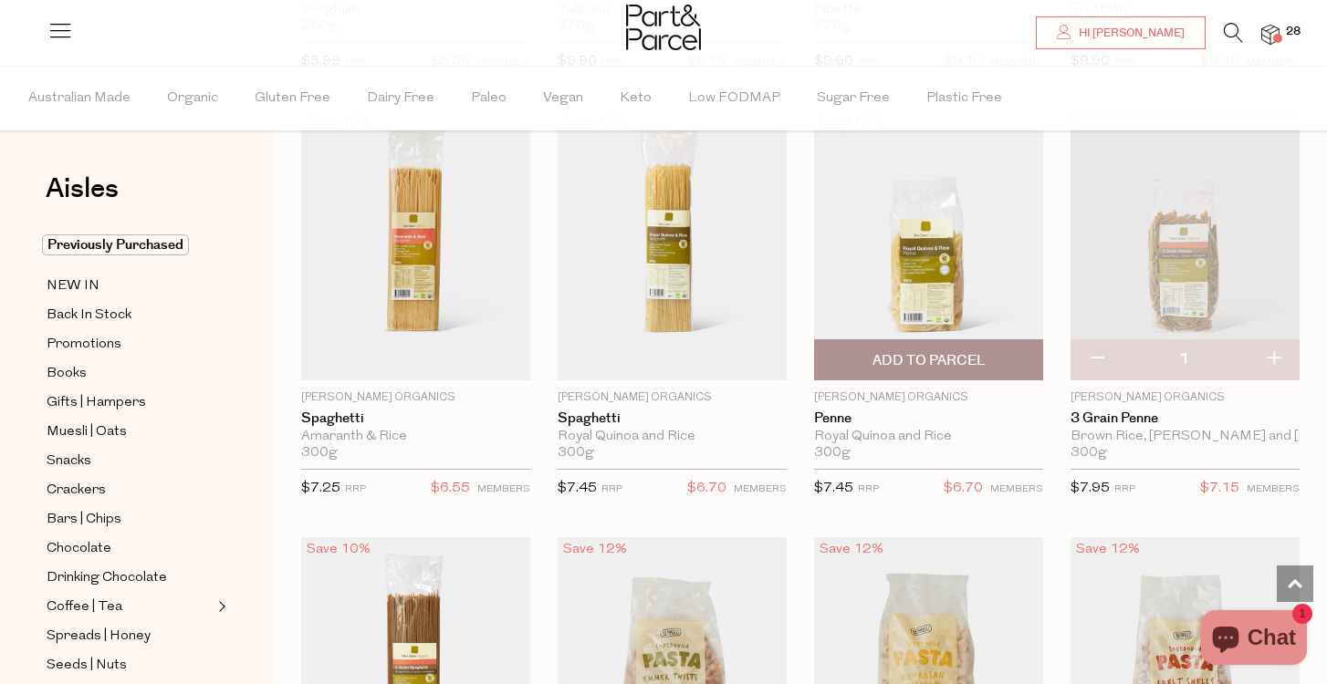
click at [959, 354] on span "Add To Parcel" at bounding box center [928, 360] width 113 height 19
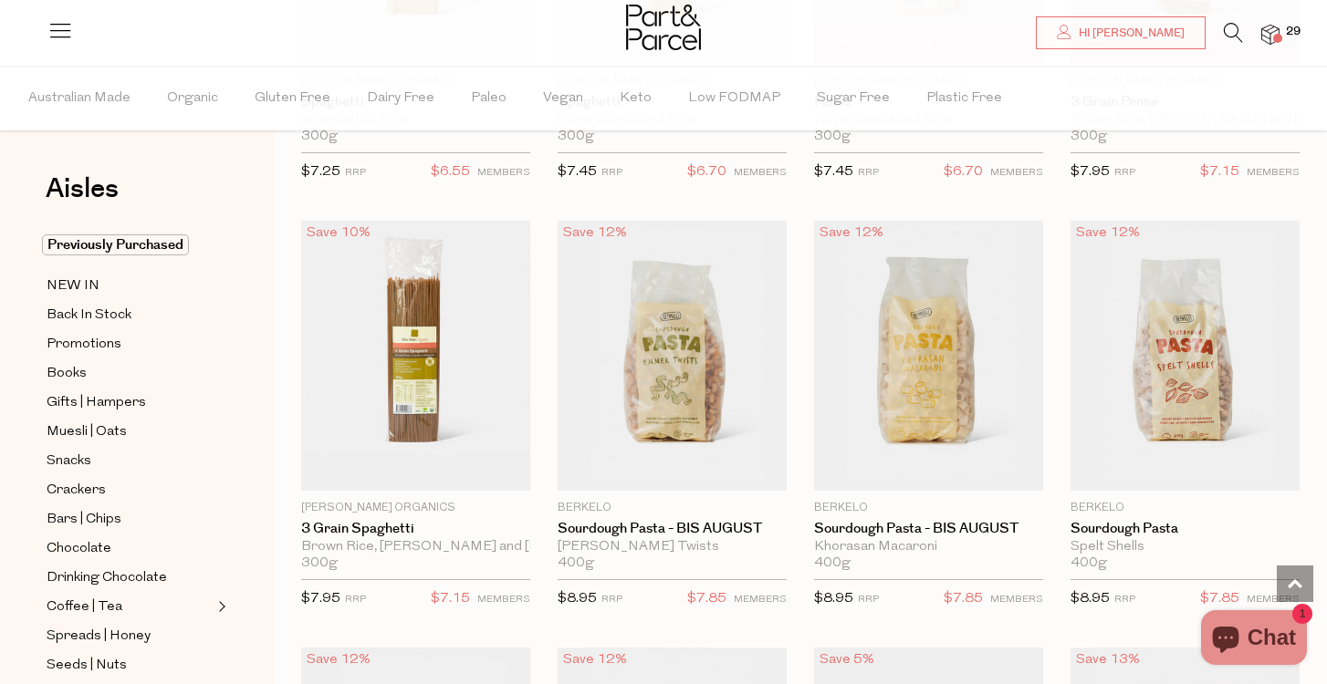
scroll to position [1651, 0]
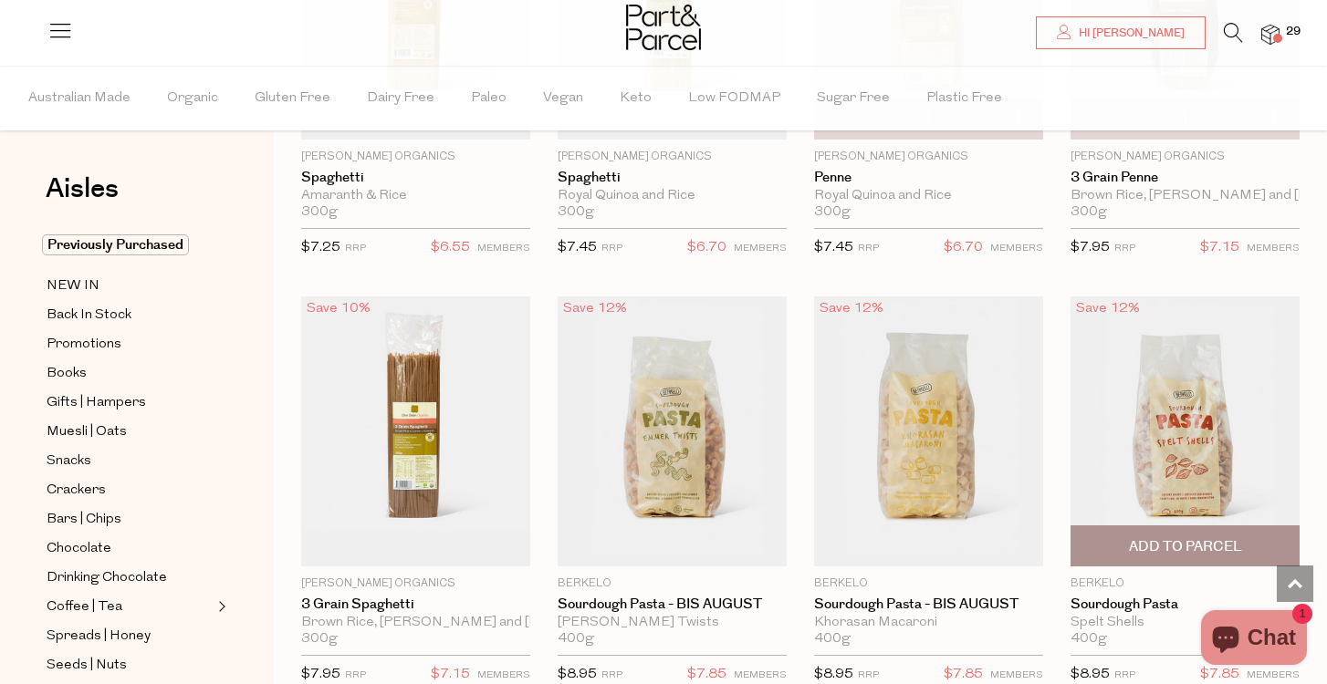
click at [1176, 532] on span "Add To Parcel" at bounding box center [1185, 546] width 218 height 39
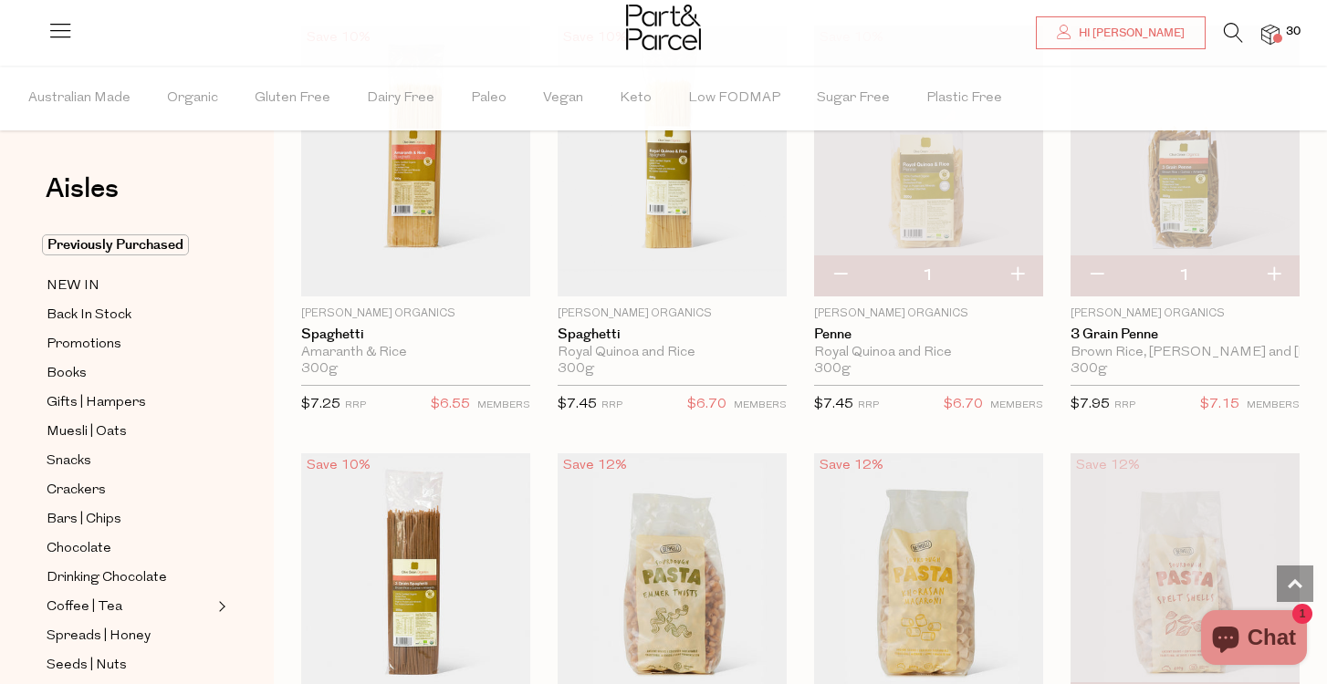
scroll to position [1493, 0]
click at [1015, 270] on button "button" at bounding box center [1017, 276] width 52 height 40
type input "2"
click at [1273, 271] on button "button" at bounding box center [1273, 276] width 52 height 40
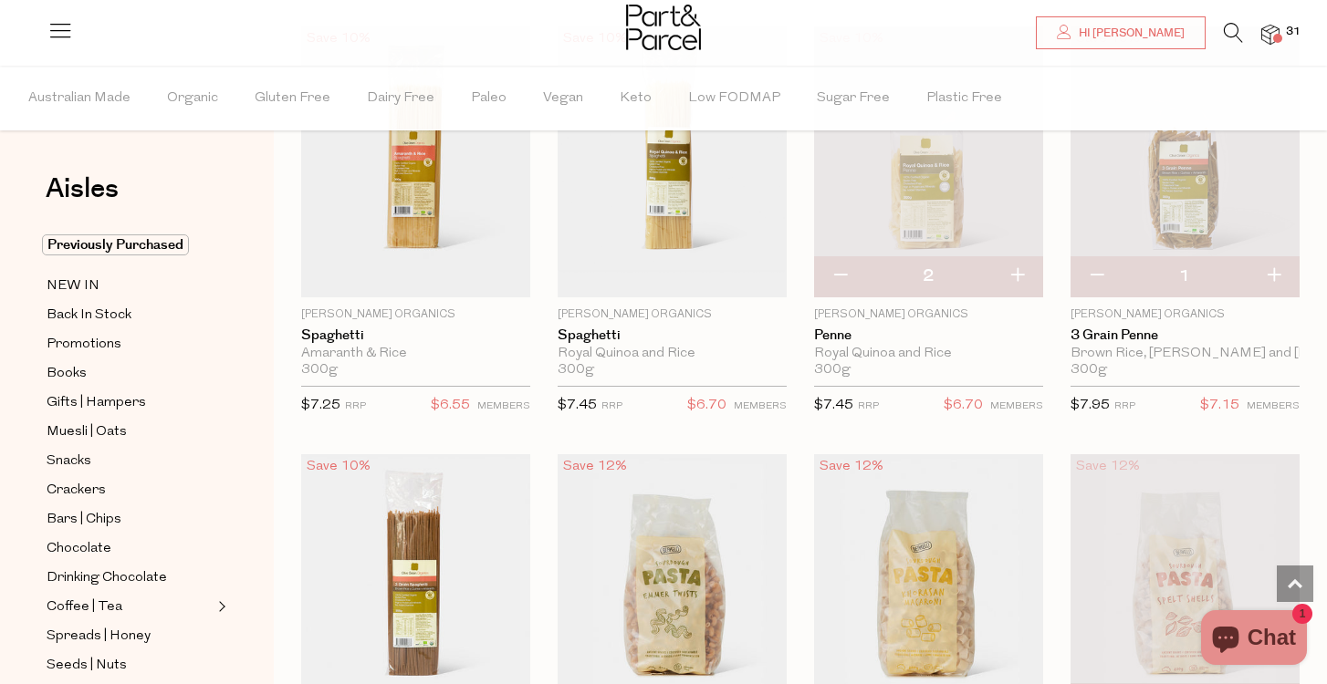
type input "2"
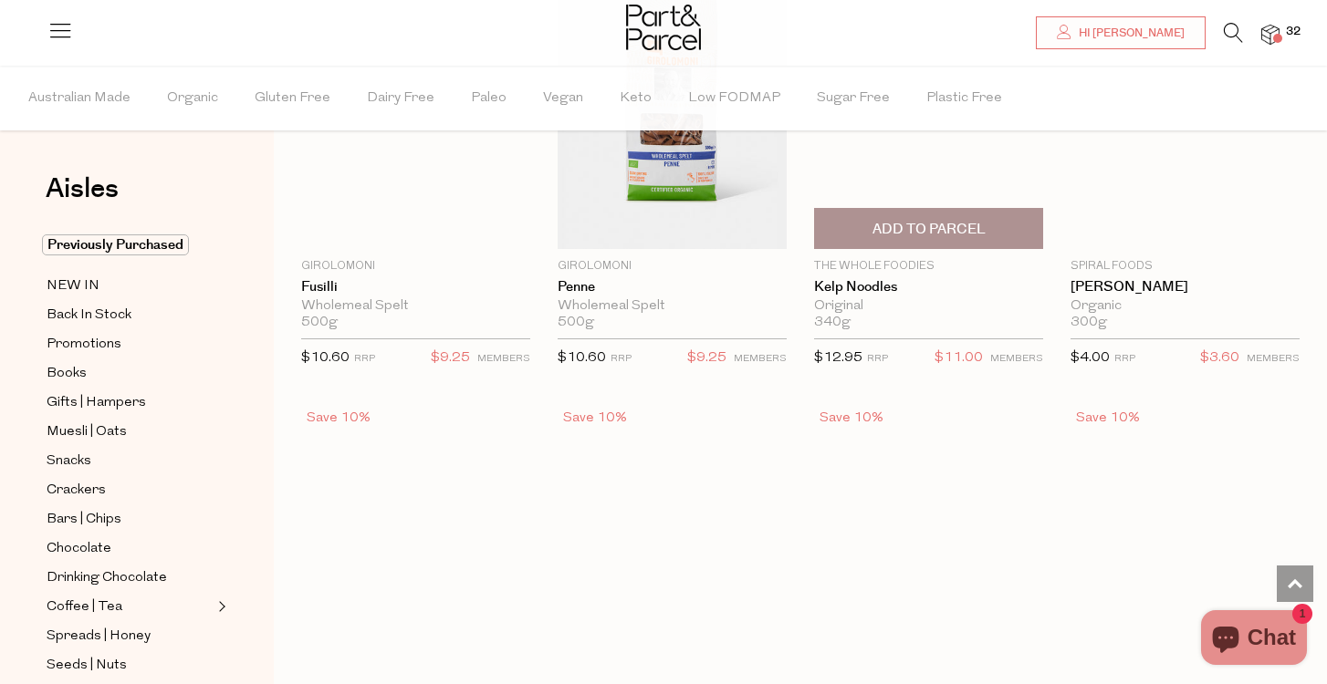
scroll to position [3678, 0]
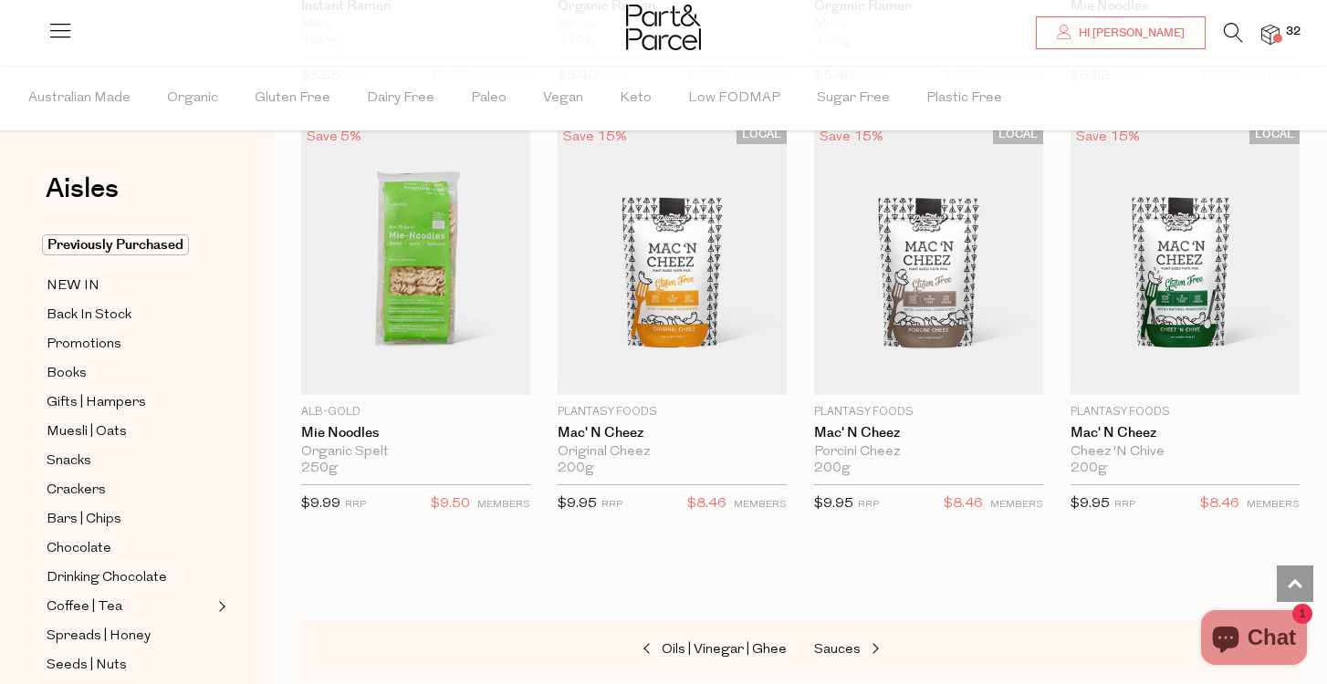
scroll to position [5712, 0]
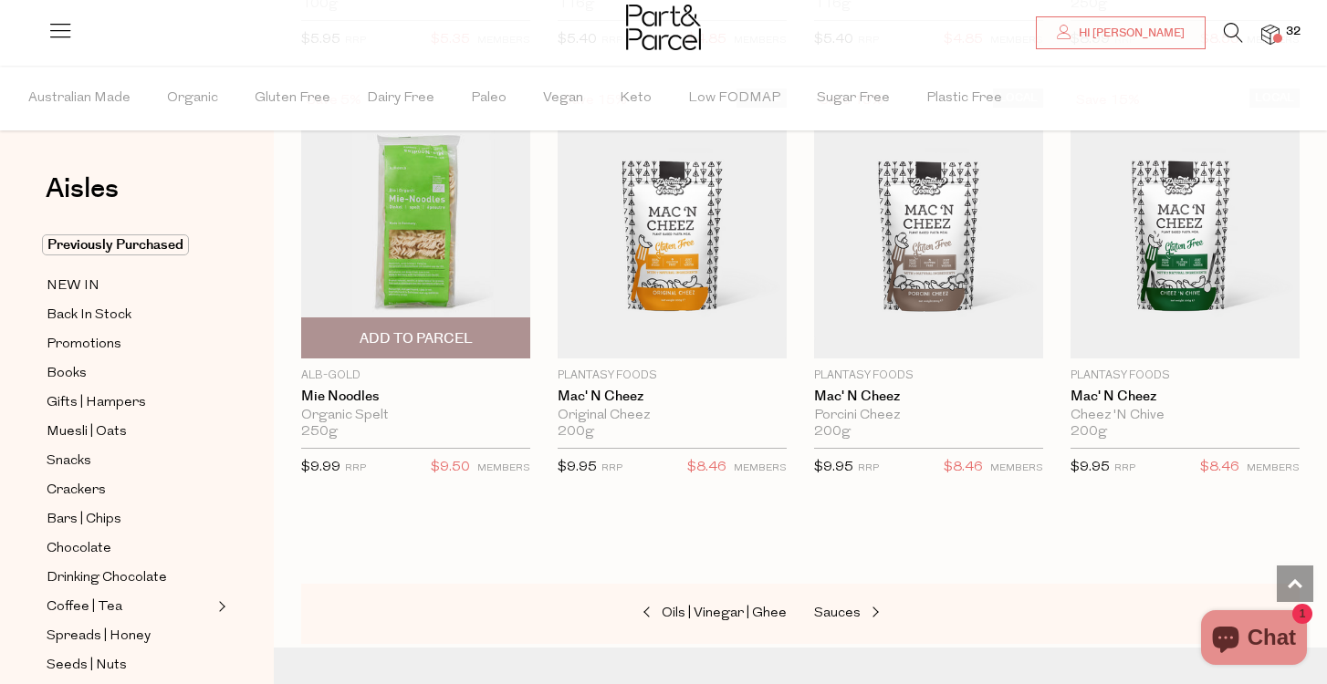
click at [435, 329] on span "Add To Parcel" at bounding box center [416, 338] width 113 height 19
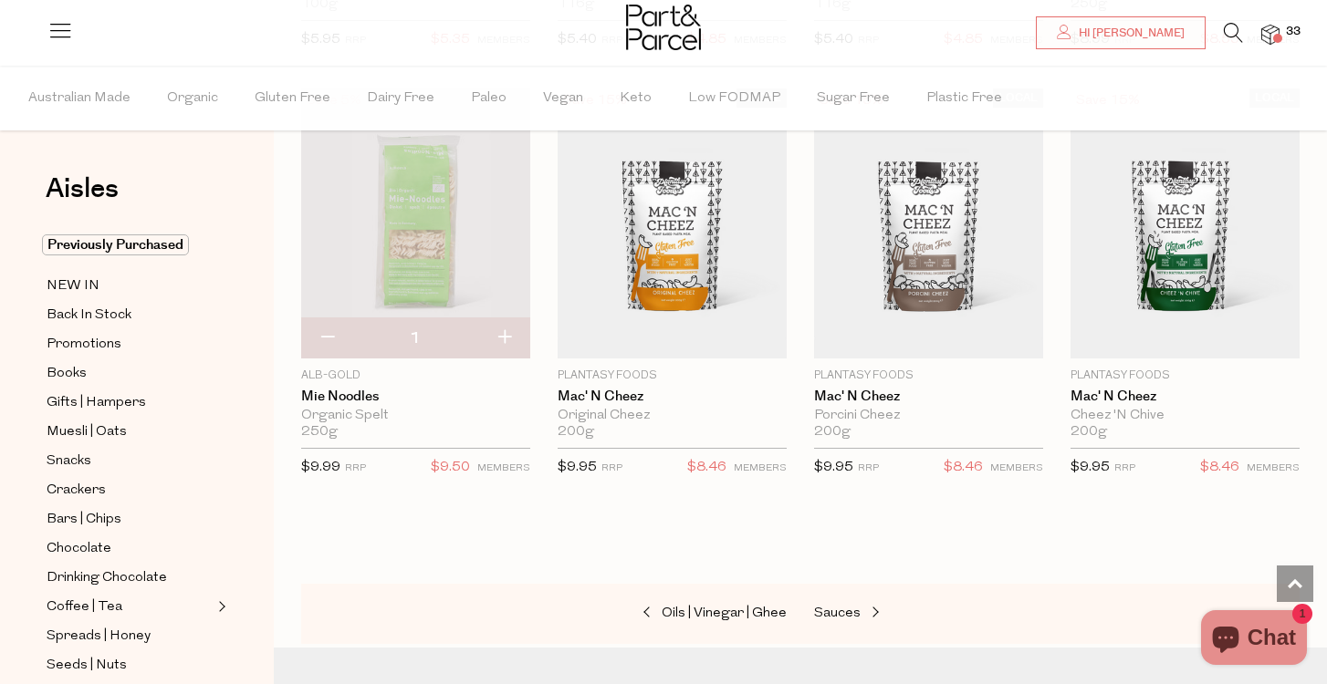
click at [506, 326] on button "button" at bounding box center [504, 338] width 52 height 40
type input "2"
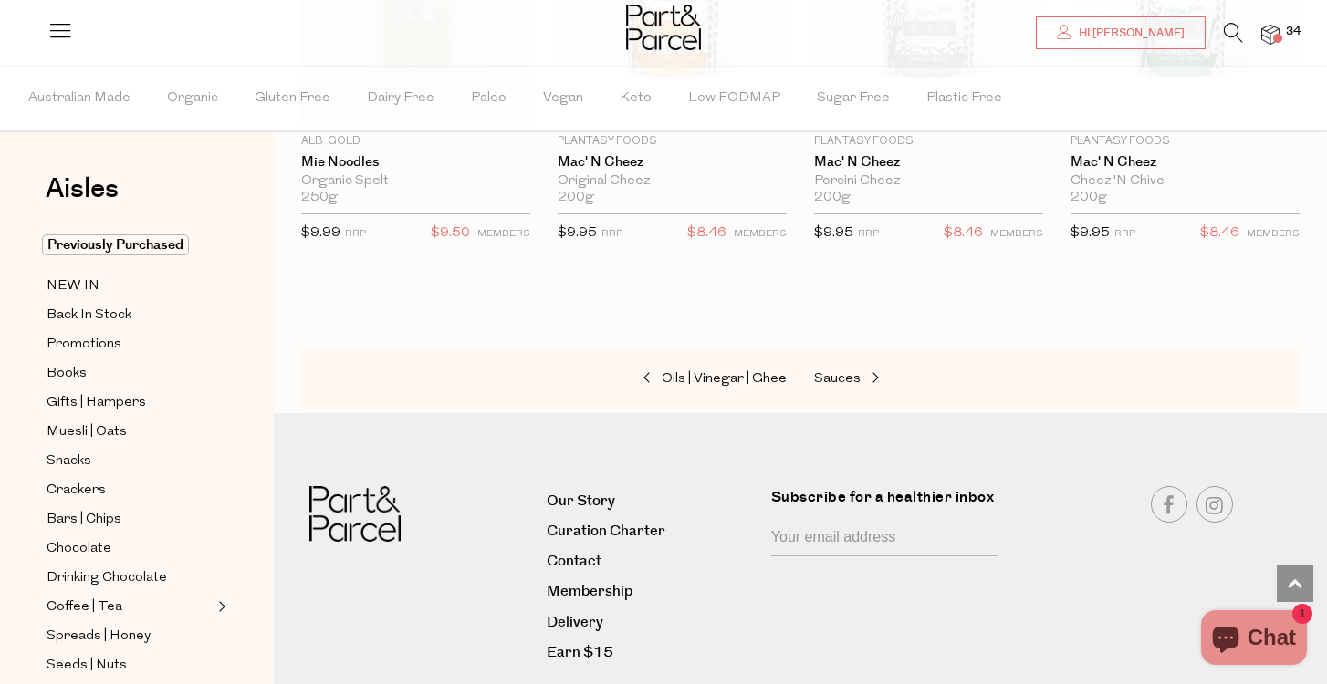
scroll to position [5952, 0]
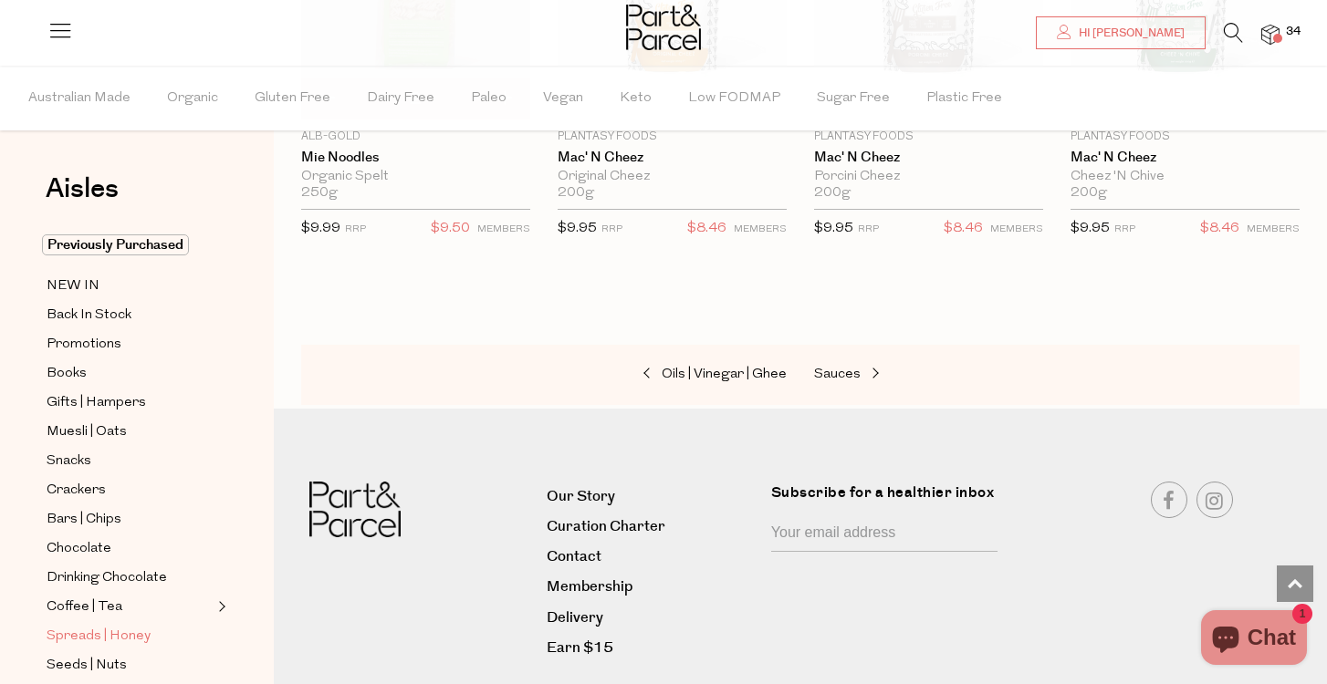
click at [83, 640] on span "Spreads | Honey" at bounding box center [99, 637] width 104 height 22
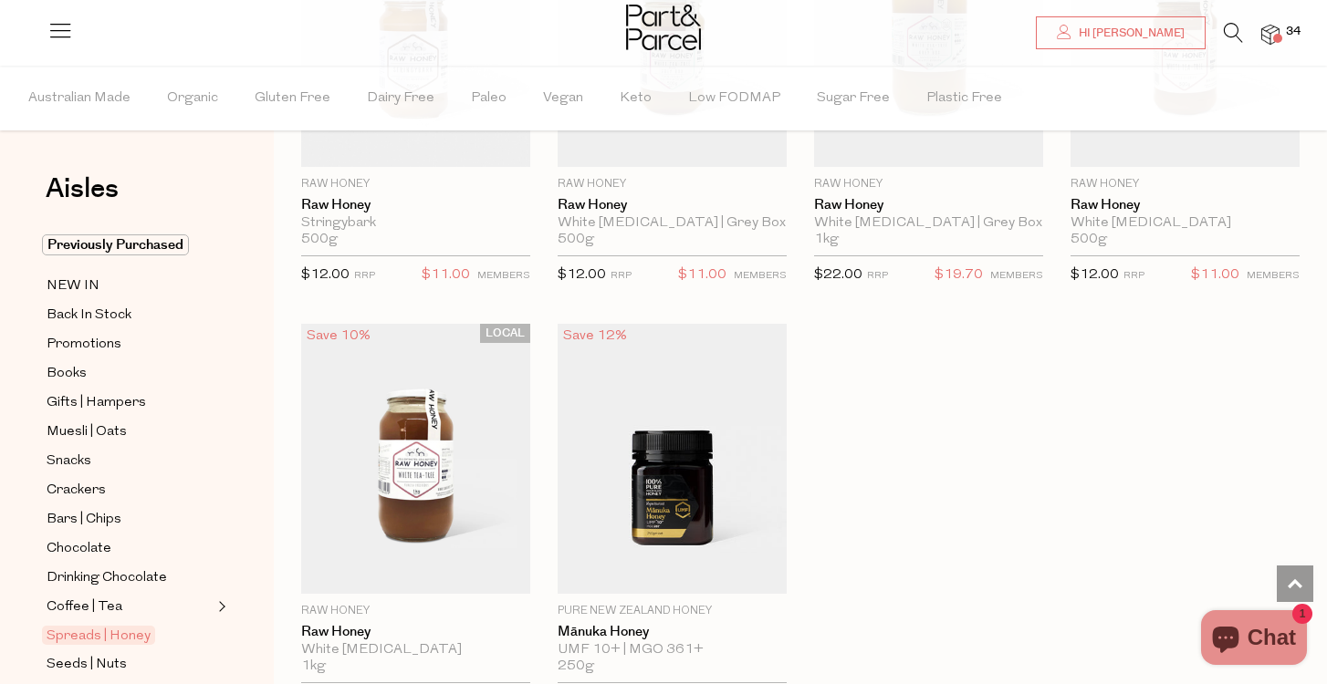
scroll to position [5045, 0]
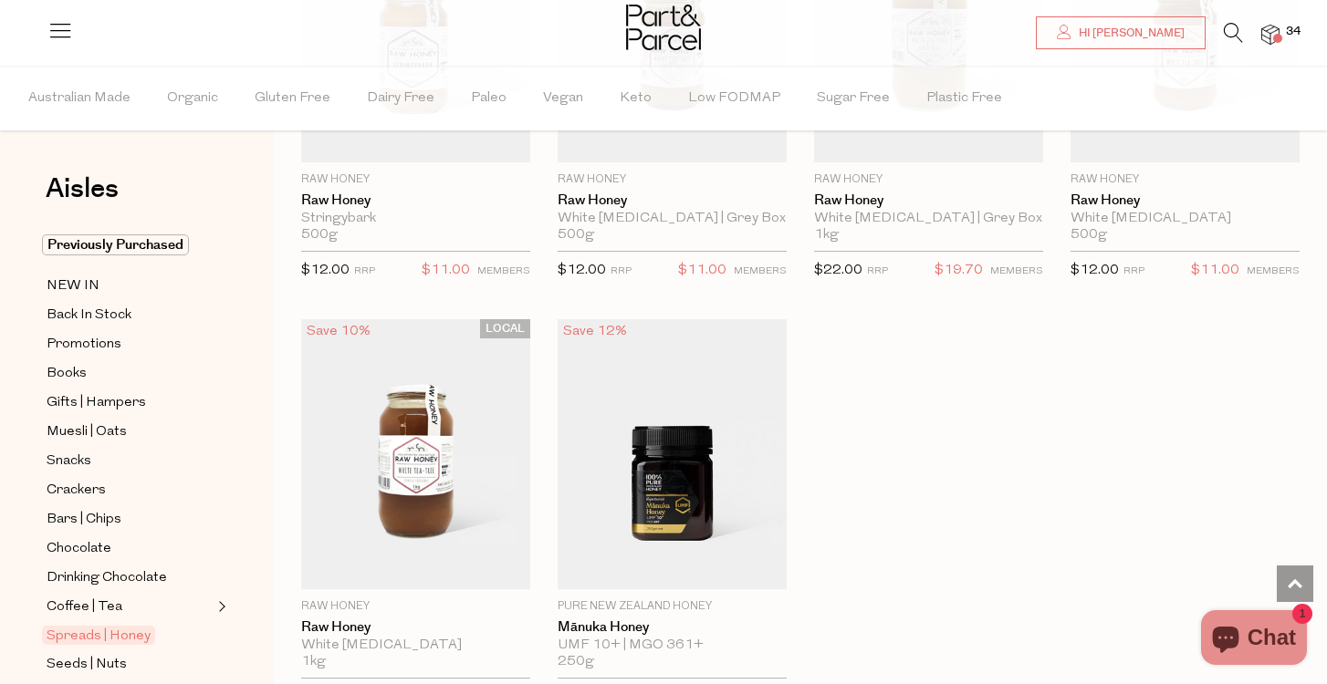
click at [21, 581] on div "Aisles Clear Previously Purchased NEW IN Back In Stock Promotions Books Gifts |…" at bounding box center [137, 375] width 274 height 619
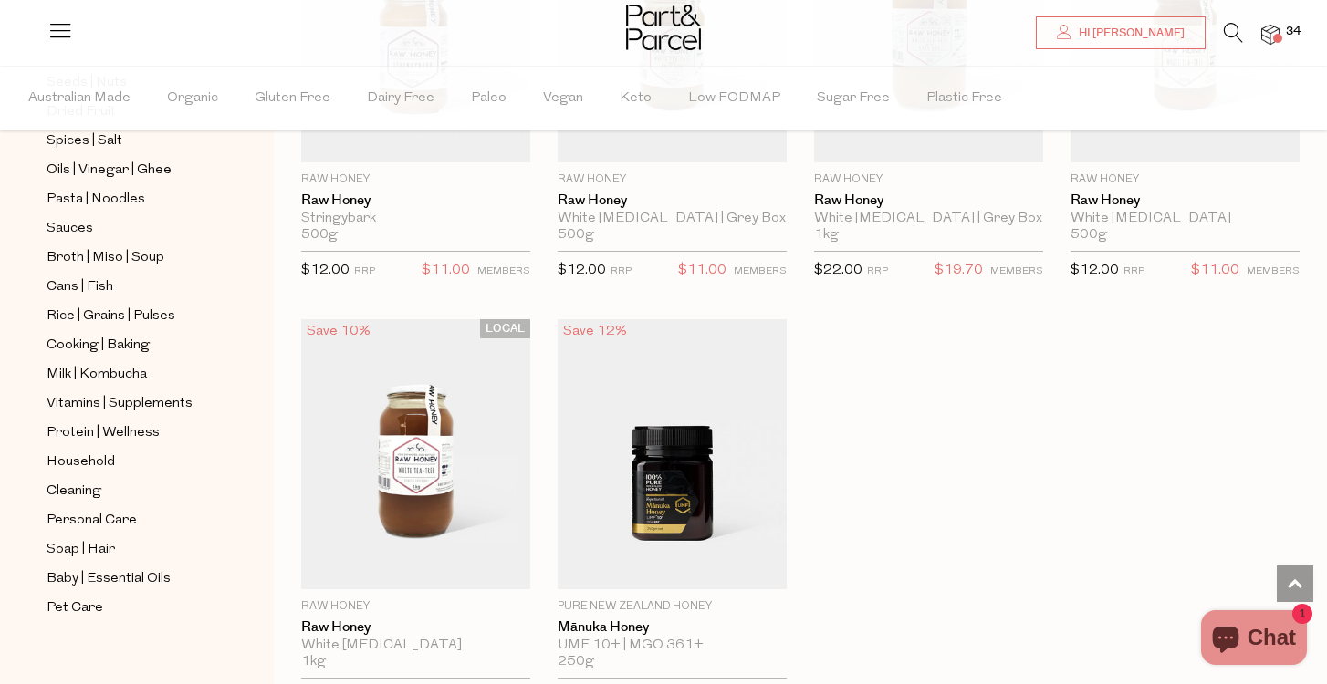
scroll to position [598, 0]
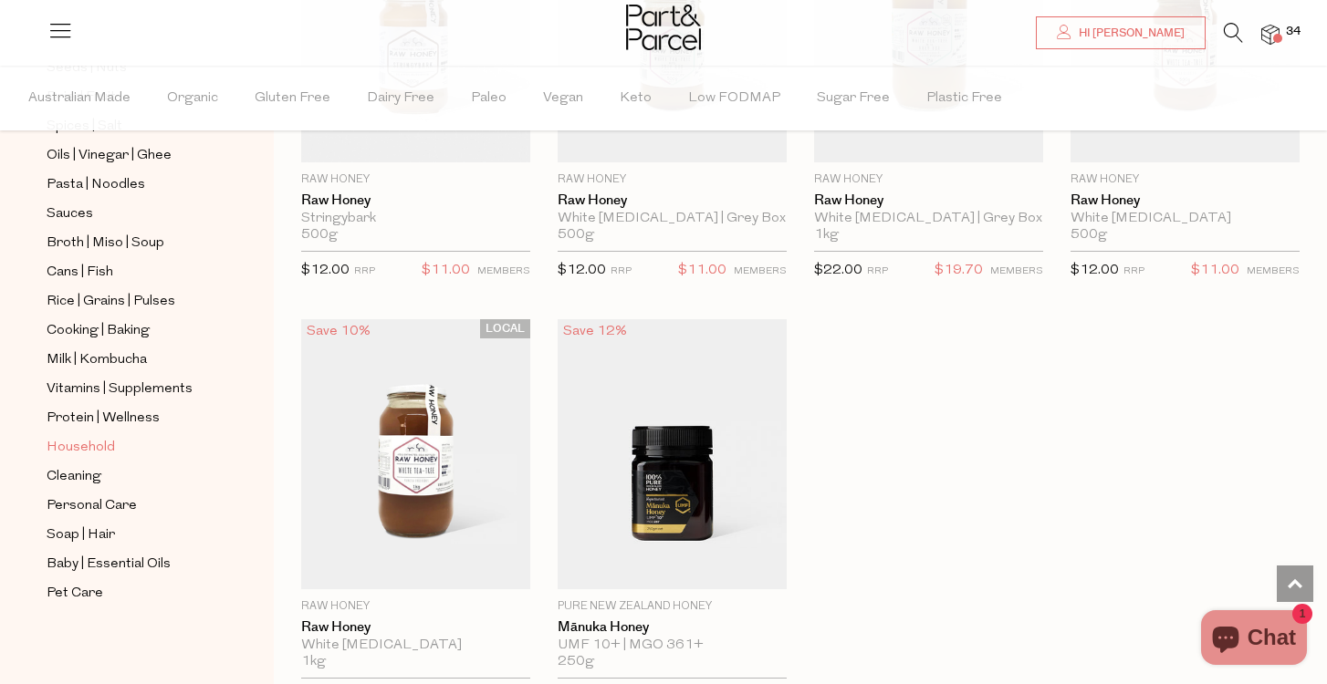
click at [84, 441] on span "Household" at bounding box center [81, 448] width 68 height 22
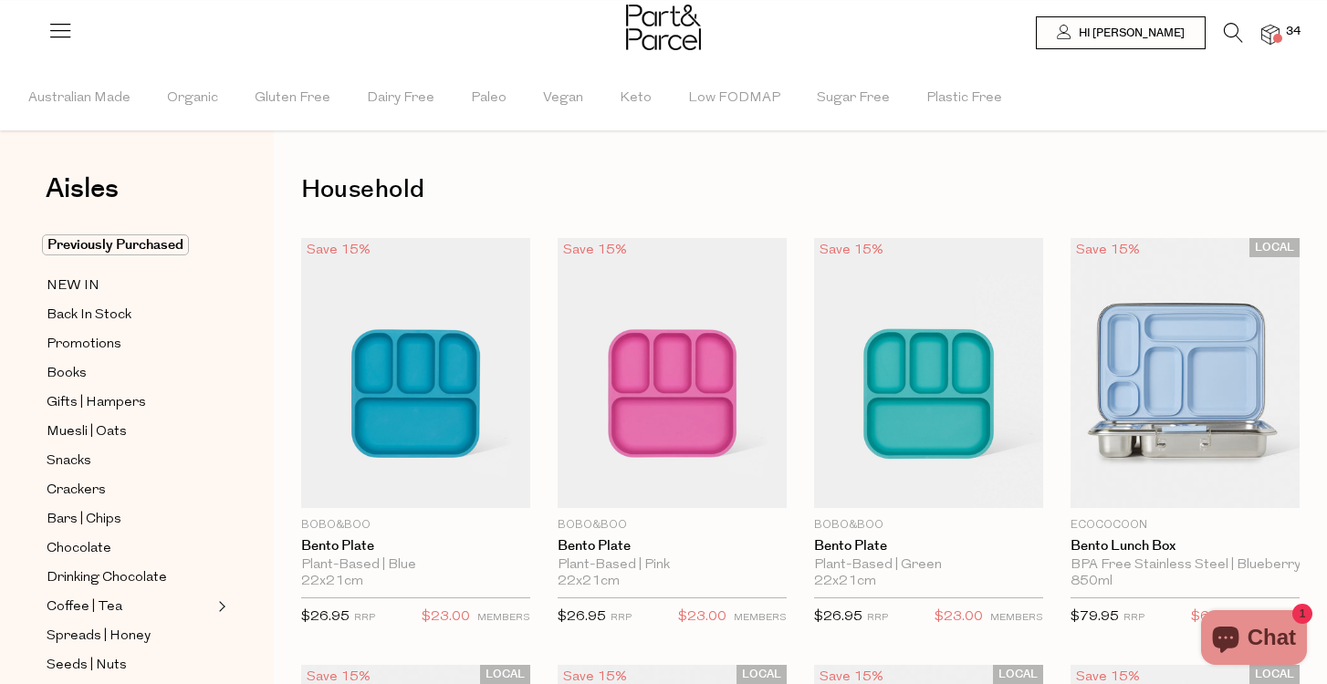
click at [21, 536] on div "Aisles Clear Previously Purchased NEW IN Back In Stock Promotions Books Gifts |…" at bounding box center [137, 375] width 274 height 619
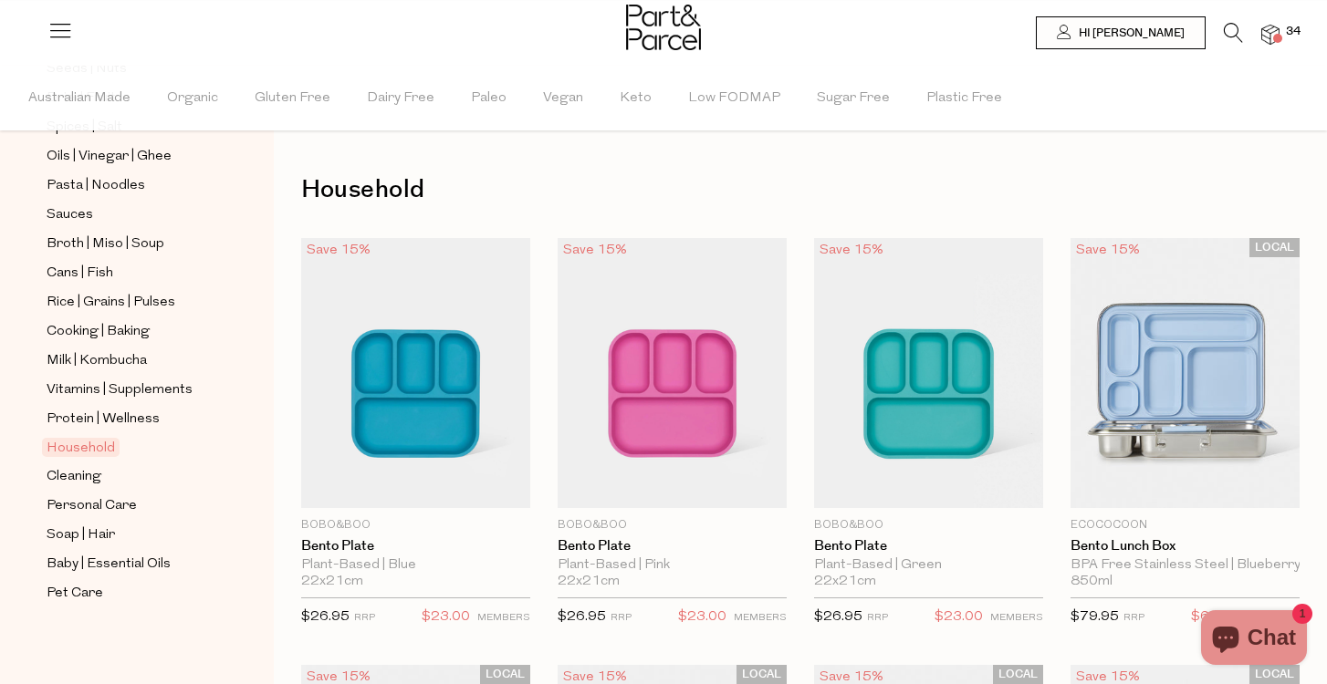
scroll to position [597, 0]
click at [77, 477] on span "Cleaning" at bounding box center [74, 477] width 55 height 22
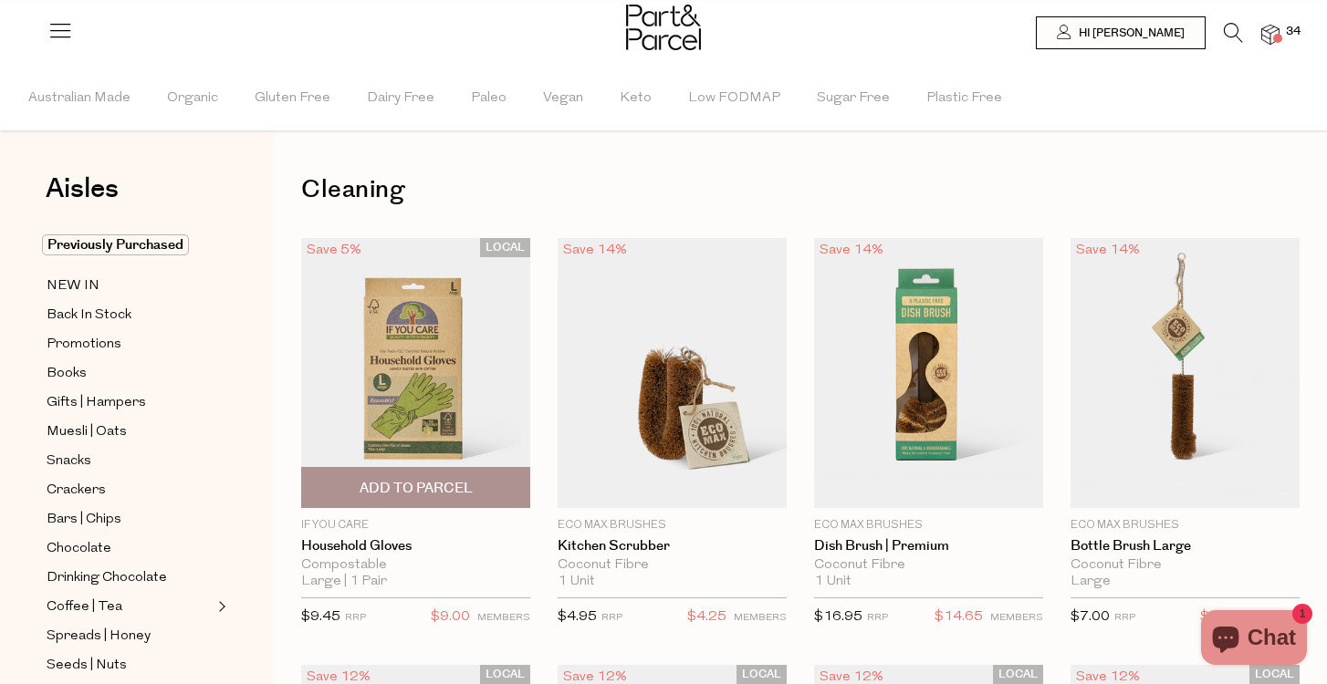
click at [280, 431] on div "LOCAL Save 5% 1 Add To Parcel If You Care Household Gloves Compostable Large | …" at bounding box center [402, 438] width 256 height 400
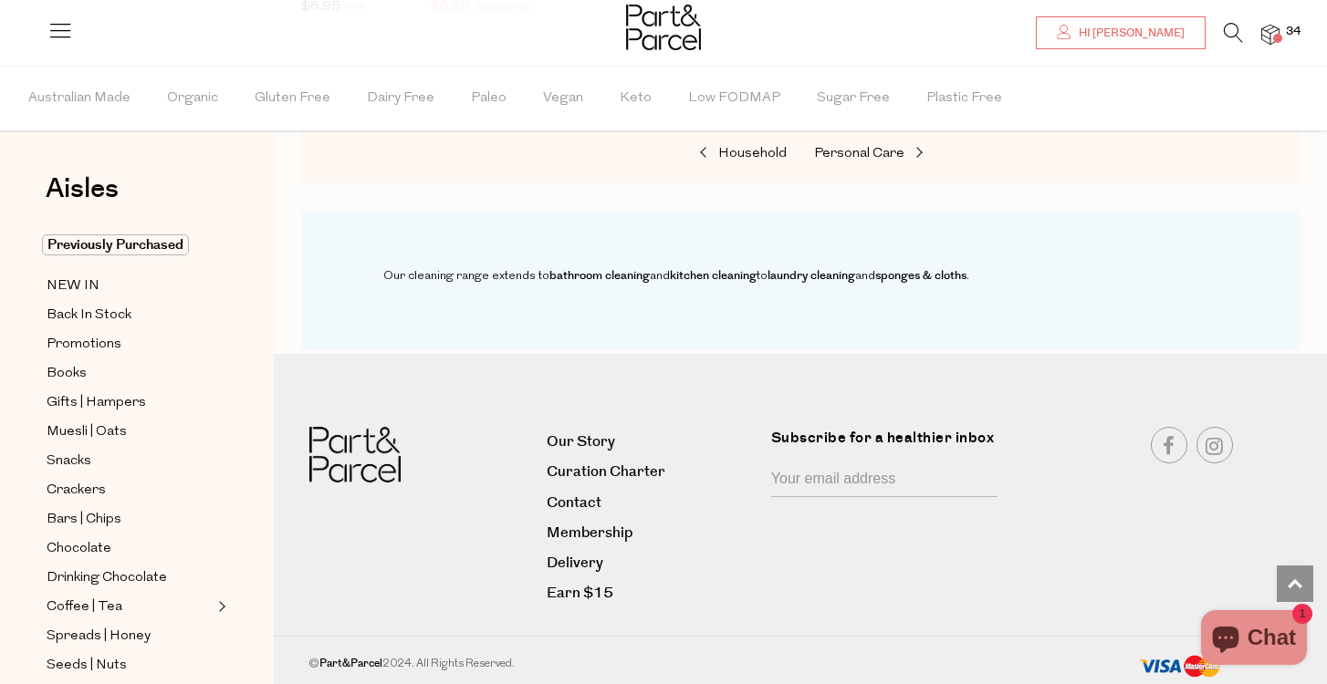
scroll to position [1891, 0]
click at [28, 569] on div "Aisles Clear Previously Purchased NEW IN Back In Stock Promotions Books Gifts |…" at bounding box center [137, 375] width 274 height 619
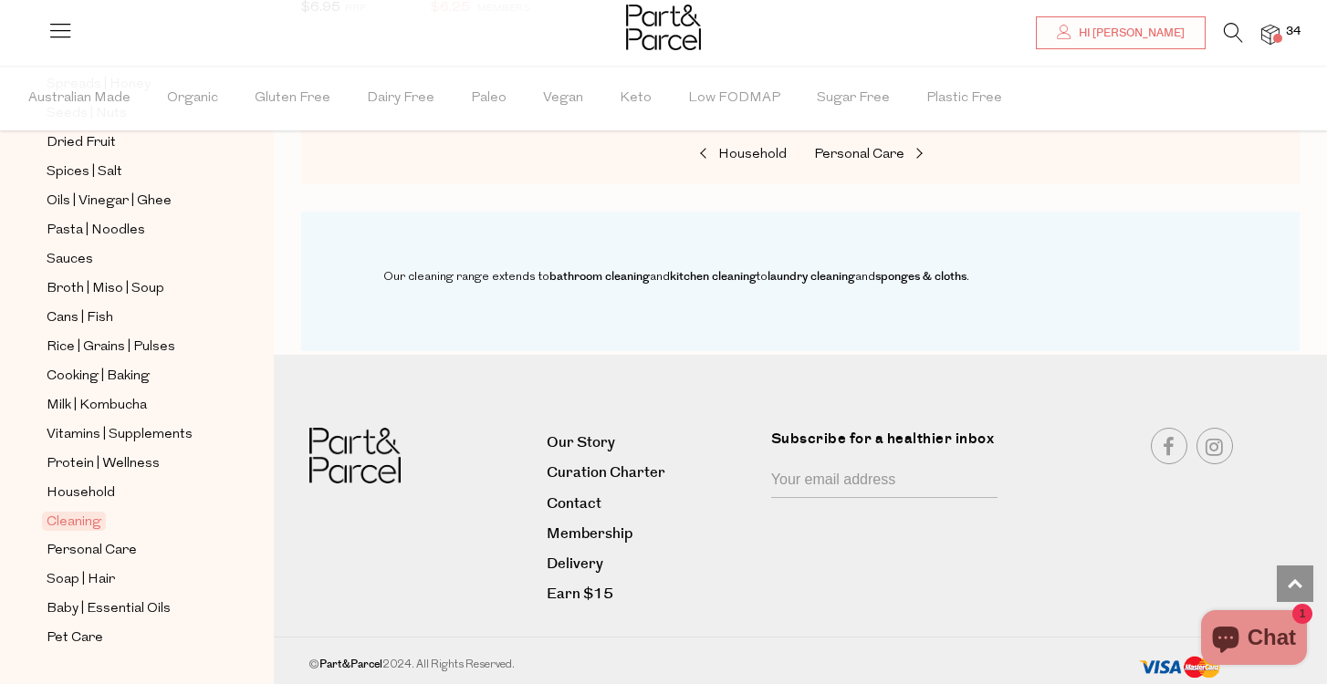
scroll to position [568, 0]
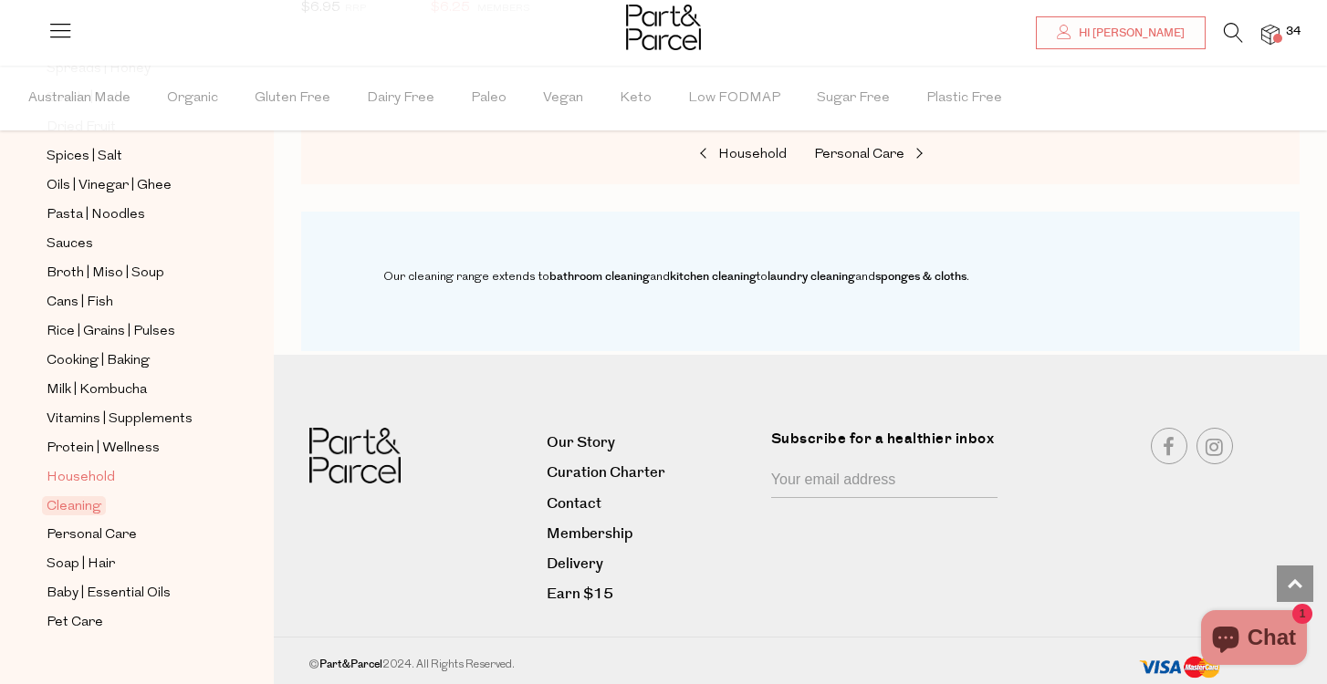
click at [89, 475] on span "Household" at bounding box center [81, 478] width 68 height 22
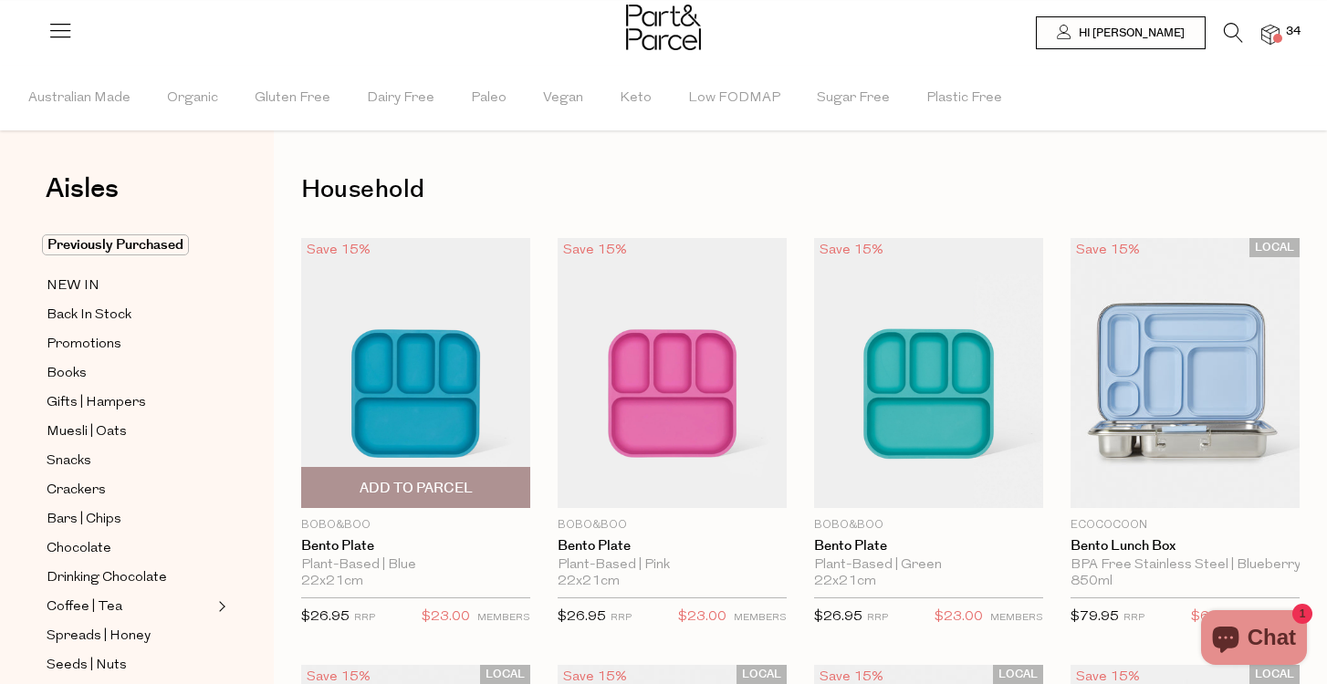
click at [276, 452] on div "Save 15% 1 Add To Parcel Bobo&boo Bento Plate Plant-Based | Blue 22x21cm Only 1…" at bounding box center [402, 438] width 256 height 400
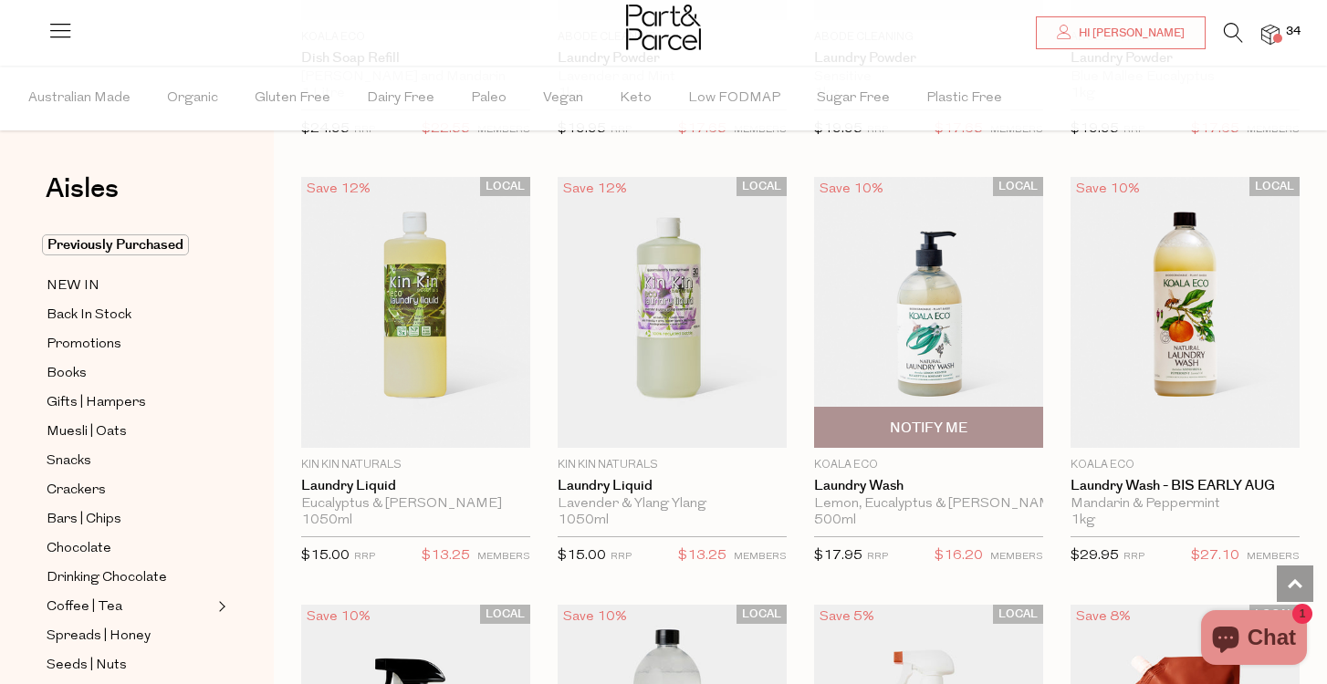
scroll to position [4423, 0]
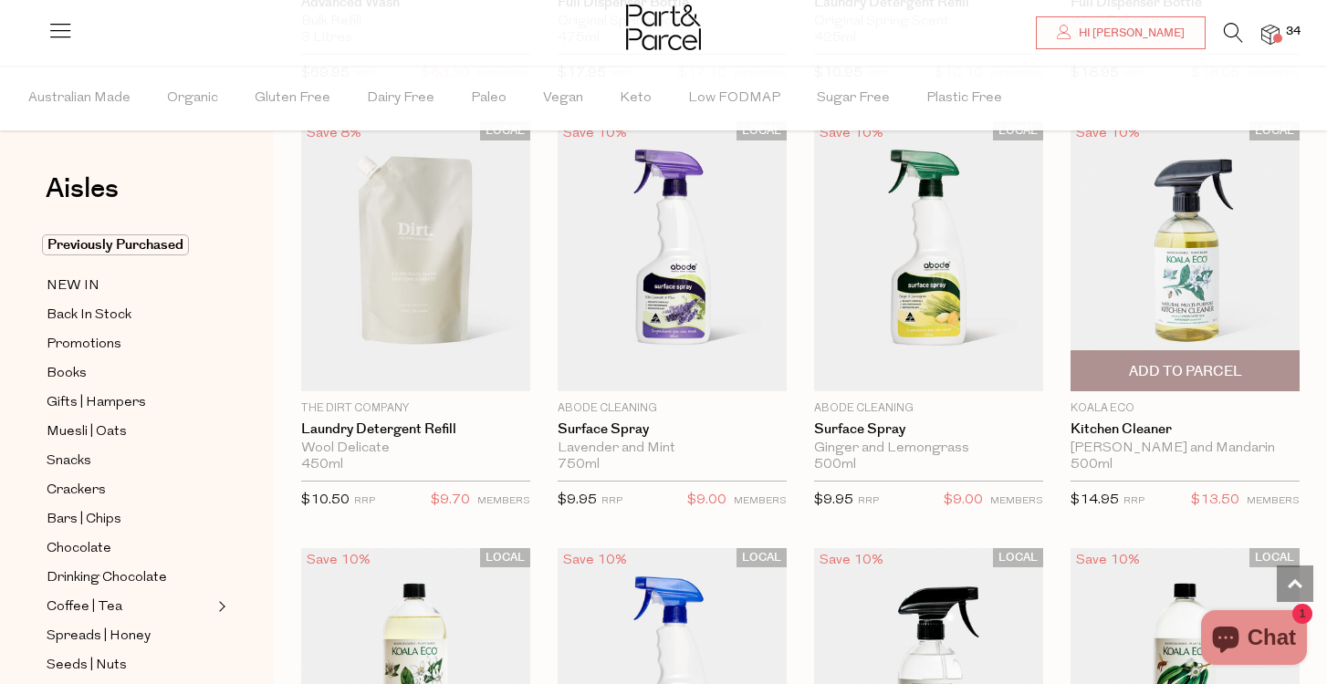
scroll to position [6451, 0]
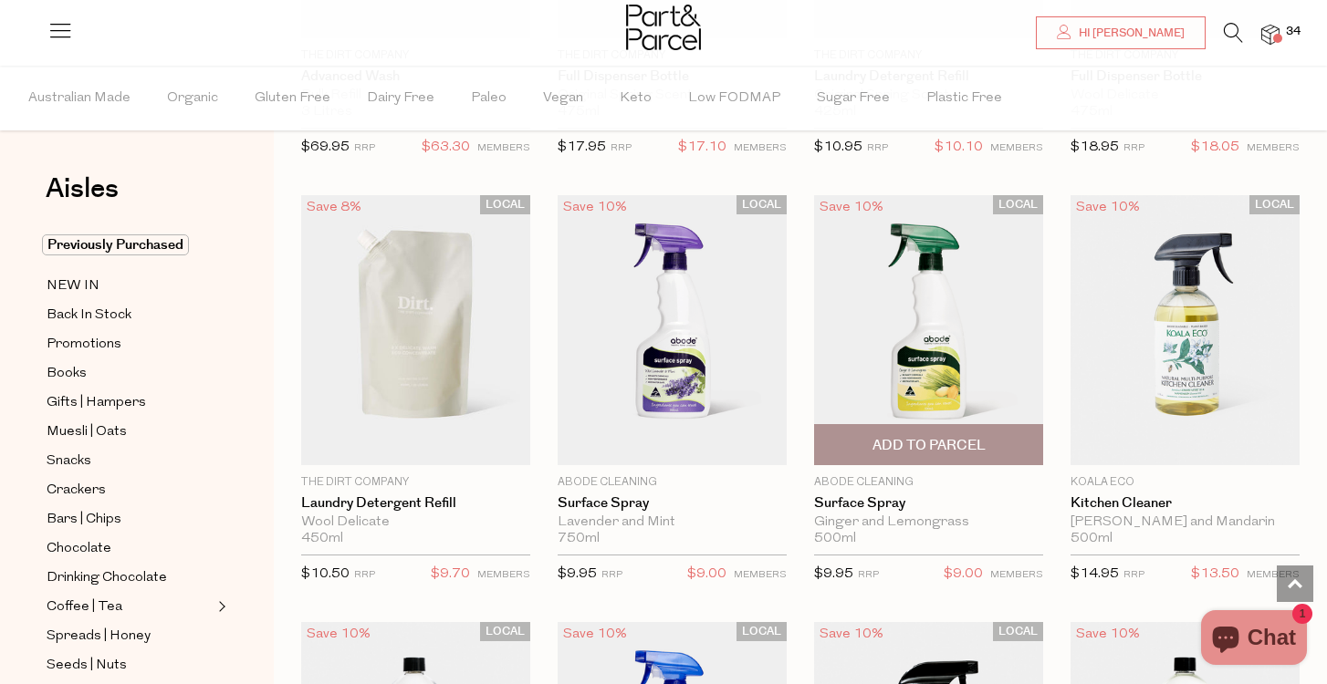
click at [932, 342] on img at bounding box center [928, 330] width 229 height 270
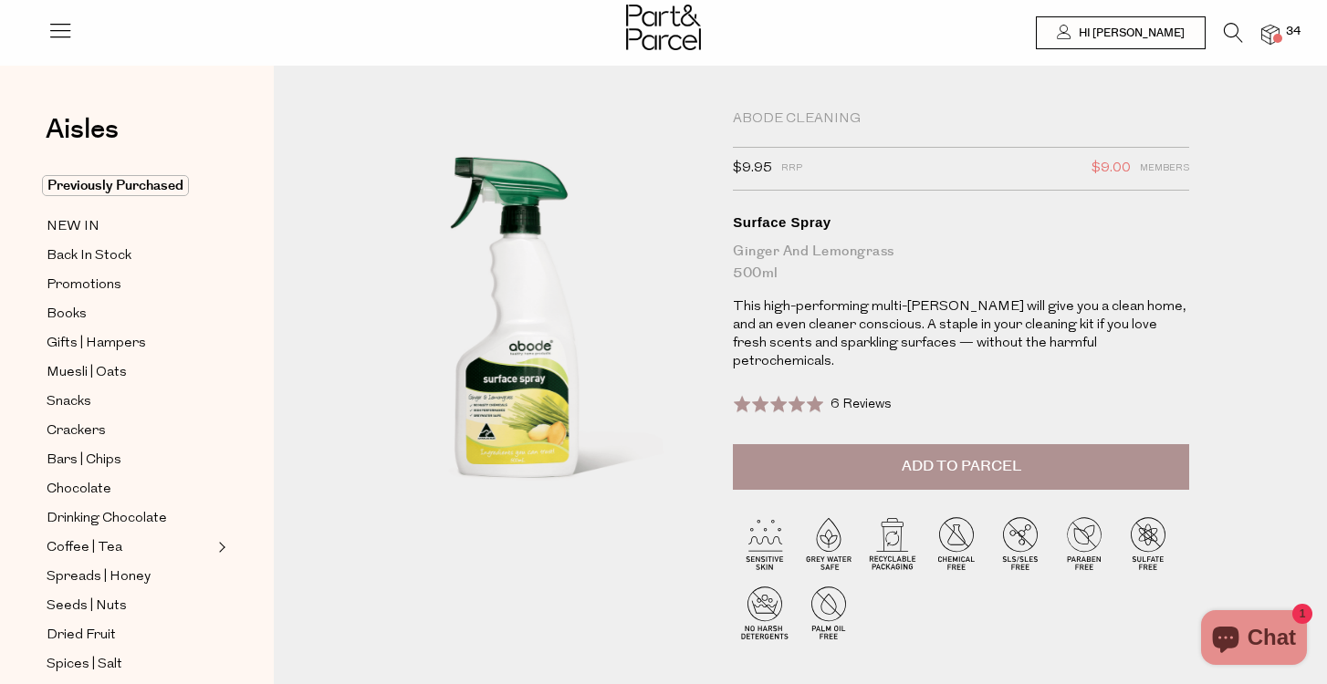
scroll to position [-1, 0]
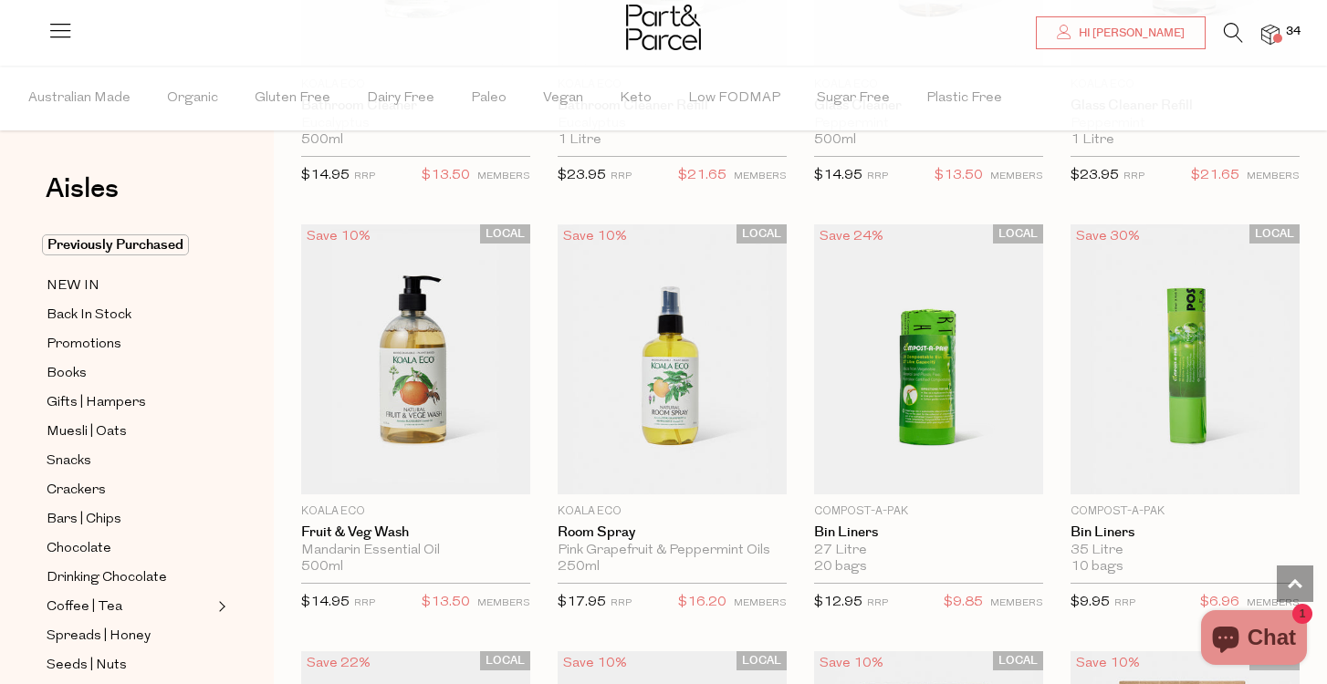
scroll to position [2128, 0]
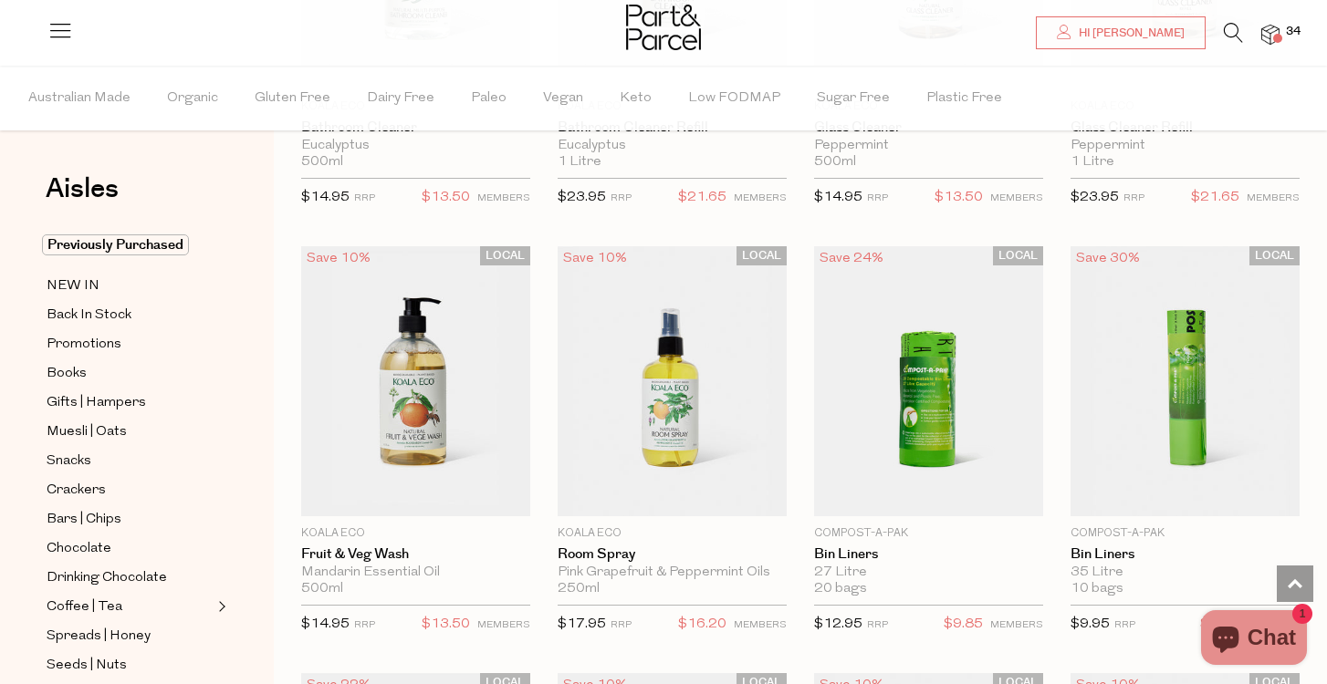
click at [32, 467] on div "Aisles Clear Previously Purchased NEW IN Back In Stock Promotions Books Gifts |…" at bounding box center [137, 375] width 274 height 619
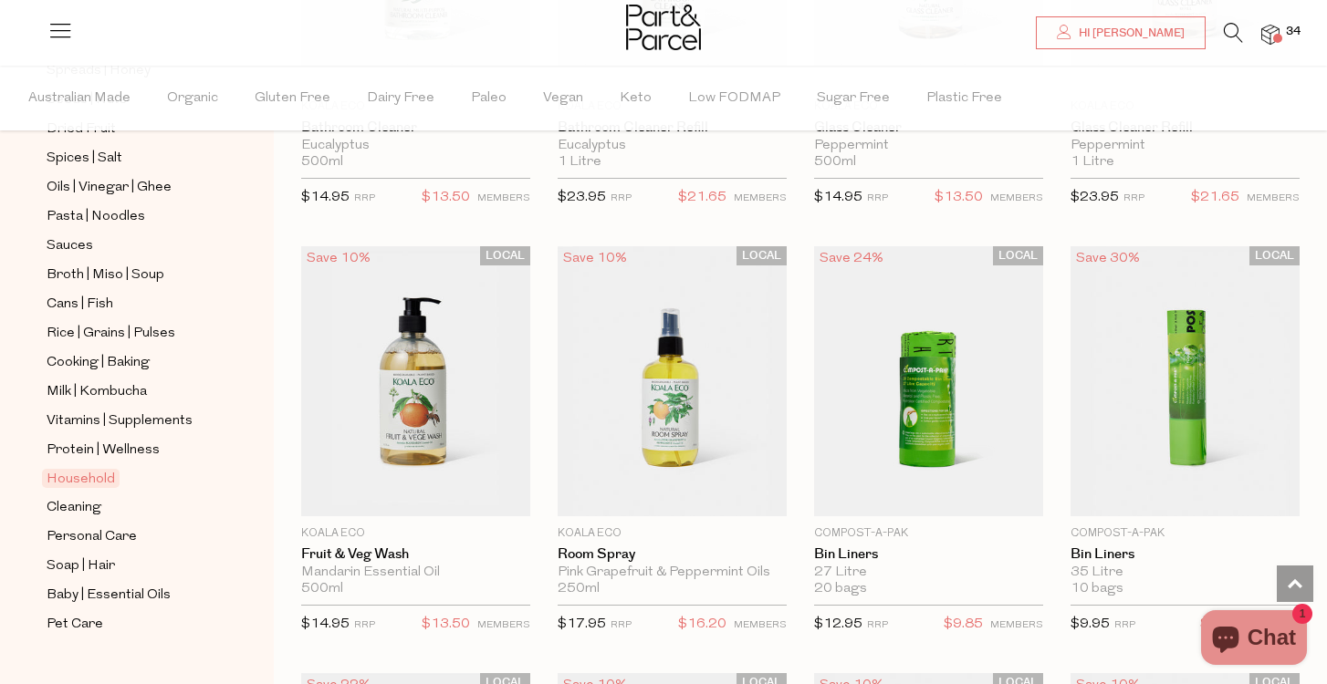
scroll to position [570, 0]
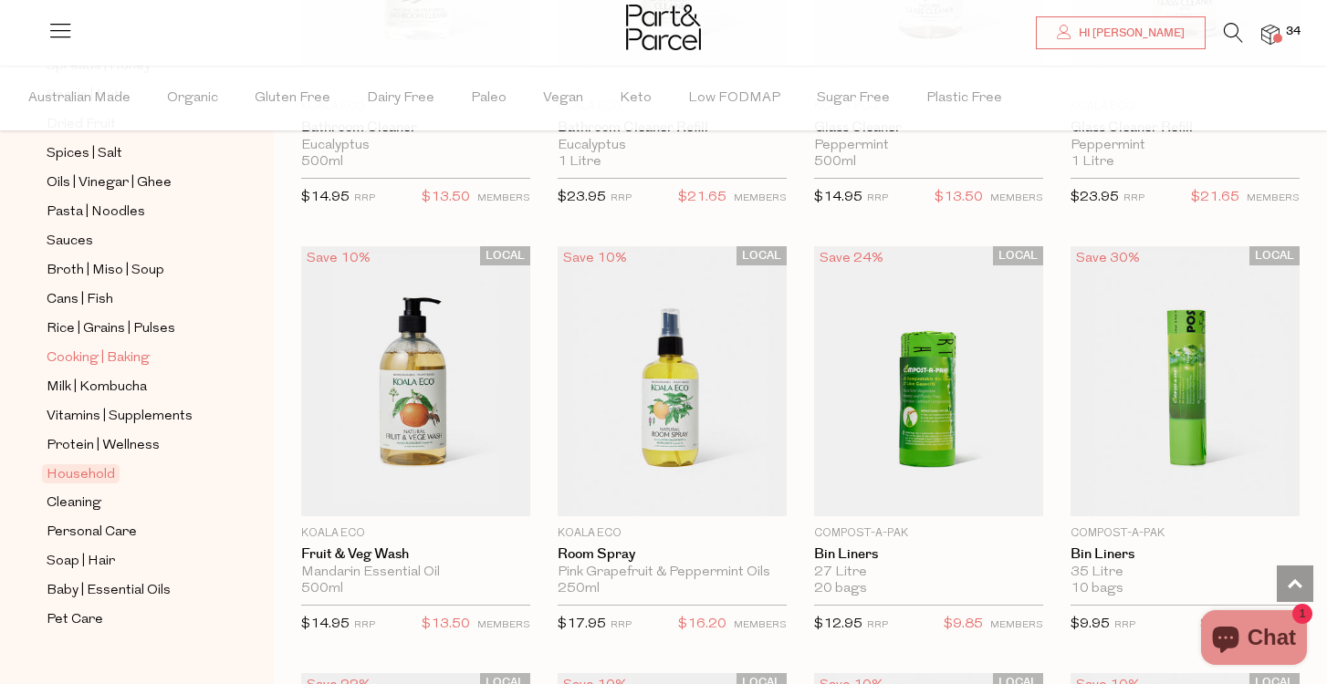
click at [103, 356] on span "Cooking | Baking" at bounding box center [98, 359] width 103 height 22
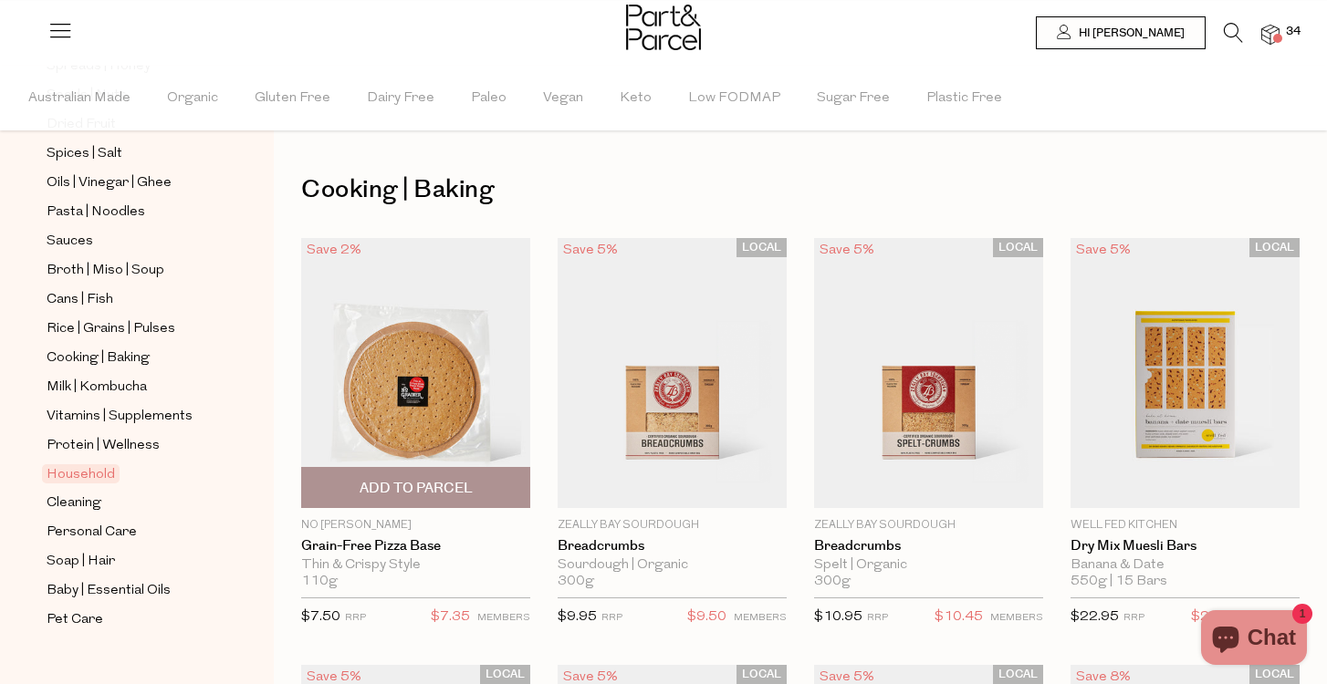
click at [288, 392] on div "Save 2% 1 Add To Parcel No Grainer Grain-Free Pizza Base Thin & Crispy Style 11…" at bounding box center [402, 438] width 256 height 400
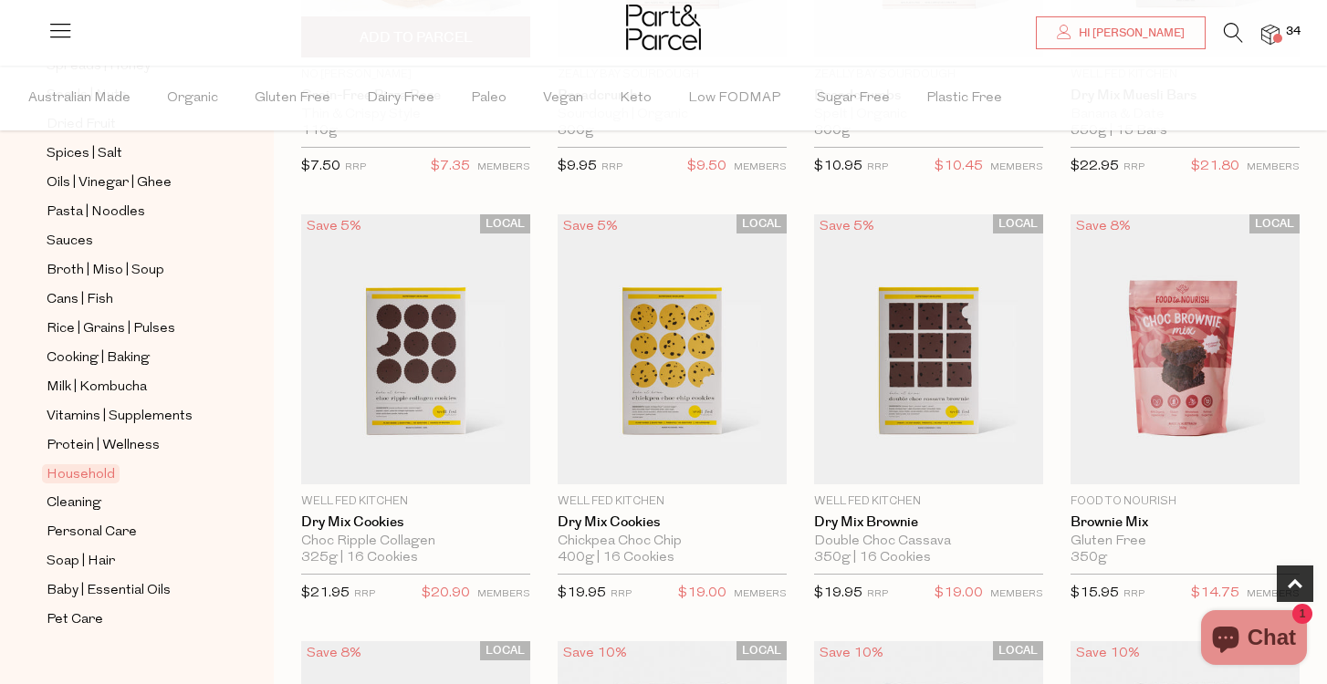
scroll to position [455, 0]
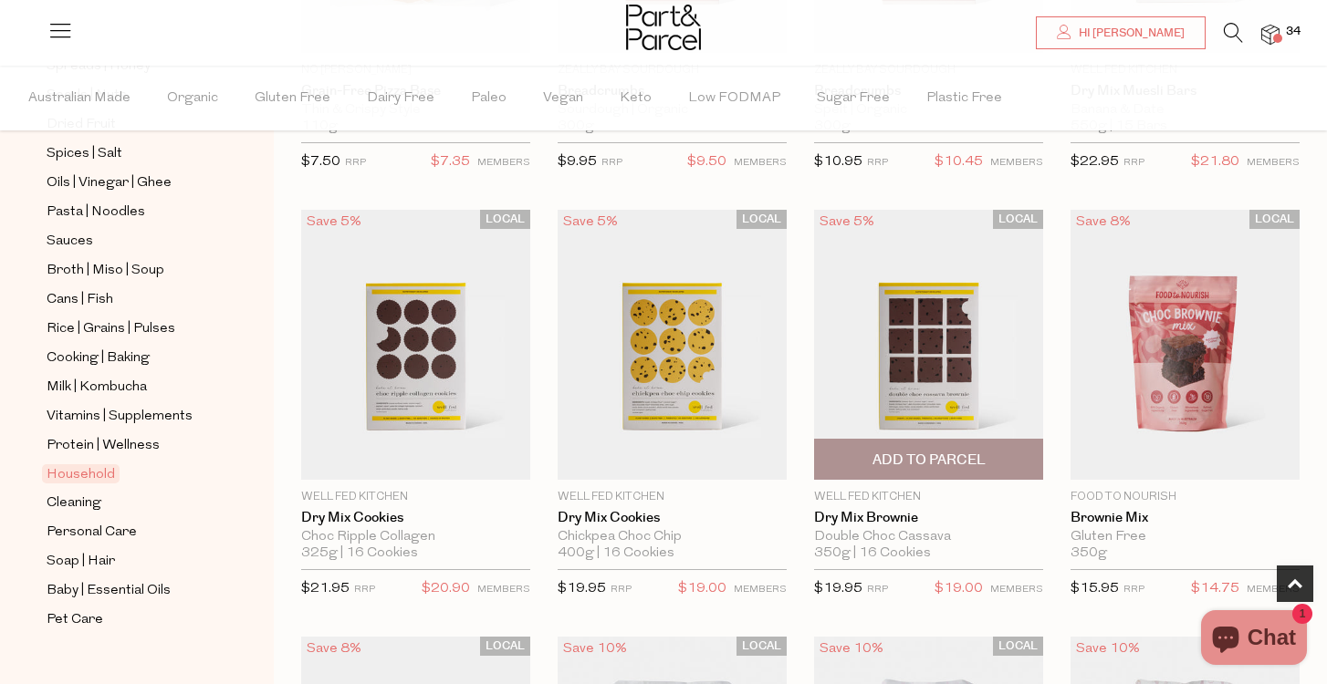
click at [922, 344] on img at bounding box center [928, 345] width 229 height 270
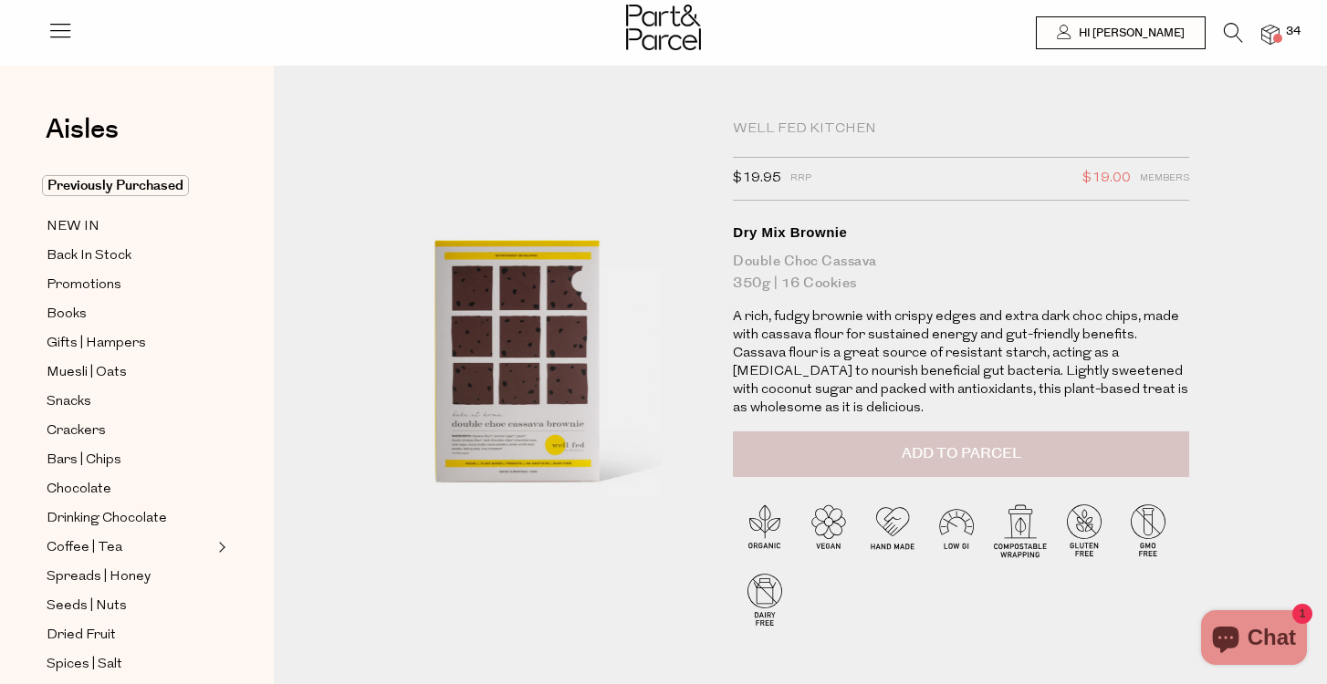
click at [883, 432] on button "Add to Parcel" at bounding box center [961, 455] width 456 height 46
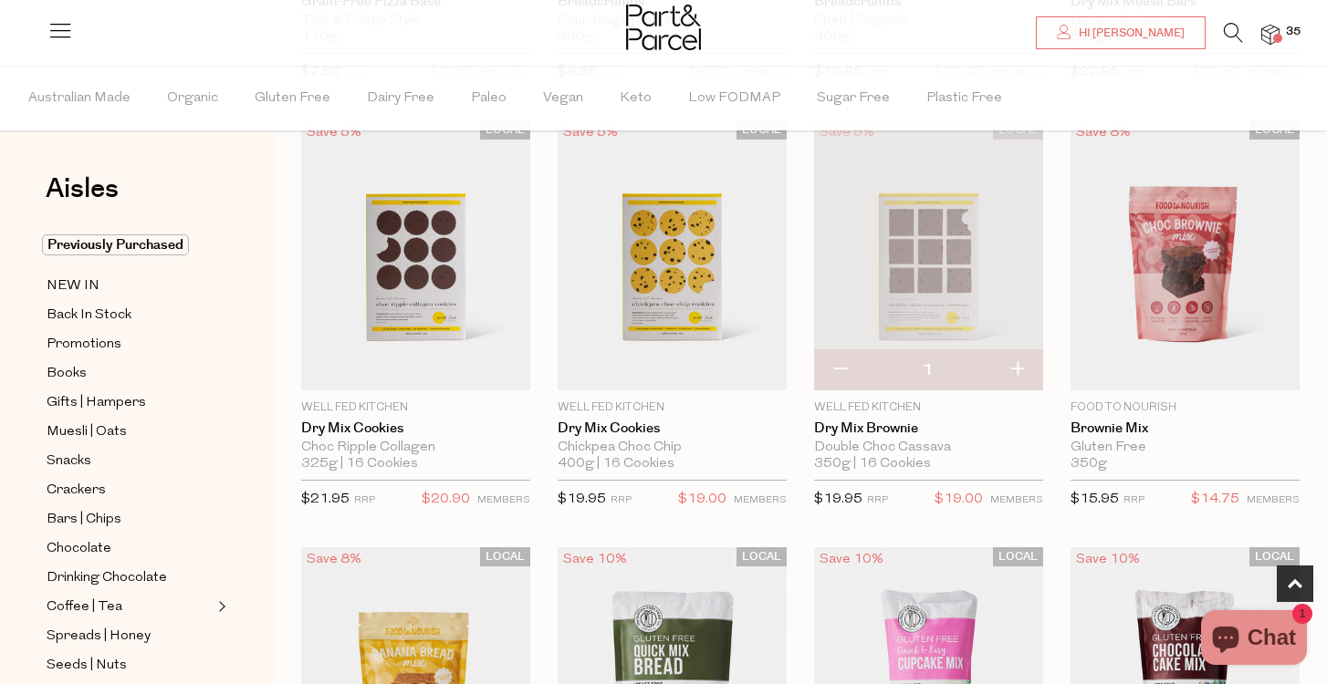
scroll to position [542, 0]
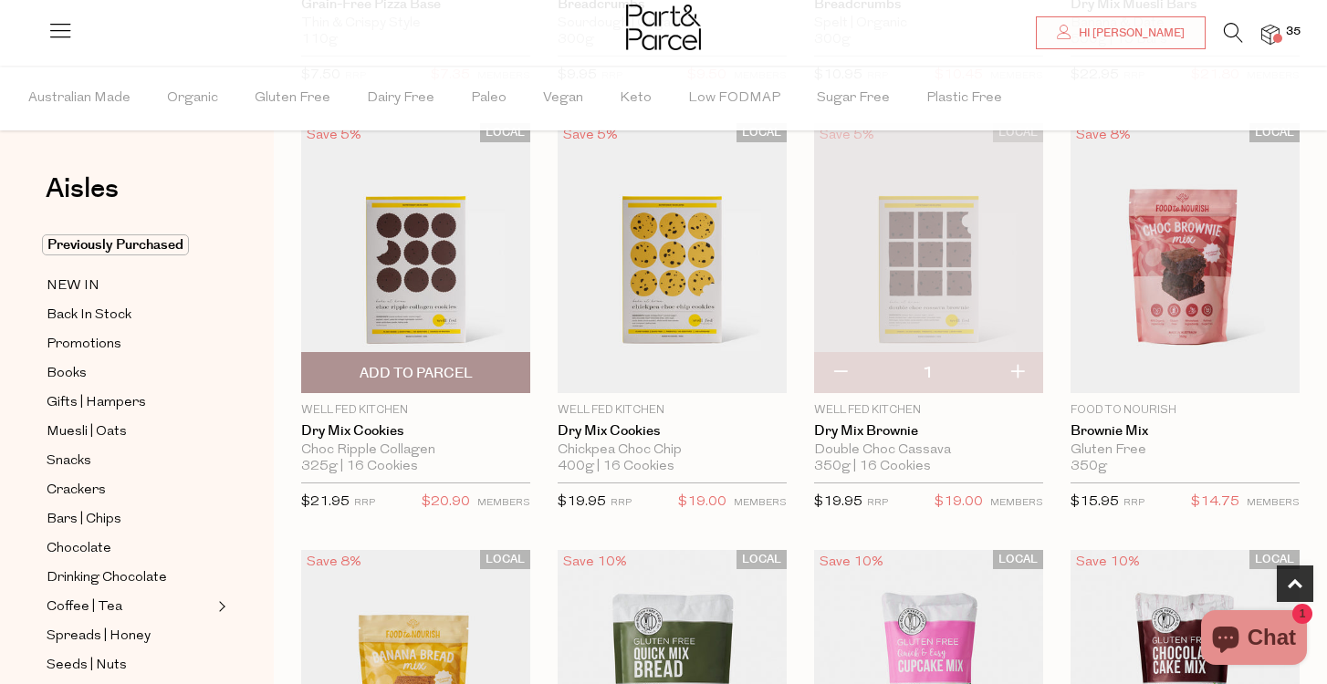
click at [423, 230] on img at bounding box center [415, 258] width 229 height 270
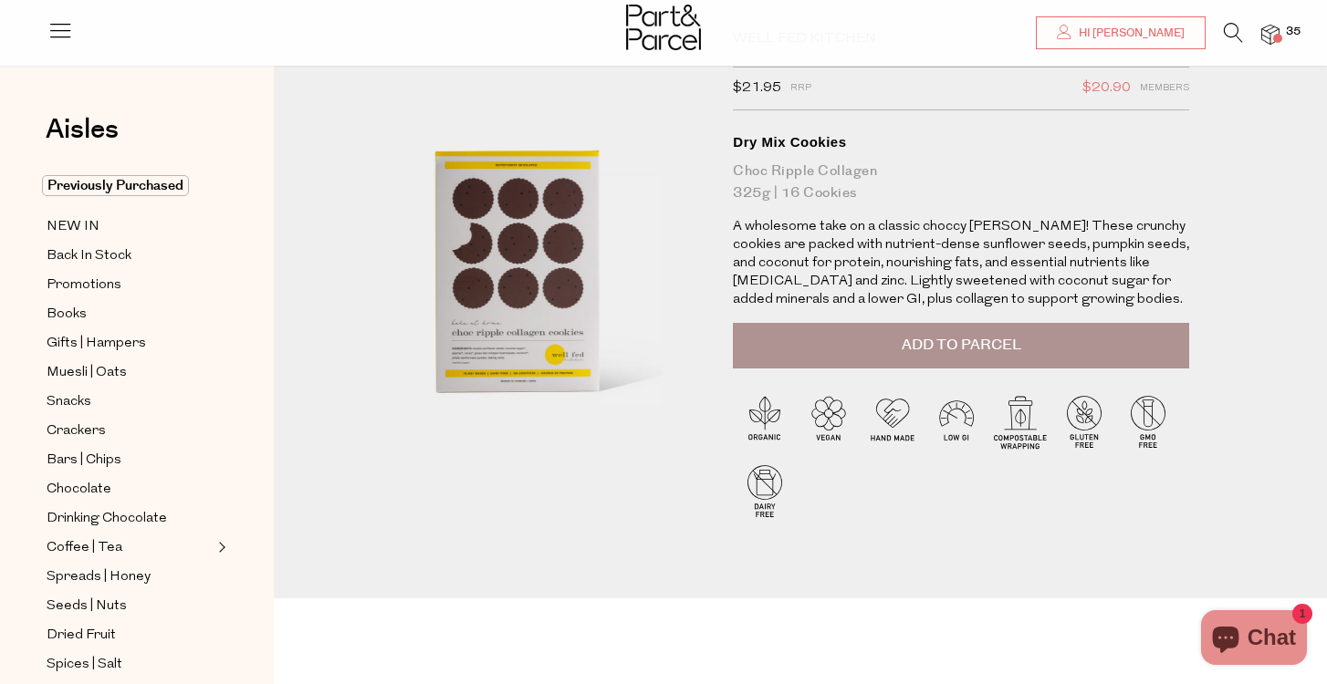
scroll to position [88, 0]
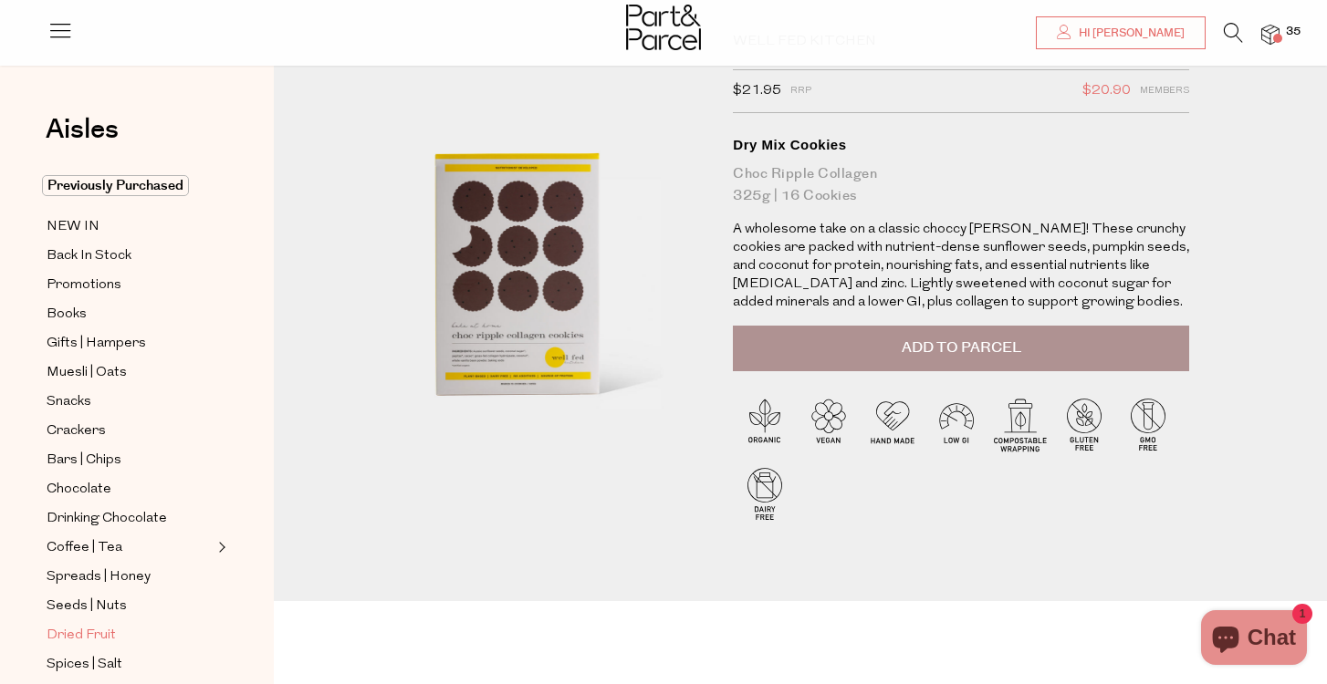
click at [99, 634] on span "Dried Fruit" at bounding box center [81, 636] width 69 height 22
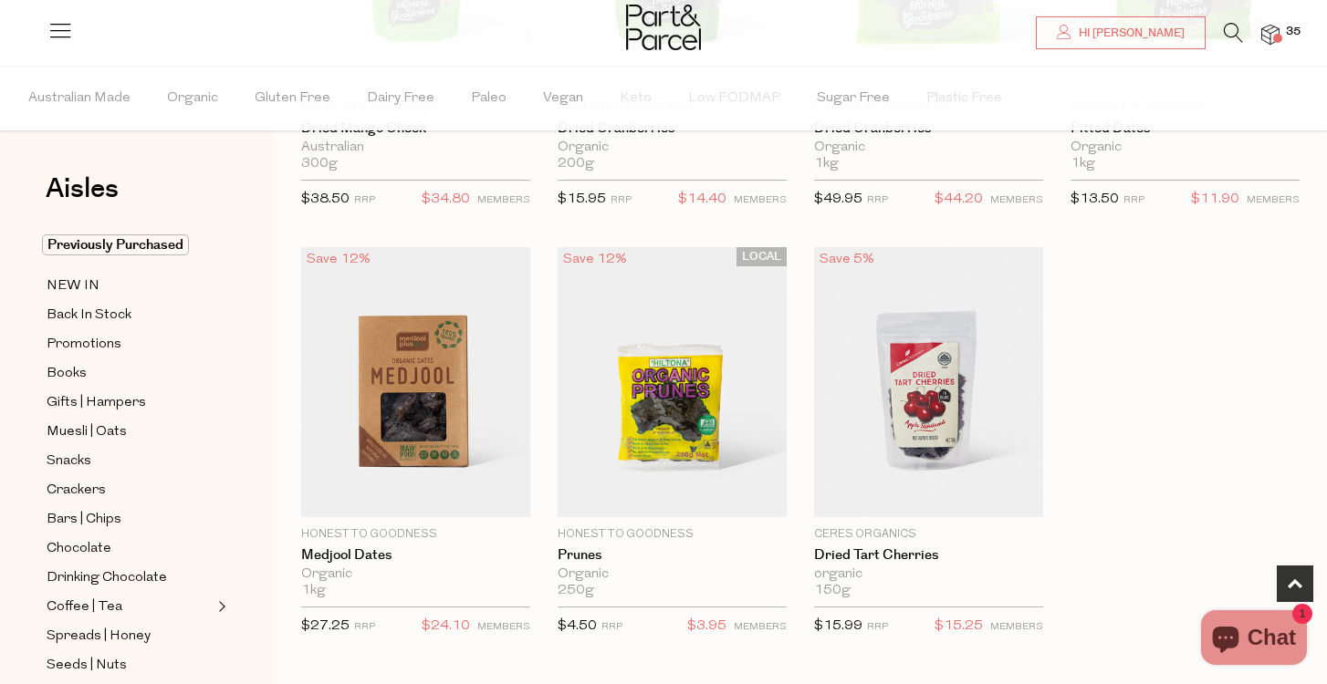
scroll to position [856, 0]
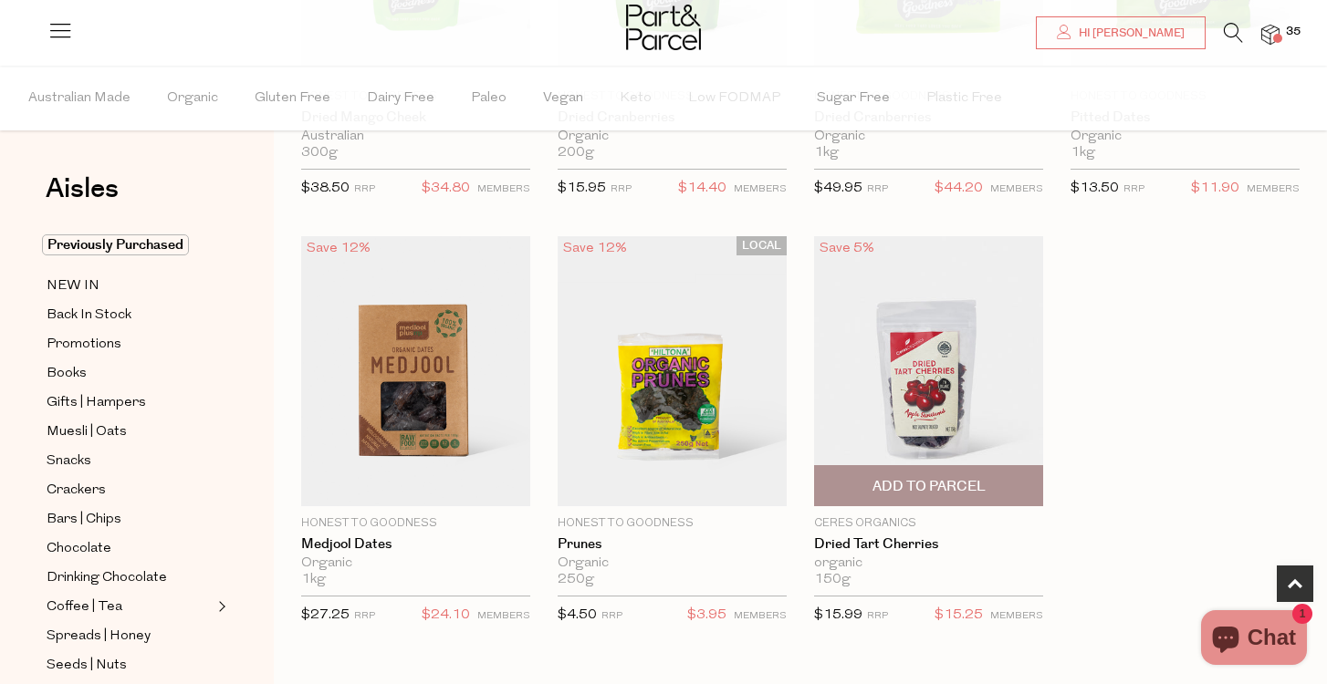
click at [913, 481] on span "Add To Parcel" at bounding box center [928, 486] width 113 height 19
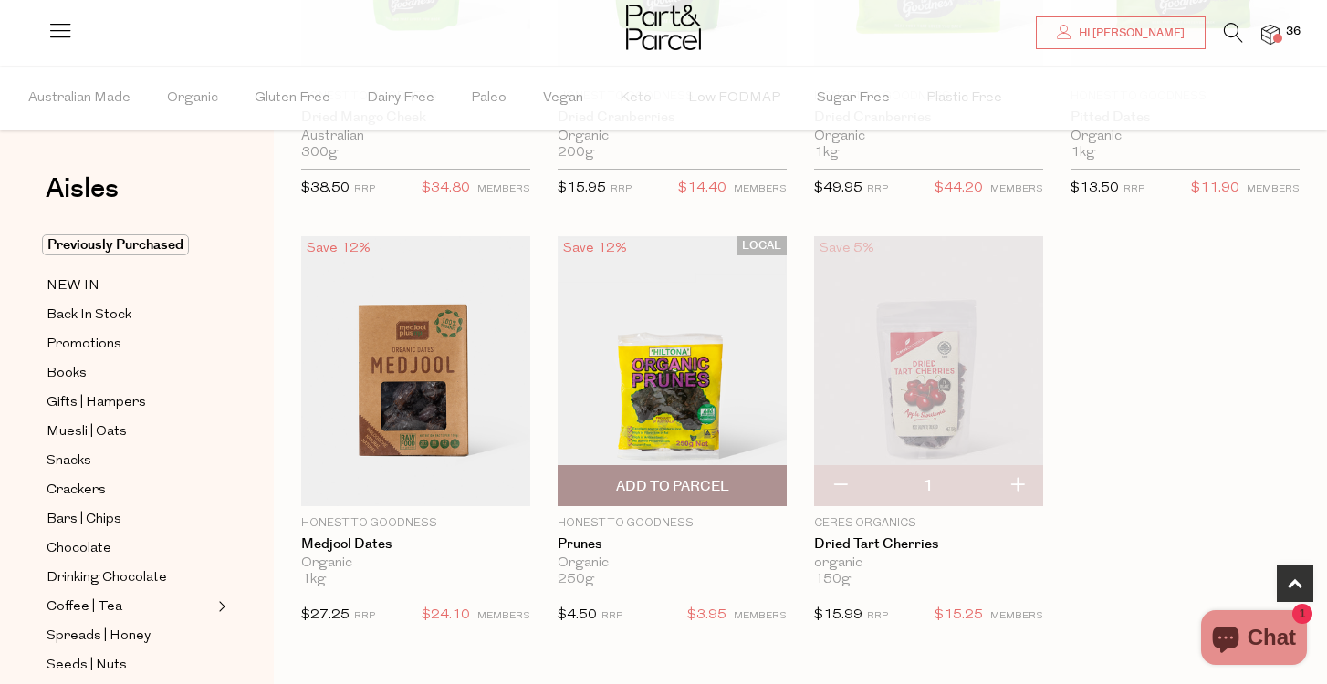
click at [653, 484] on span "Add To Parcel" at bounding box center [672, 486] width 113 height 19
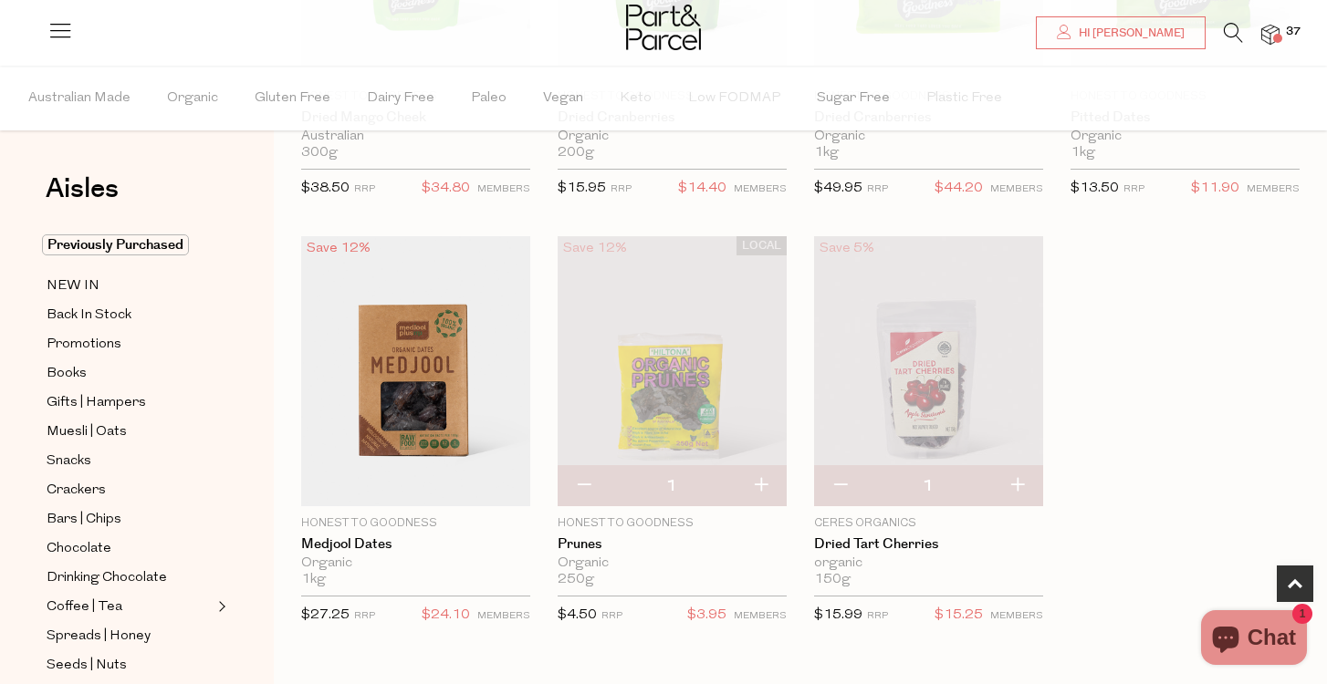
click at [23, 458] on div "Aisles Clear Previously Purchased NEW IN Back In Stock Promotions Books Gifts |…" at bounding box center [137, 375] width 274 height 619
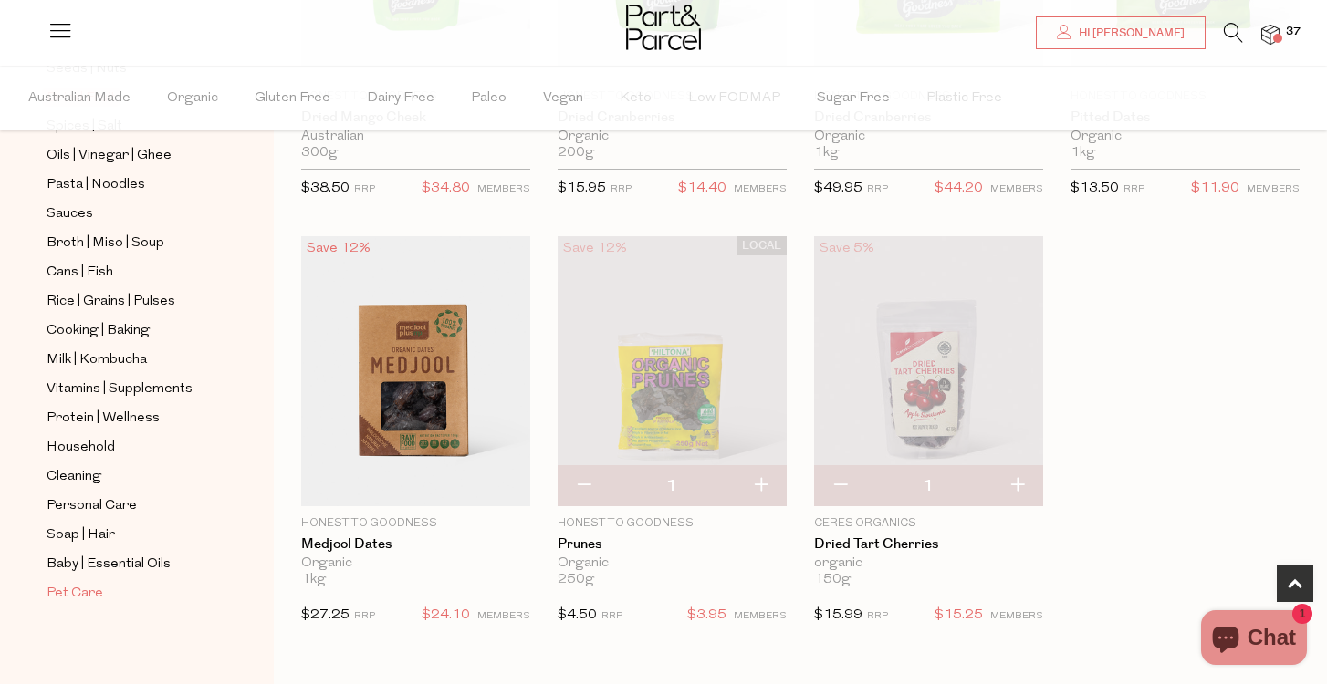
scroll to position [597, 0]
click at [84, 560] on span "Baby | Essential Oils" at bounding box center [109, 565] width 124 height 22
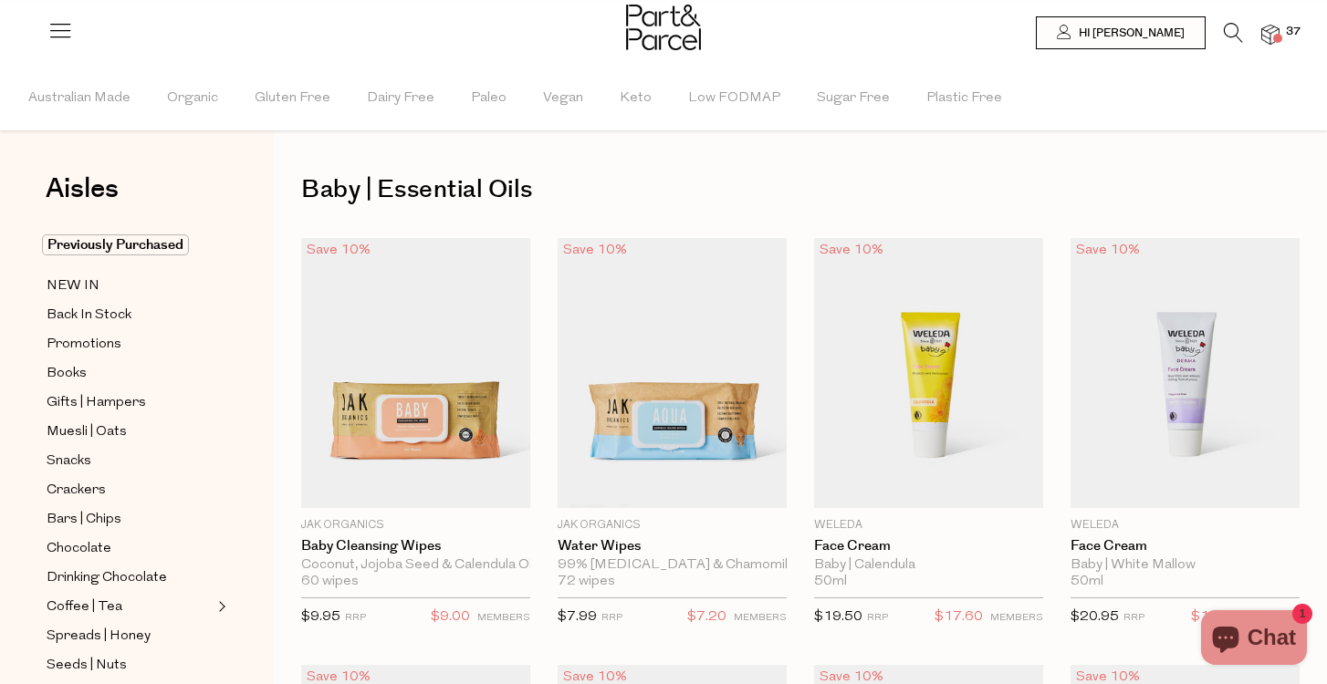
click at [1270, 34] on img at bounding box center [1270, 35] width 18 height 21
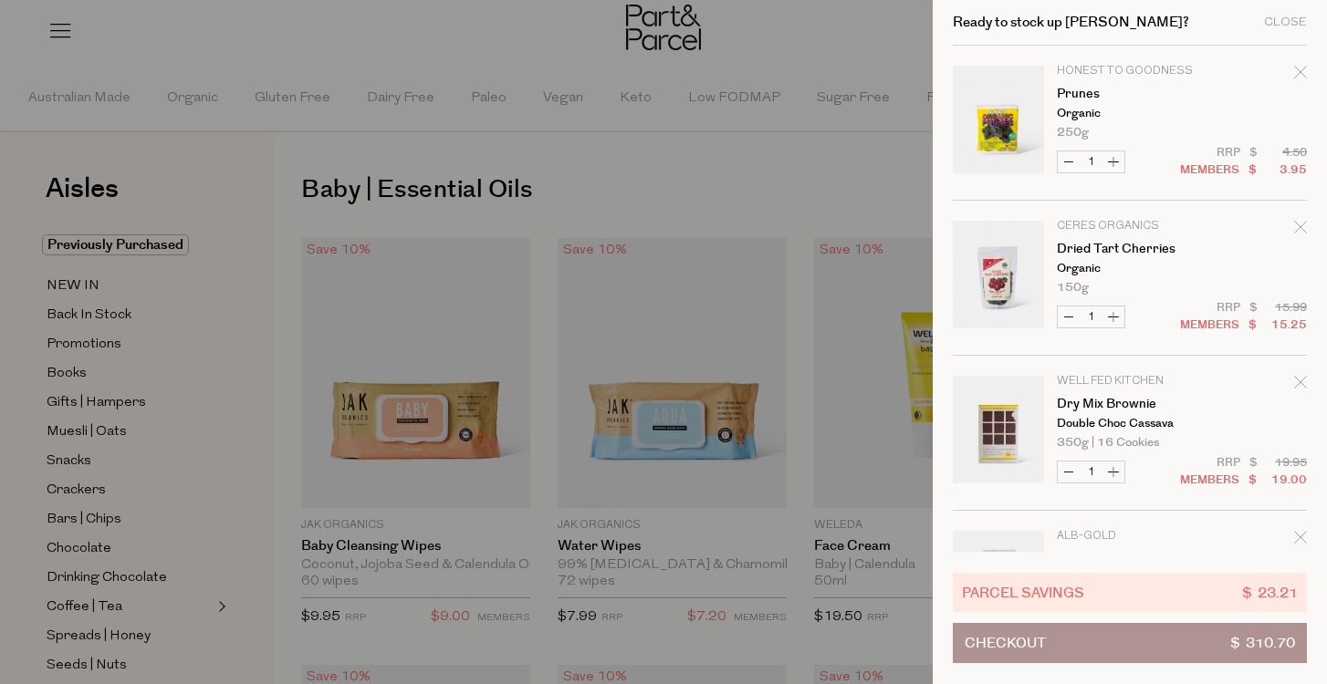
click at [945, 345] on div "Ready to stock up [PERSON_NAME]? Close Image Product Total Qty Honest to Goodne…" at bounding box center [1130, 342] width 394 height 684
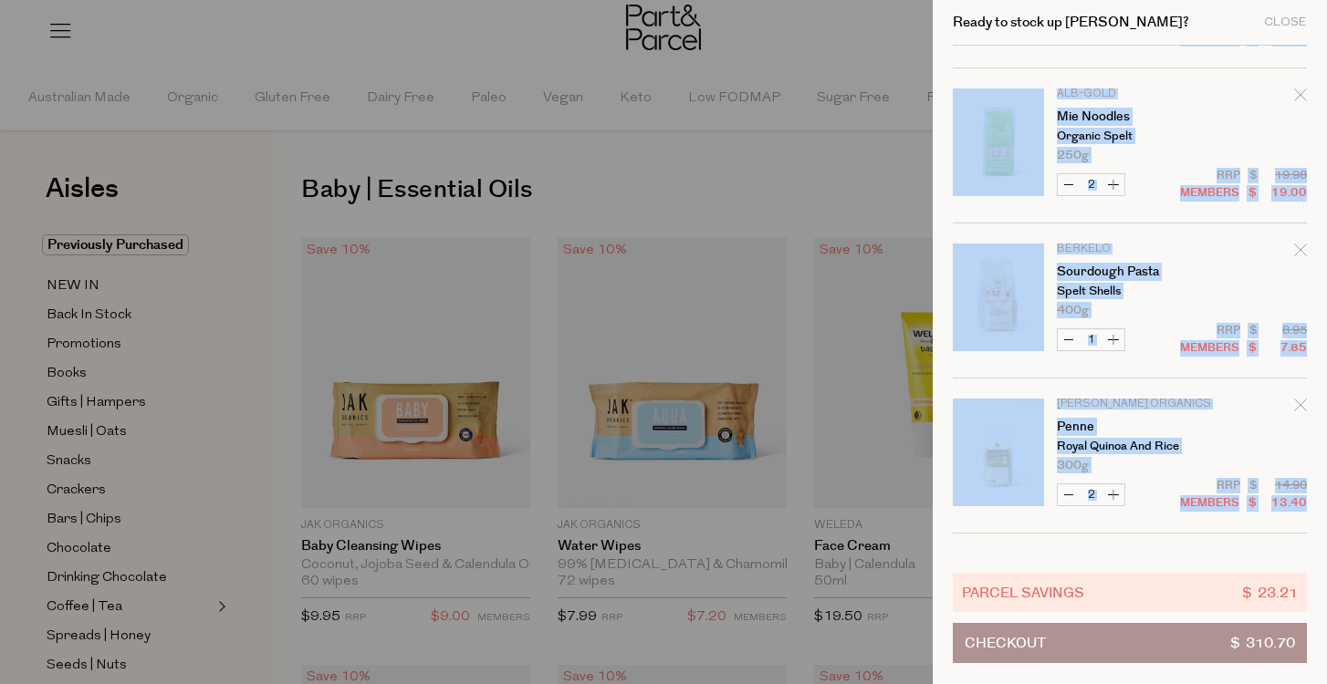
drag, startPoint x: 1303, startPoint y: 97, endPoint x: 1129, endPoint y: 580, distance: 514.1
click at [1129, 580] on div "Ready to stock up [PERSON_NAME]? Close Image Product Total Qty Honest to Goodne…" at bounding box center [1130, 342] width 394 height 684
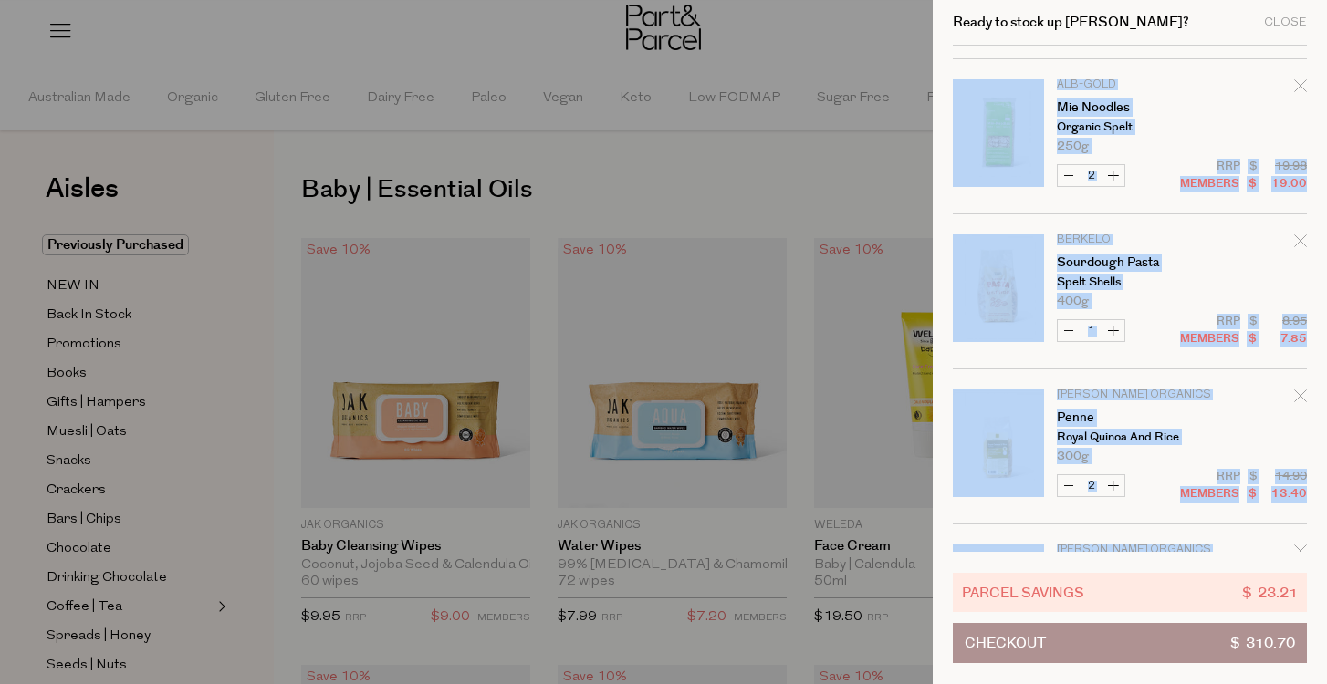
scroll to position [452, 0]
click at [934, 360] on div "Ready to stock up [PERSON_NAME]? Close Image Product Total Qty Honest to Goodne…" at bounding box center [1130, 342] width 394 height 684
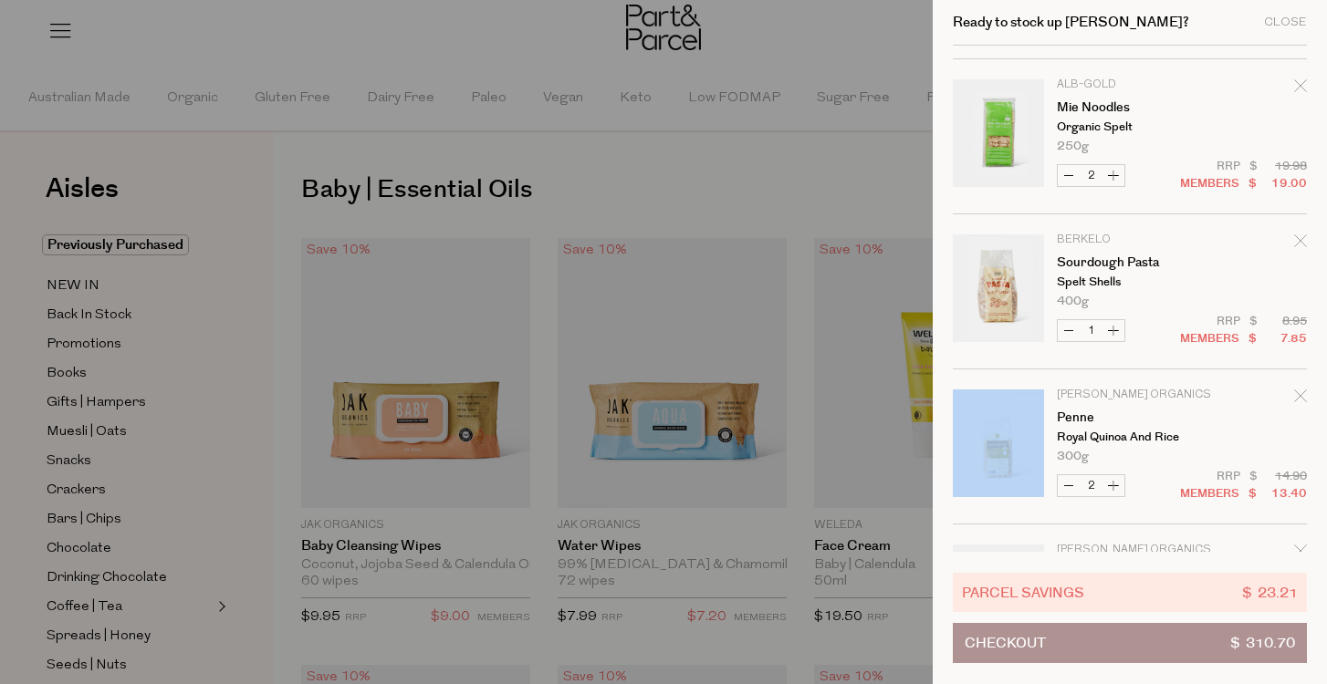
drag, startPoint x: 946, startPoint y: 376, endPoint x: 944, endPoint y: 522, distance: 146.0
click at [944, 522] on div "Ready to stock up [PERSON_NAME]? Close Image Product Total Qty Honest to Goodne…" at bounding box center [1130, 342] width 394 height 684
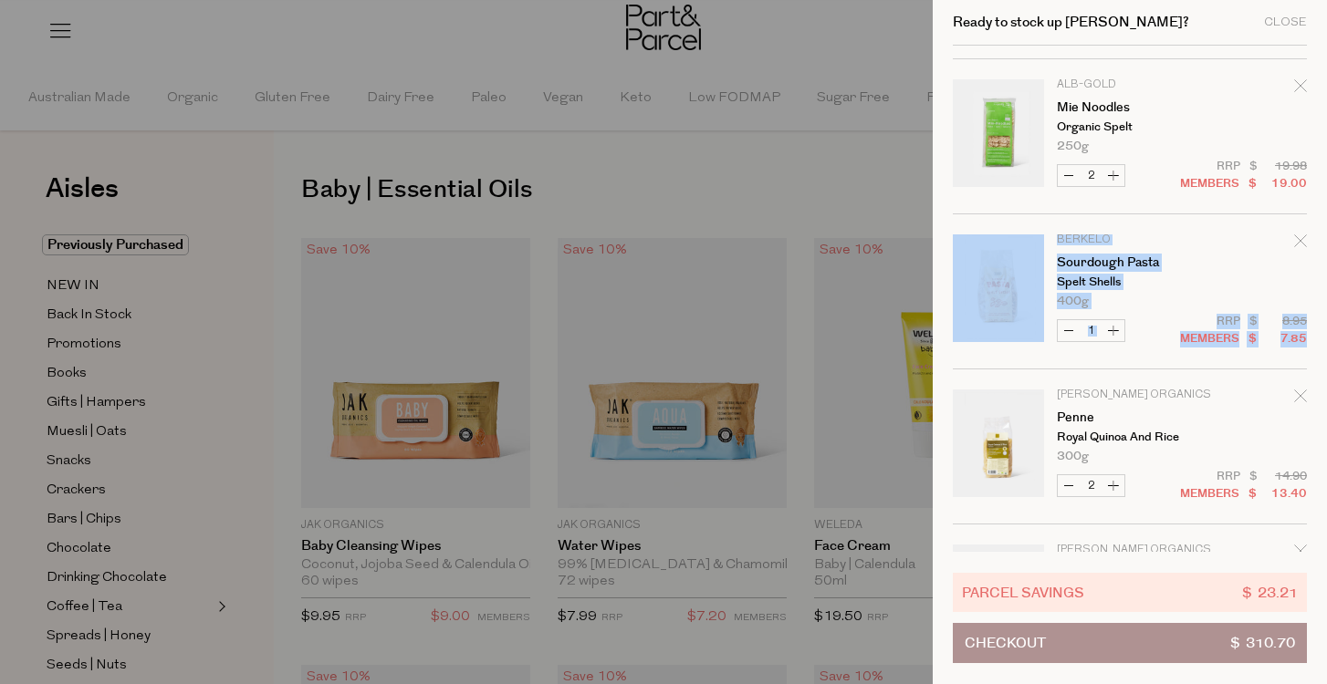
drag, startPoint x: 951, startPoint y: 364, endPoint x: 1037, endPoint y: 420, distance: 102.3
click at [1037, 420] on div "Ready to stock up [PERSON_NAME]? Close Image Product Total Qty Honest to Goodne…" at bounding box center [1130, 342] width 394 height 684
click at [1312, 290] on div "Ready to stock up [PERSON_NAME]? Close Image Product Total Qty Honest to Goodne…" at bounding box center [1130, 342] width 394 height 684
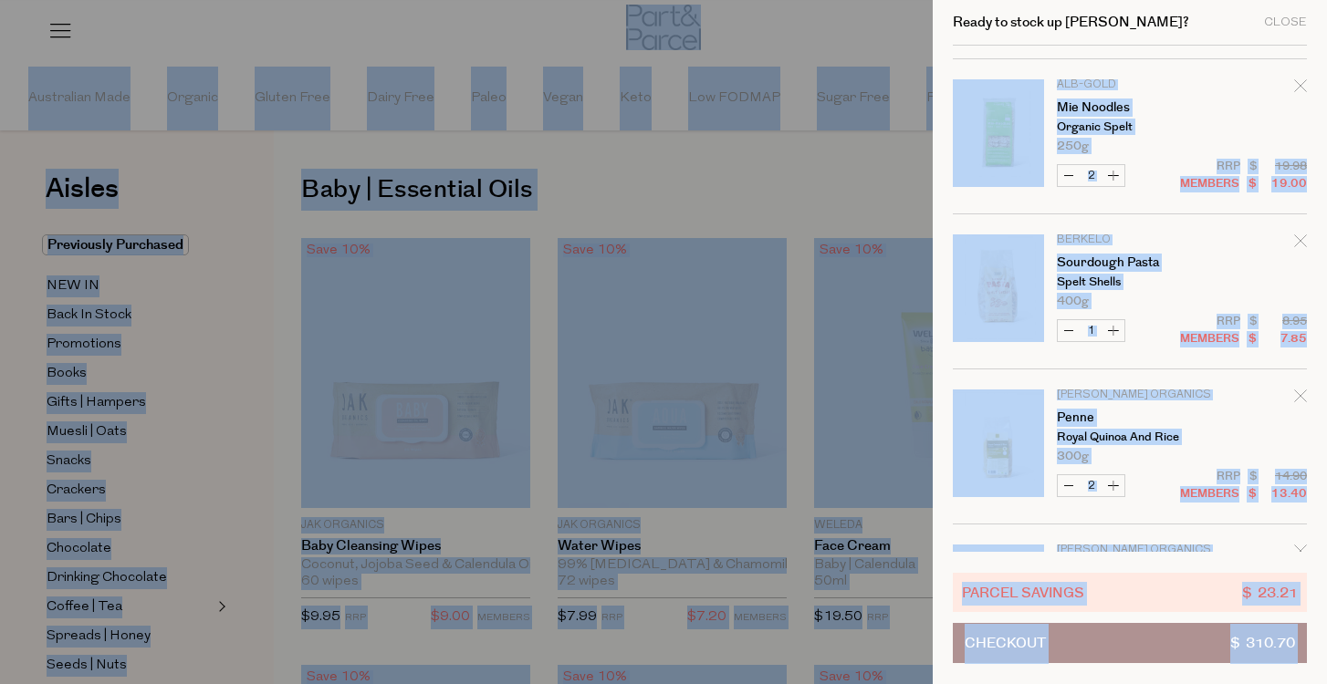
drag, startPoint x: 935, startPoint y: 210, endPoint x: 1034, endPoint y: 764, distance: 562.6
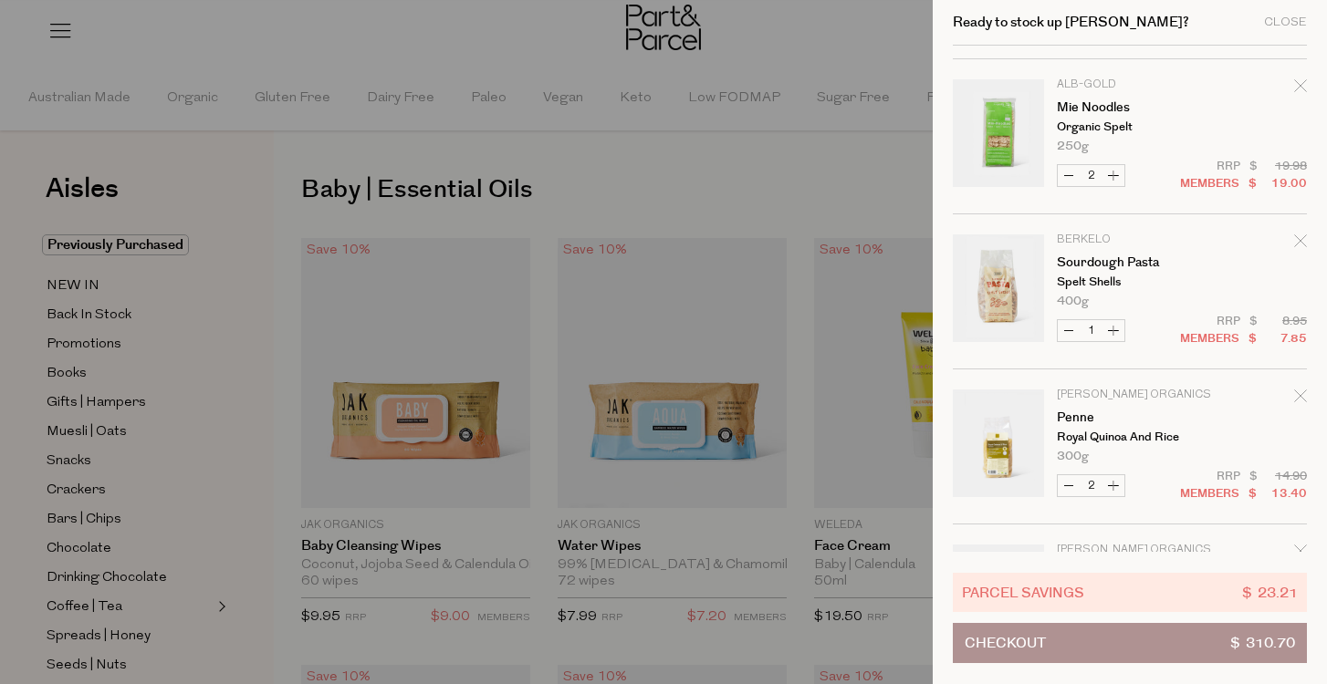
click at [940, 193] on div "Ready to stock up [PERSON_NAME]? Close Image Product Total Qty Honest to Goodne…" at bounding box center [1130, 342] width 394 height 684
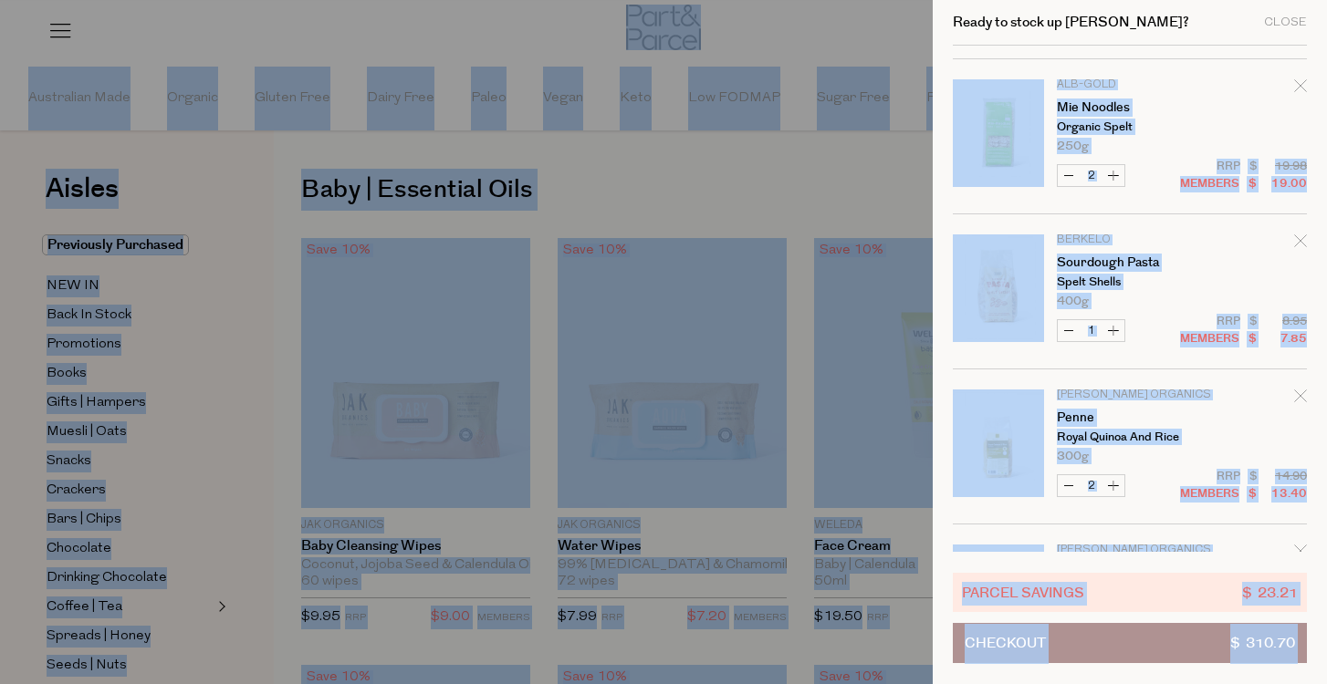
drag, startPoint x: 948, startPoint y: 62, endPoint x: 1132, endPoint y: 610, distance: 577.7
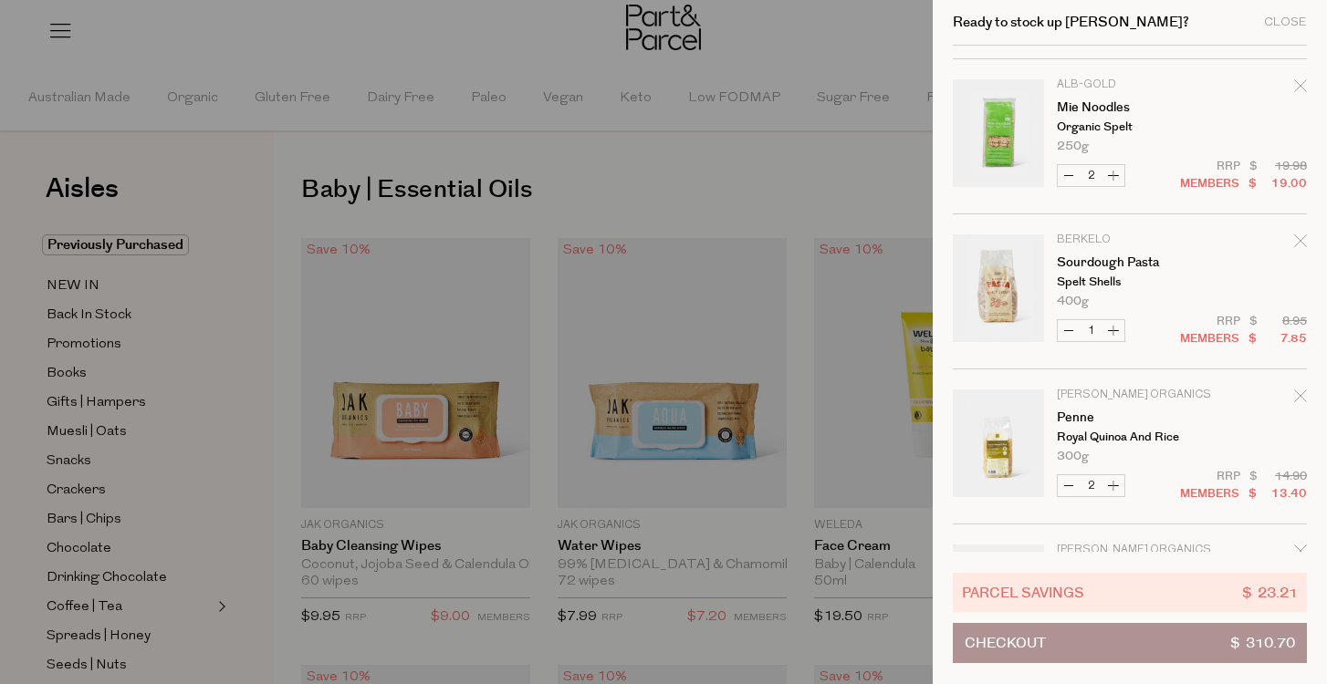
click at [1314, 522] on div "Ready to stock up [PERSON_NAME]? Close Image Product Total Qty Honest to Goodne…" at bounding box center [1130, 342] width 394 height 684
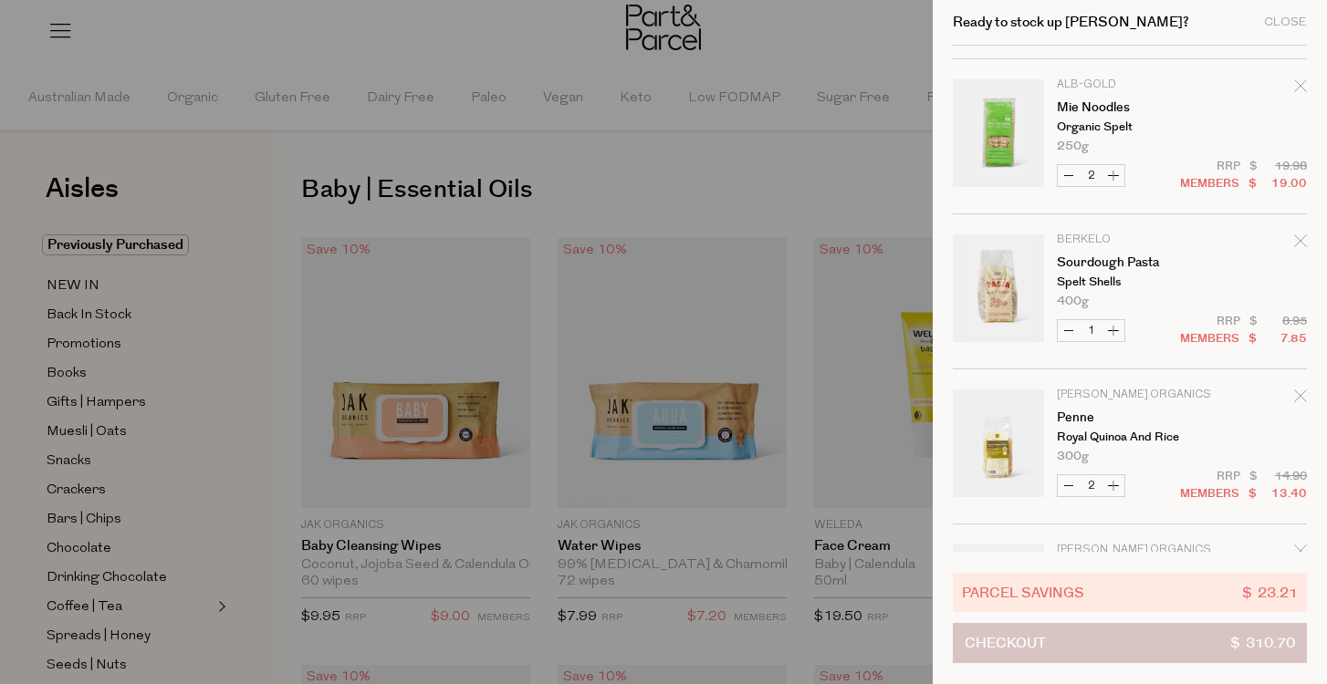
click at [1122, 638] on button "Checkout $ 310.70" at bounding box center [1130, 643] width 354 height 40
